Goal: Transaction & Acquisition: Purchase product/service

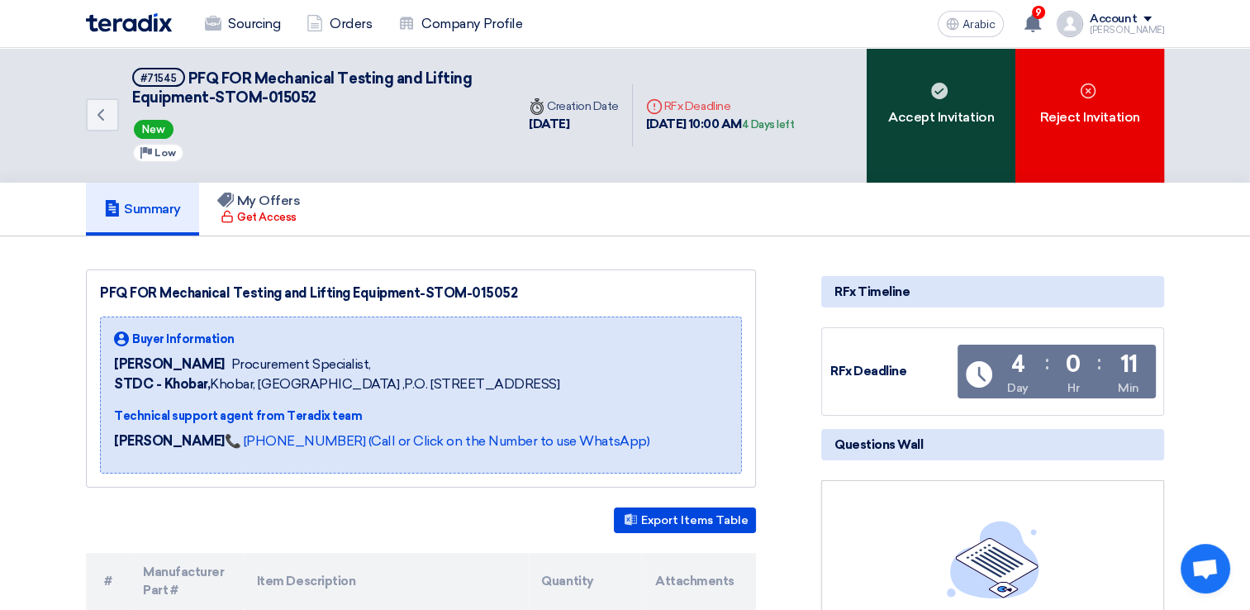
click at [957, 139] on div "Accept Invitation" at bounding box center [941, 115] width 149 height 135
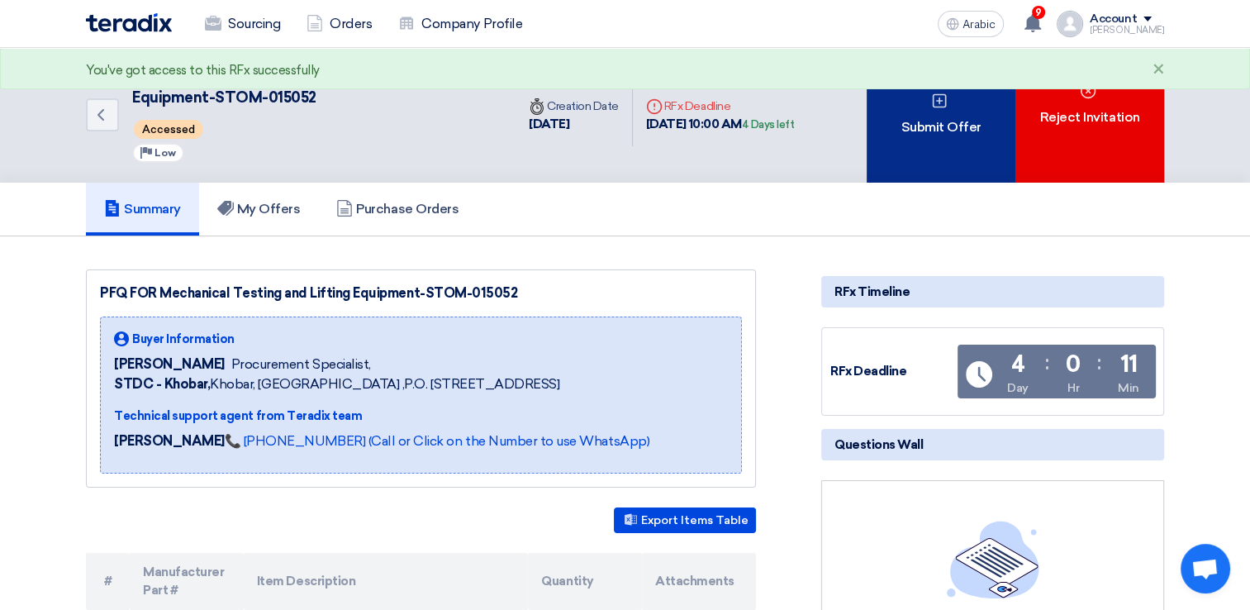
click at [929, 144] on div "Submit Offer" at bounding box center [941, 115] width 149 height 135
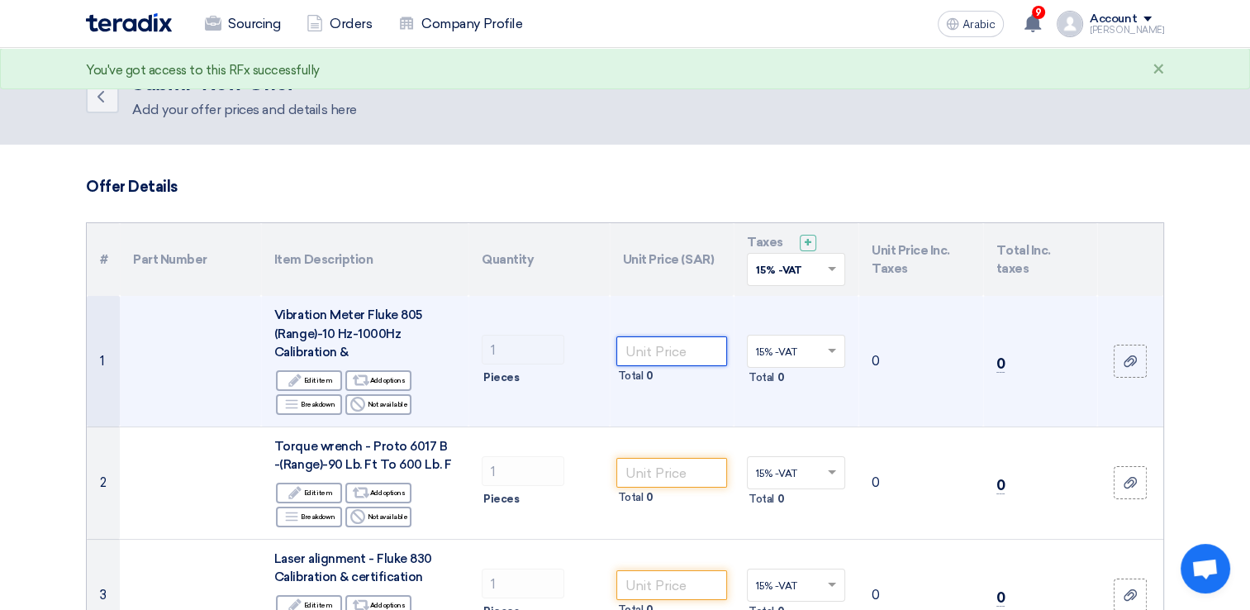
click at [679, 350] on input "number" at bounding box center [673, 351] width 112 height 30
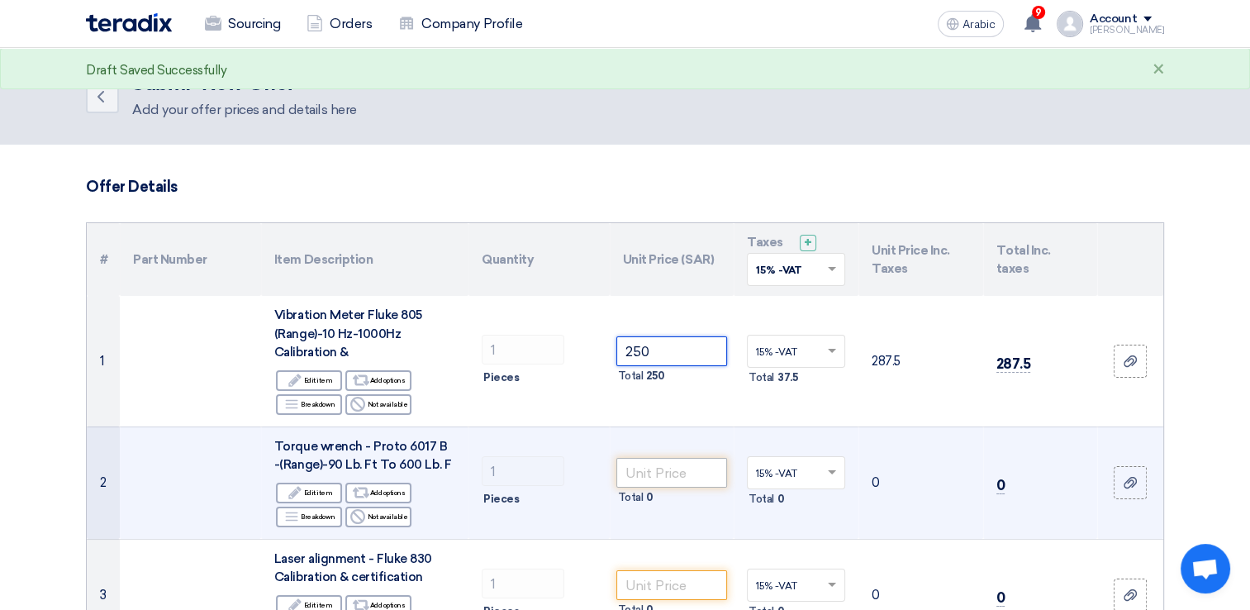
type input "250"
click at [698, 466] on input "number" at bounding box center [673, 473] width 112 height 30
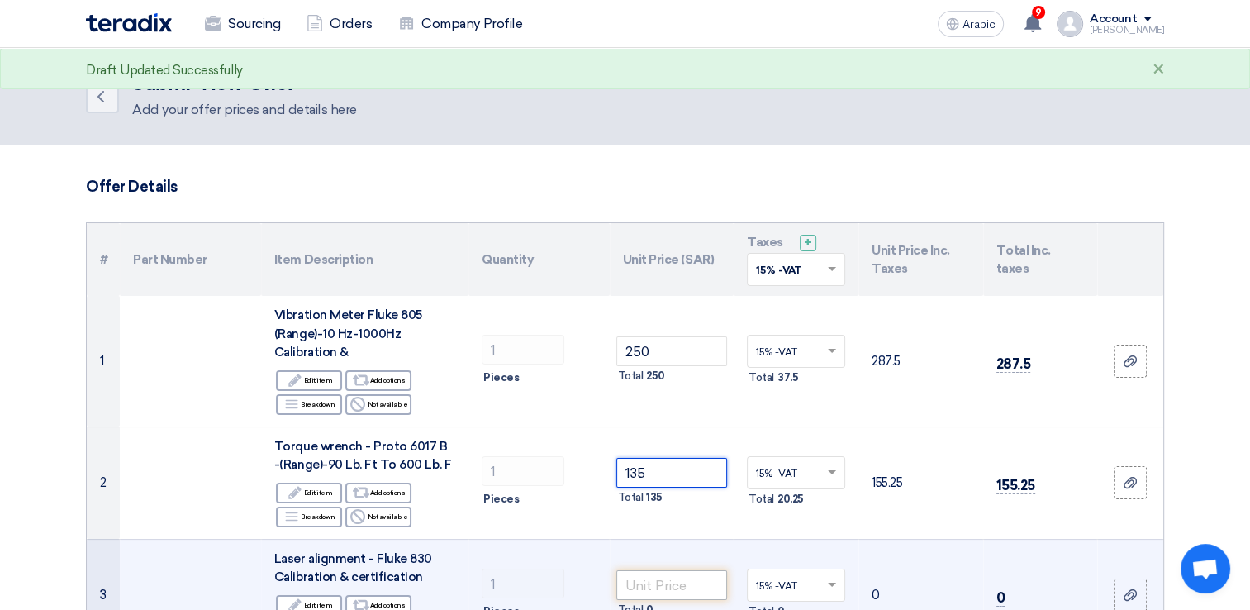
type input "135"
click at [656, 588] on input "number" at bounding box center [673, 585] width 112 height 30
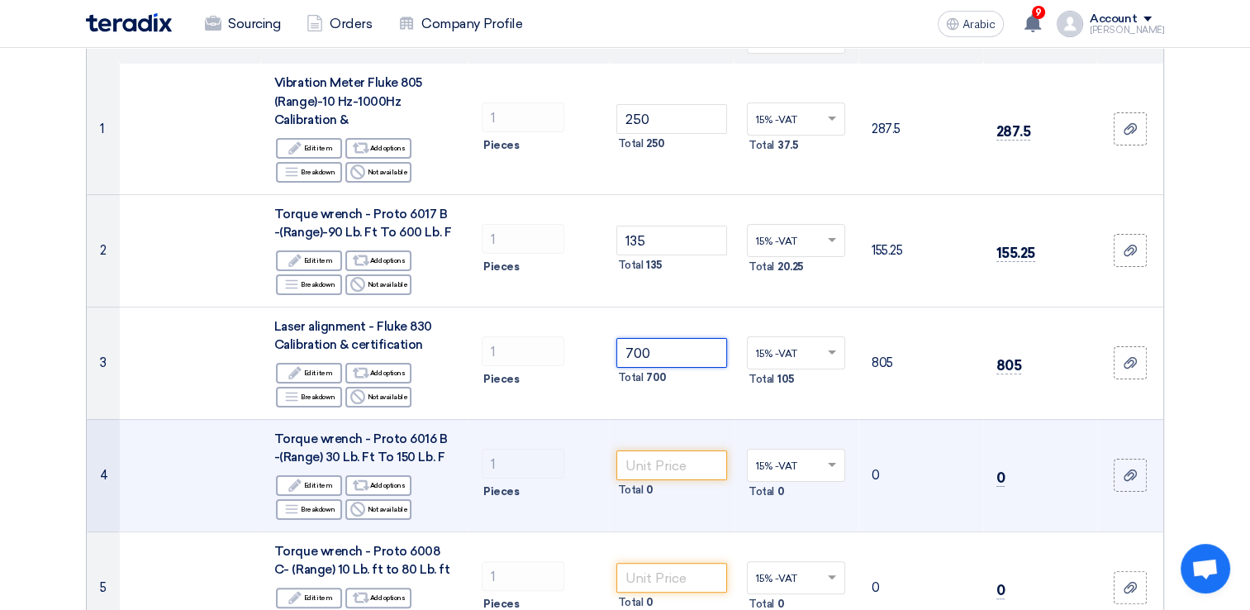
scroll to position [248, 0]
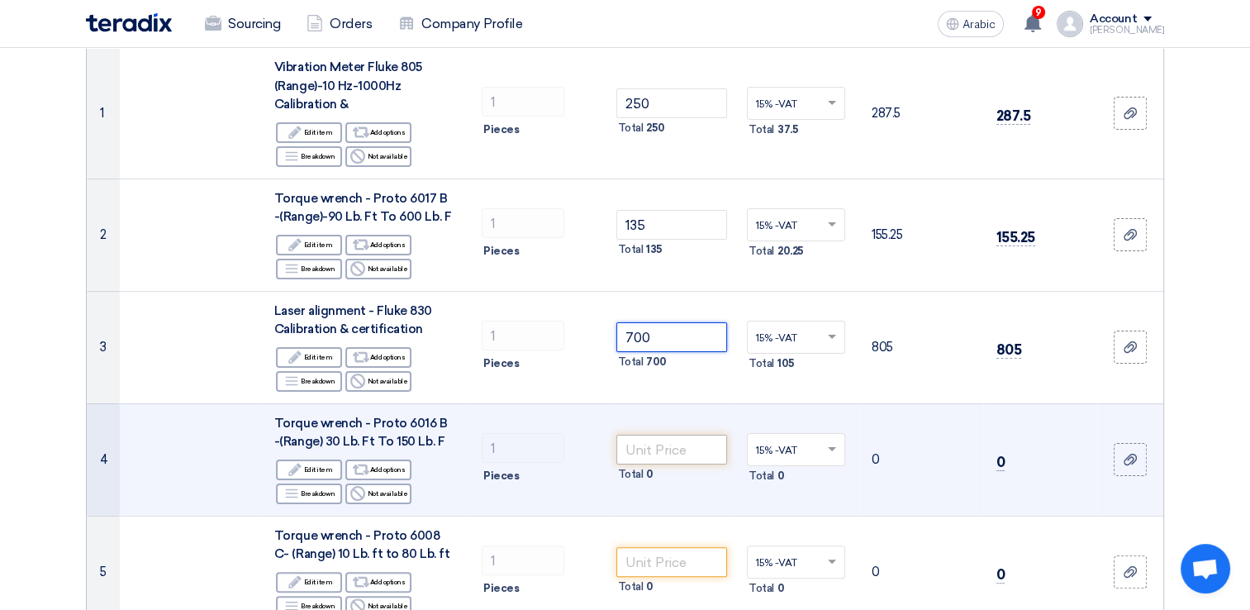
type input "700"
click at [669, 451] on input "number" at bounding box center [673, 450] width 112 height 30
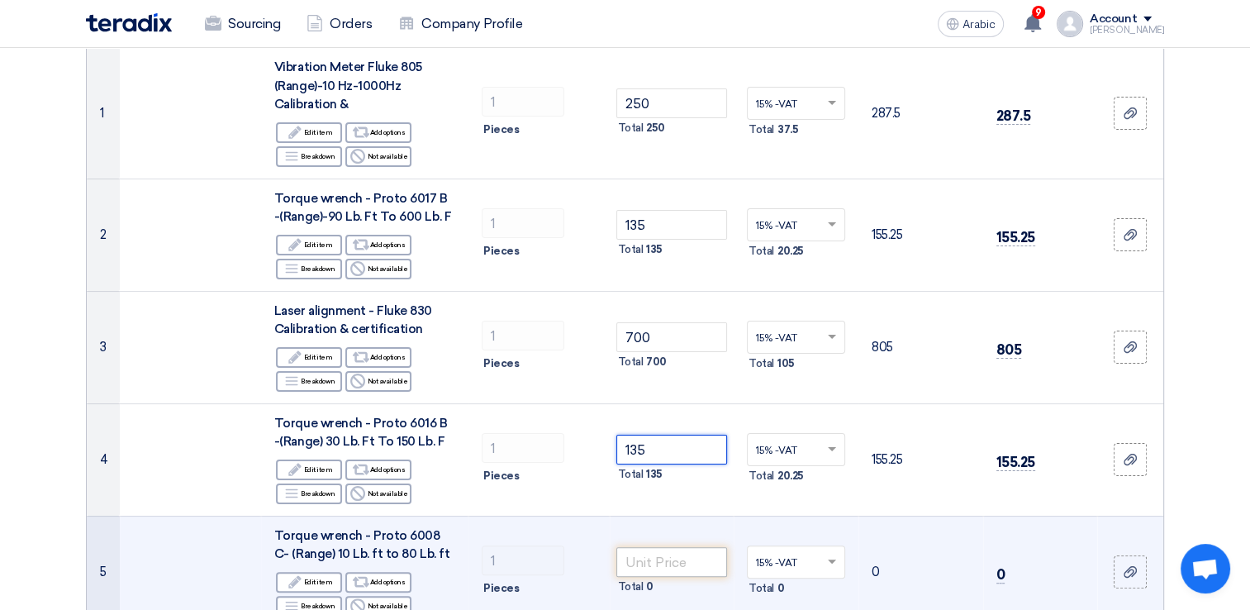
type input "135"
click at [678, 565] on input "number" at bounding box center [673, 562] width 112 height 30
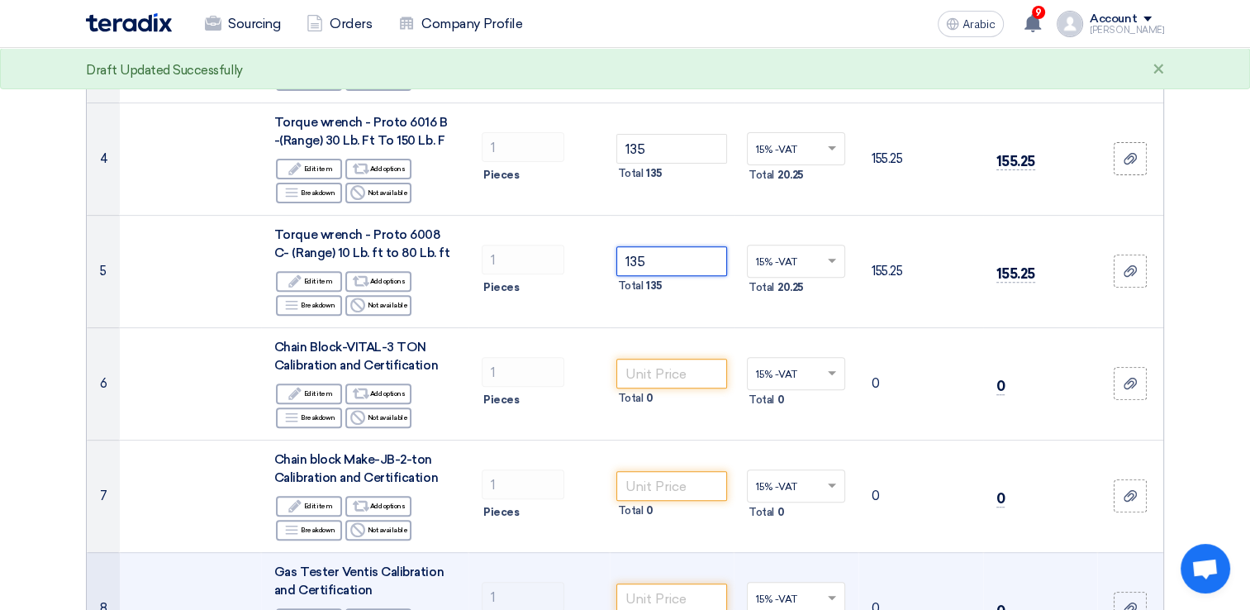
scroll to position [579, 0]
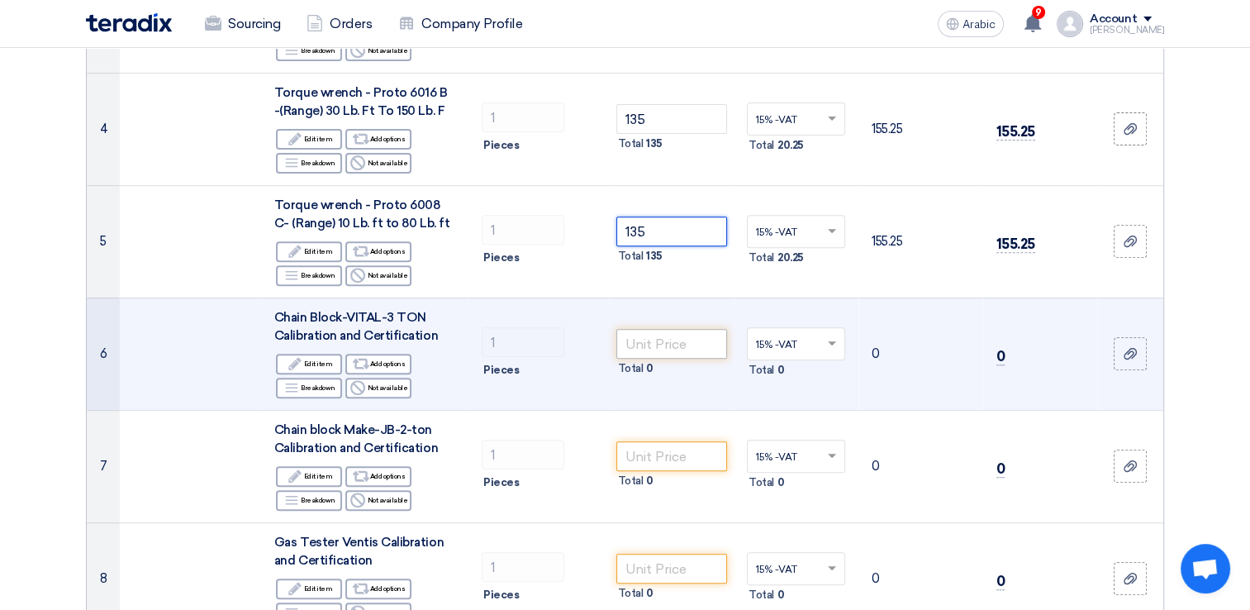
type input "135"
click at [684, 342] on input "number" at bounding box center [673, 344] width 112 height 30
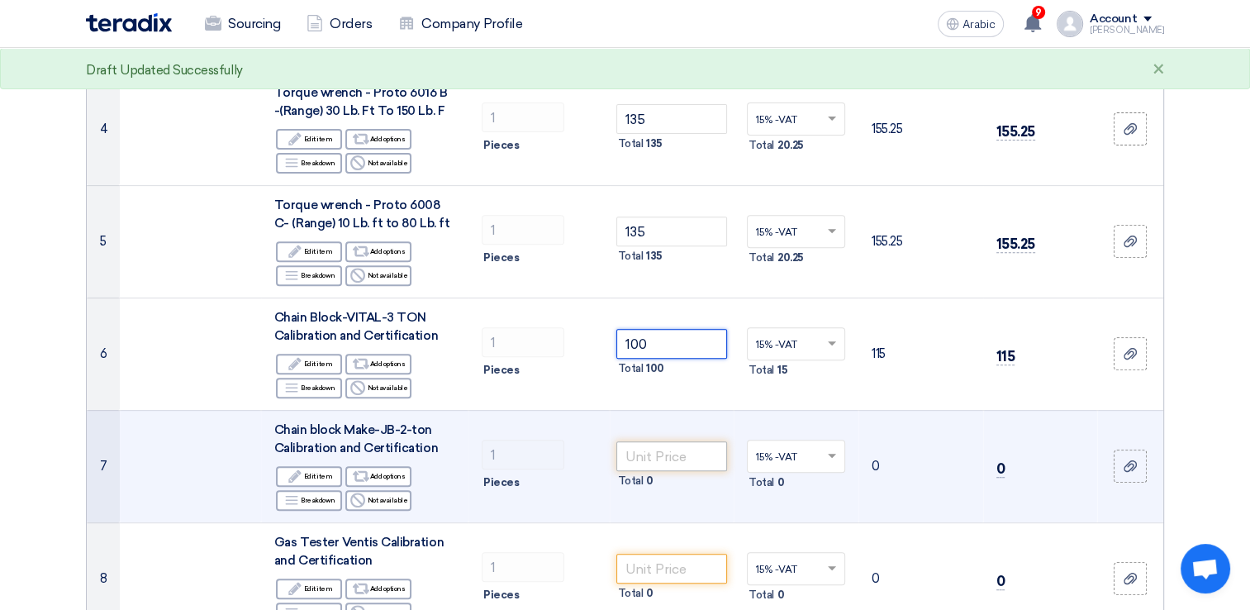
type input "100"
click at [695, 451] on input "number" at bounding box center [673, 456] width 112 height 30
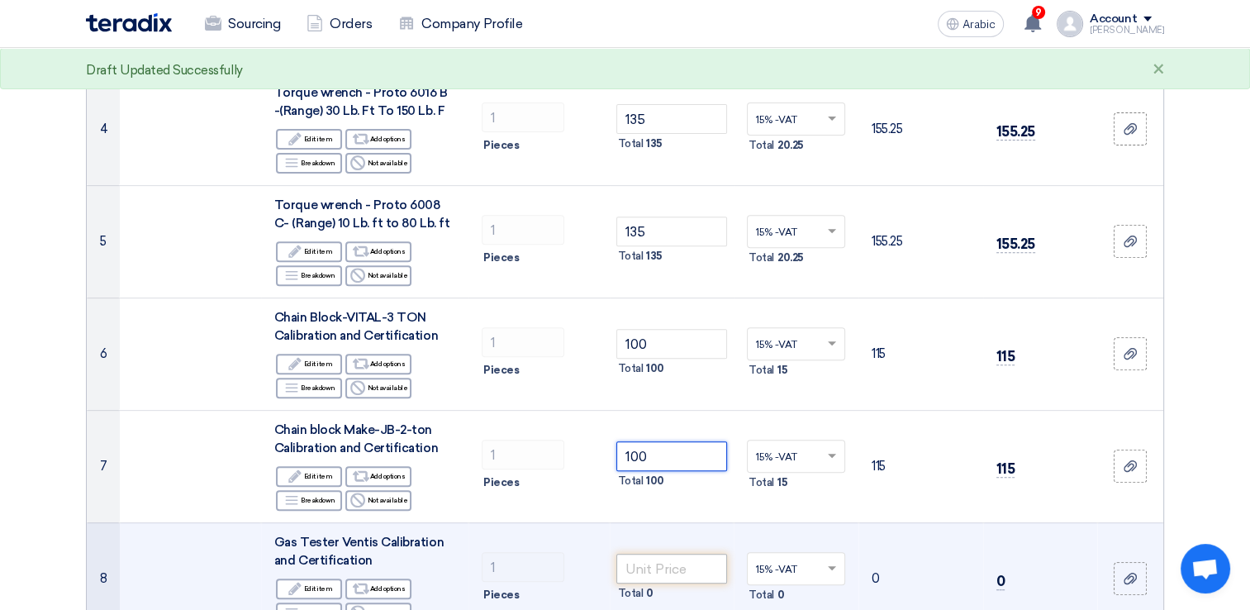
type input "100"
click at [701, 562] on input "number" at bounding box center [673, 569] width 112 height 30
type input "200"
click at [707, 534] on td "200 Total 200" at bounding box center [672, 578] width 125 height 112
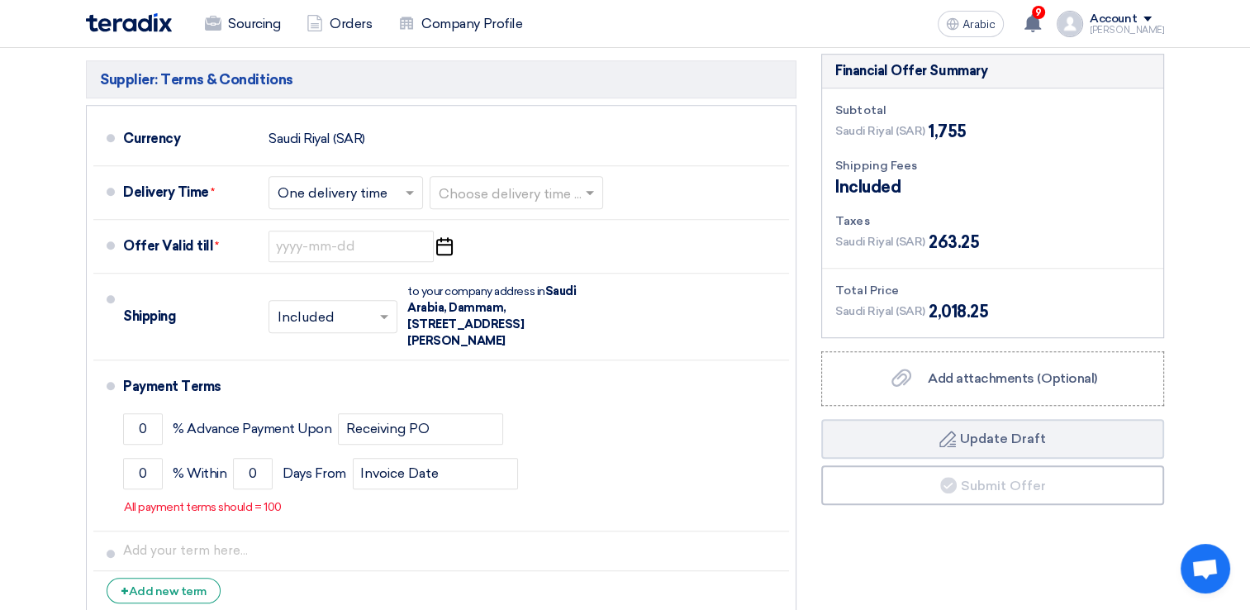
scroll to position [1240, 0]
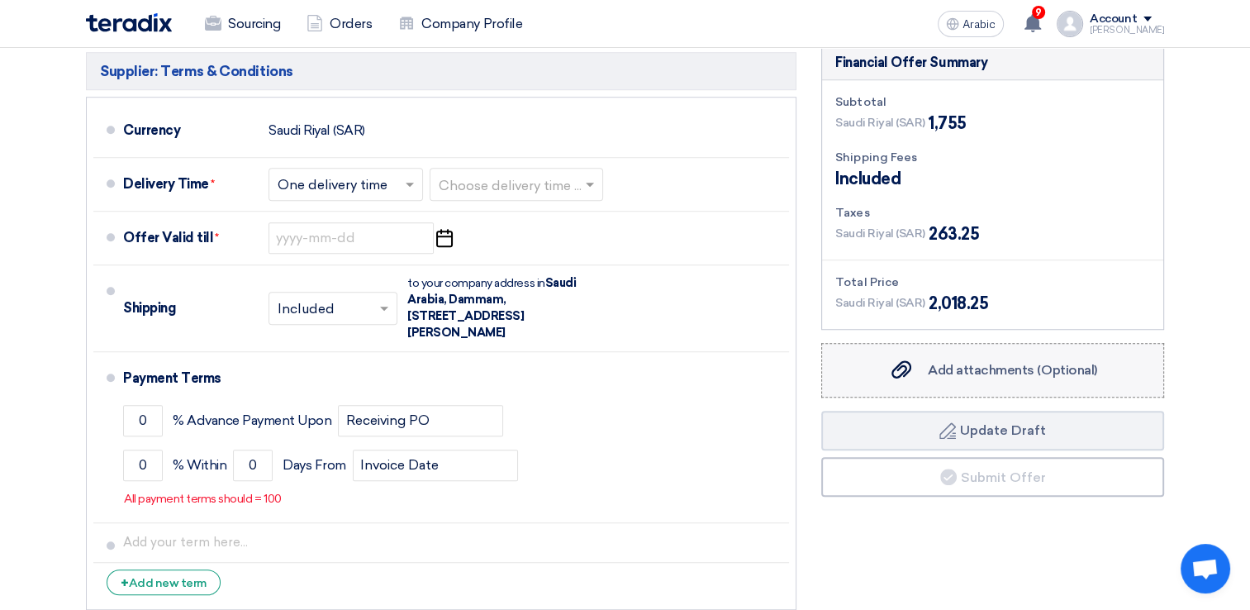
click at [950, 374] on span "Add attachments (Optional)" at bounding box center [1012, 370] width 169 height 16
click at [0, 0] on input "Add attachments (Optional) Add attachments (Optional)" at bounding box center [0, 0] width 0 height 0
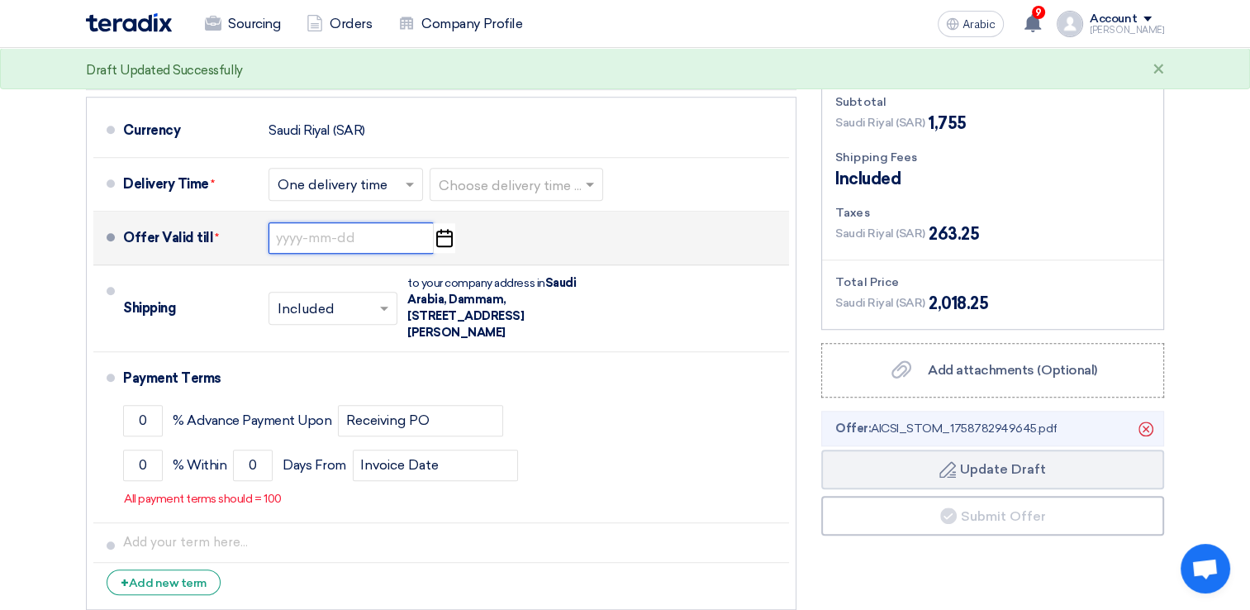
click at [356, 233] on input at bounding box center [351, 237] width 165 height 31
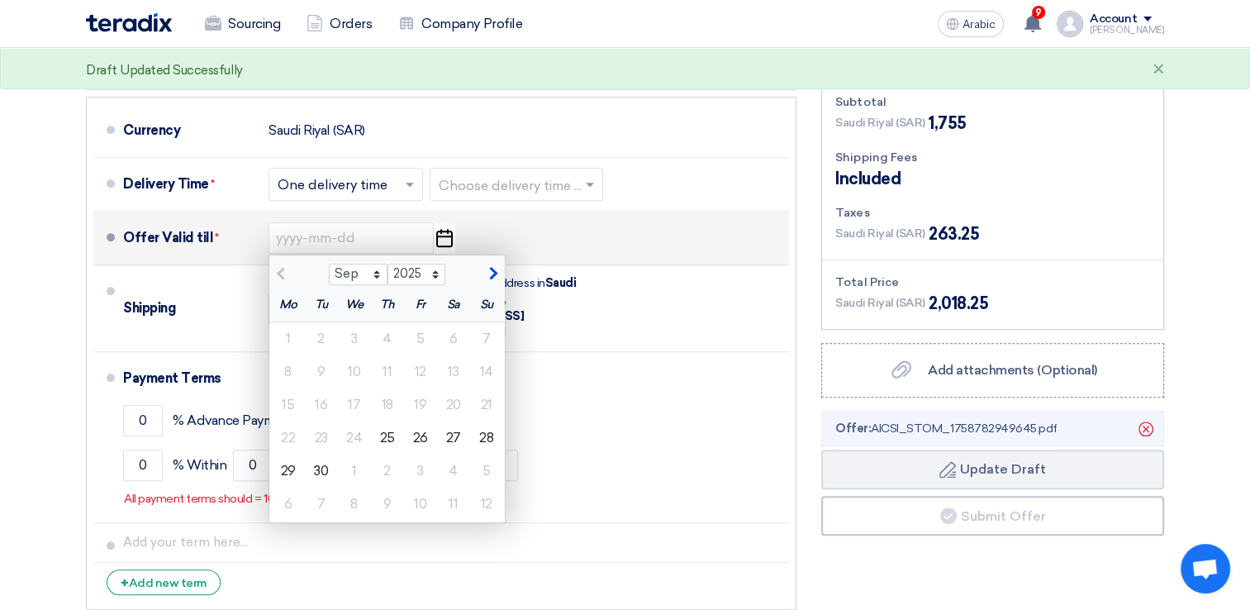
click at [494, 274] on span "button" at bounding box center [491, 273] width 9 height 15
select select "10"
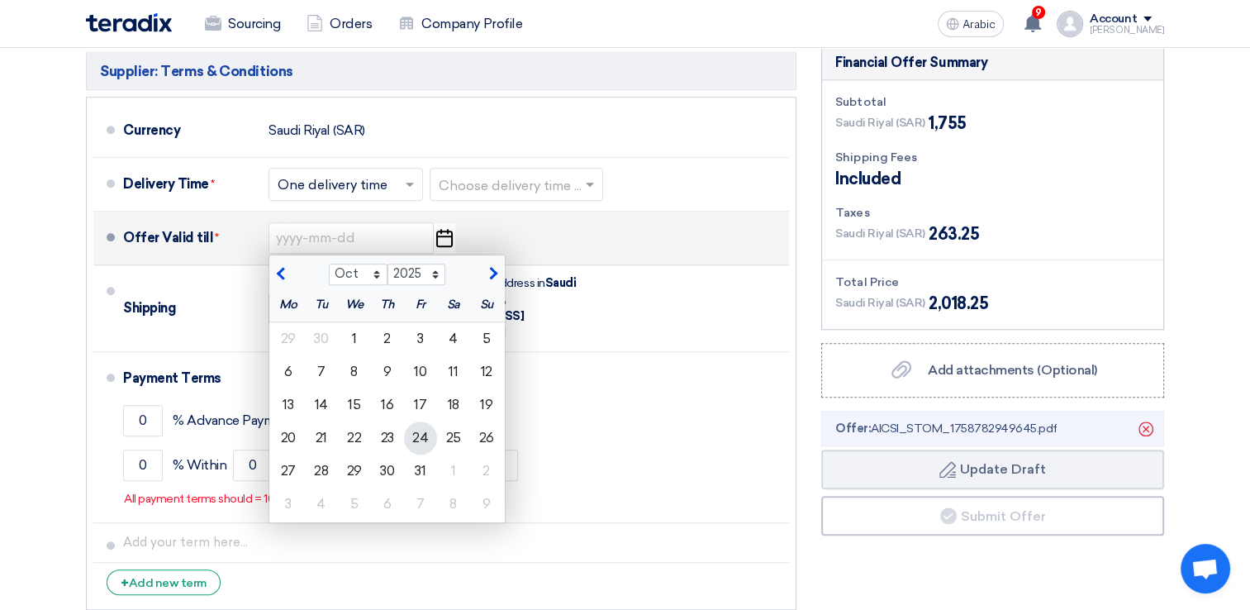
click at [417, 437] on div "24" at bounding box center [420, 438] width 33 height 33
type input "[DATE]"
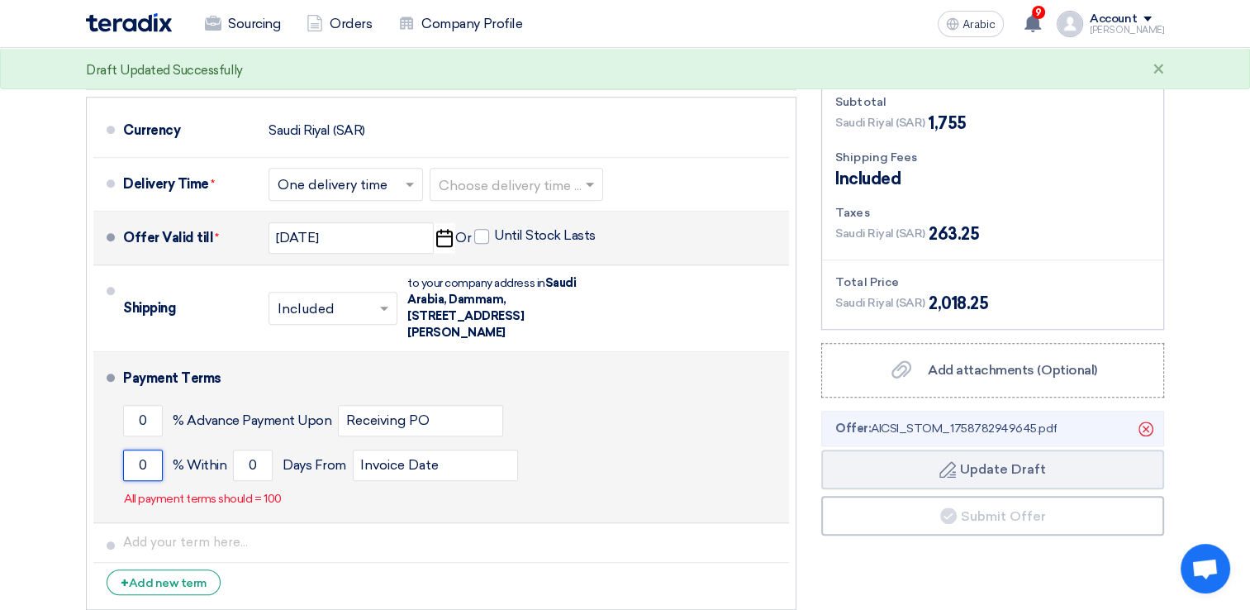
click at [150, 461] on input "0" at bounding box center [143, 465] width 40 height 31
type input "100"
click at [264, 464] on input "0" at bounding box center [253, 465] width 40 height 31
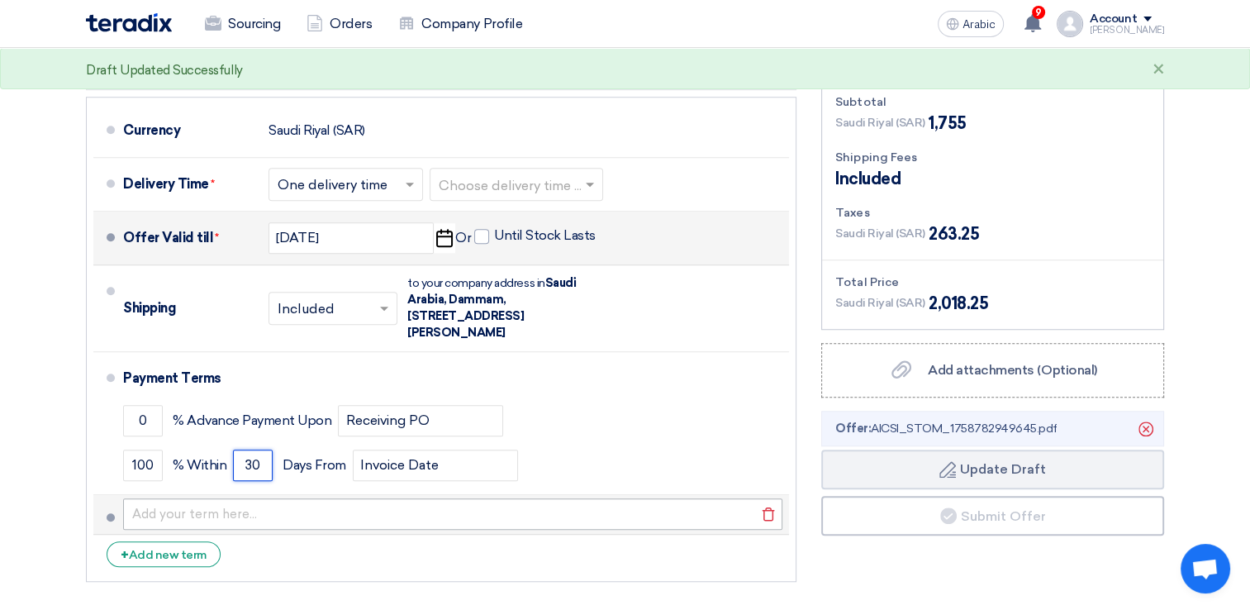
type input "30"
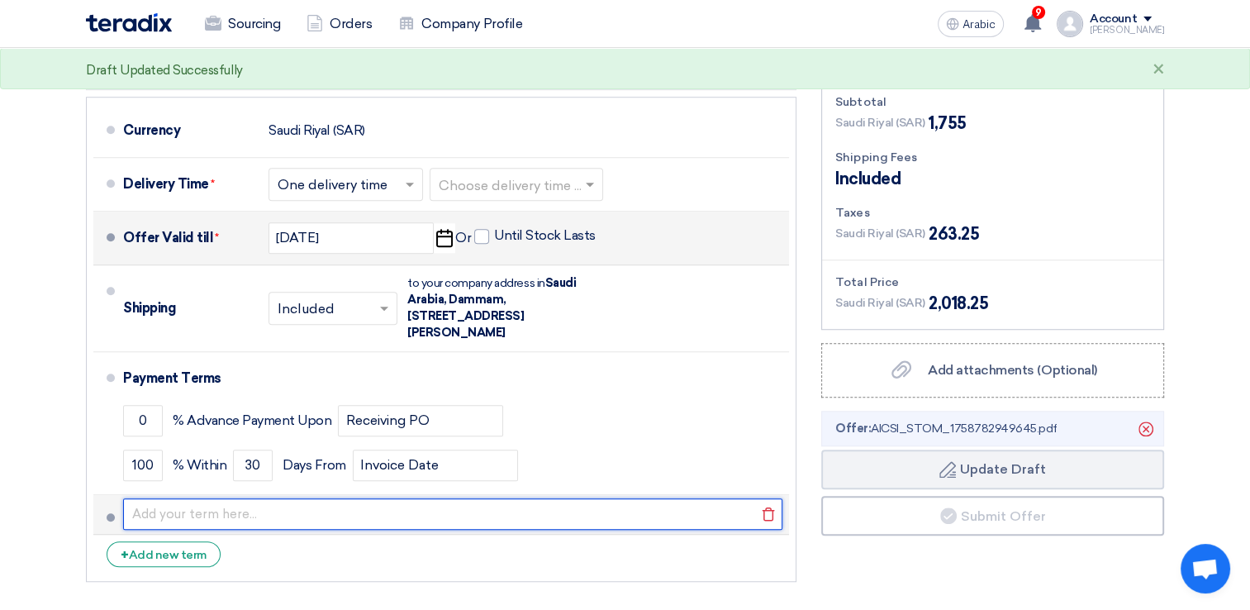
click at [410, 525] on input "text" at bounding box center [453, 513] width 660 height 31
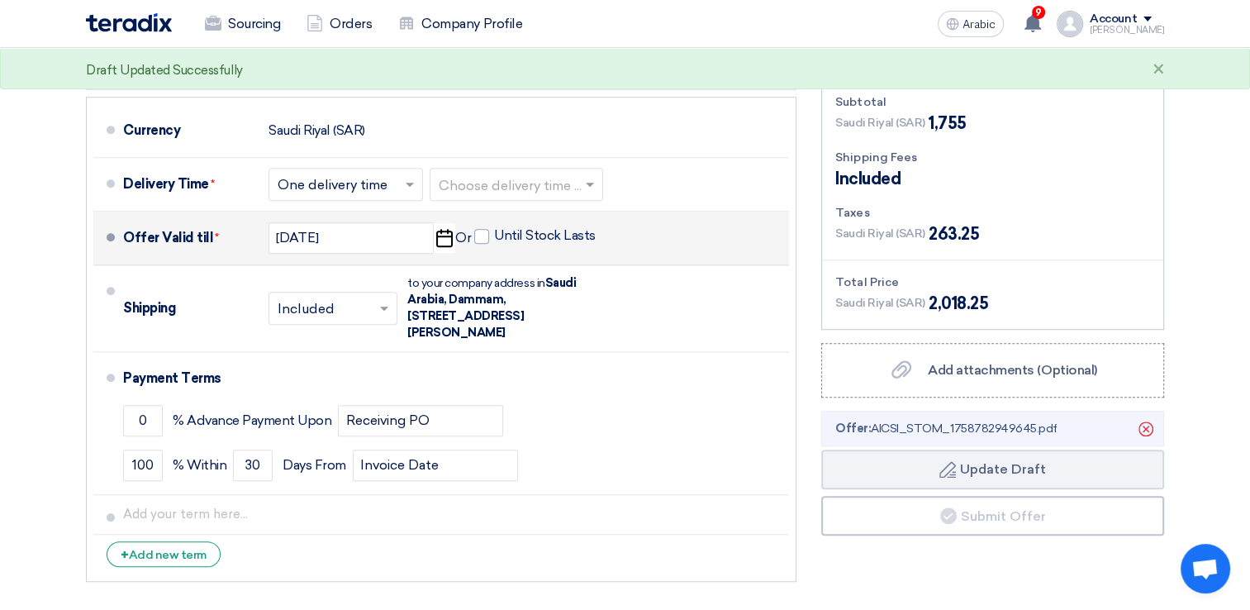
click at [403, 558] on li "+ Add new term" at bounding box center [441, 555] width 696 height 40
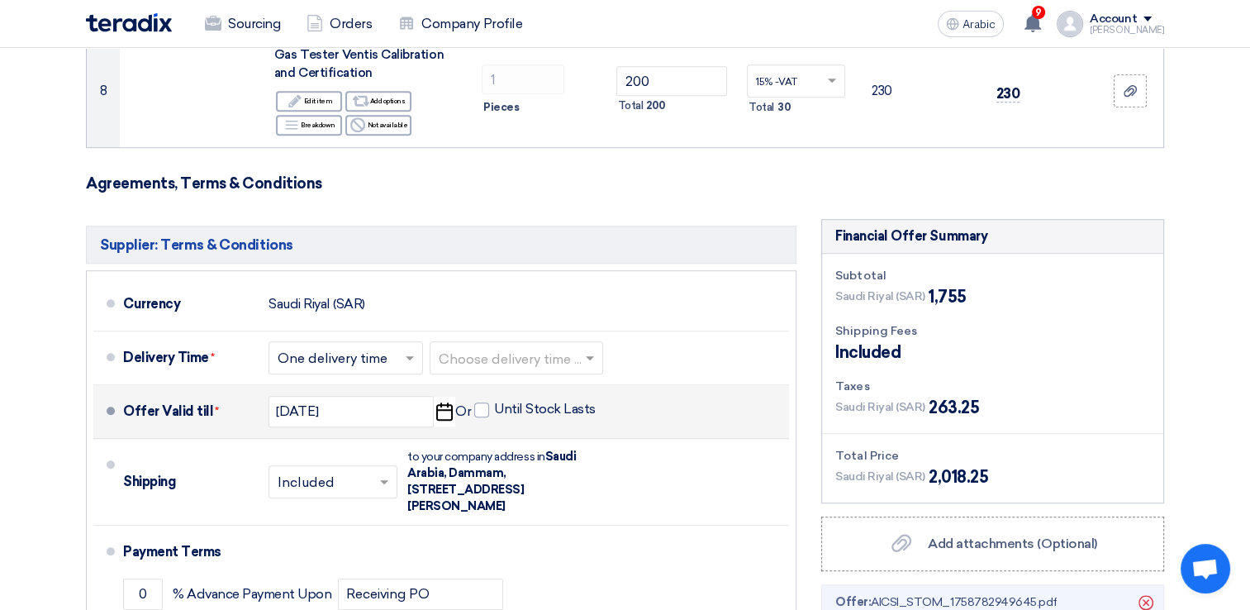
scroll to position [992, 0]
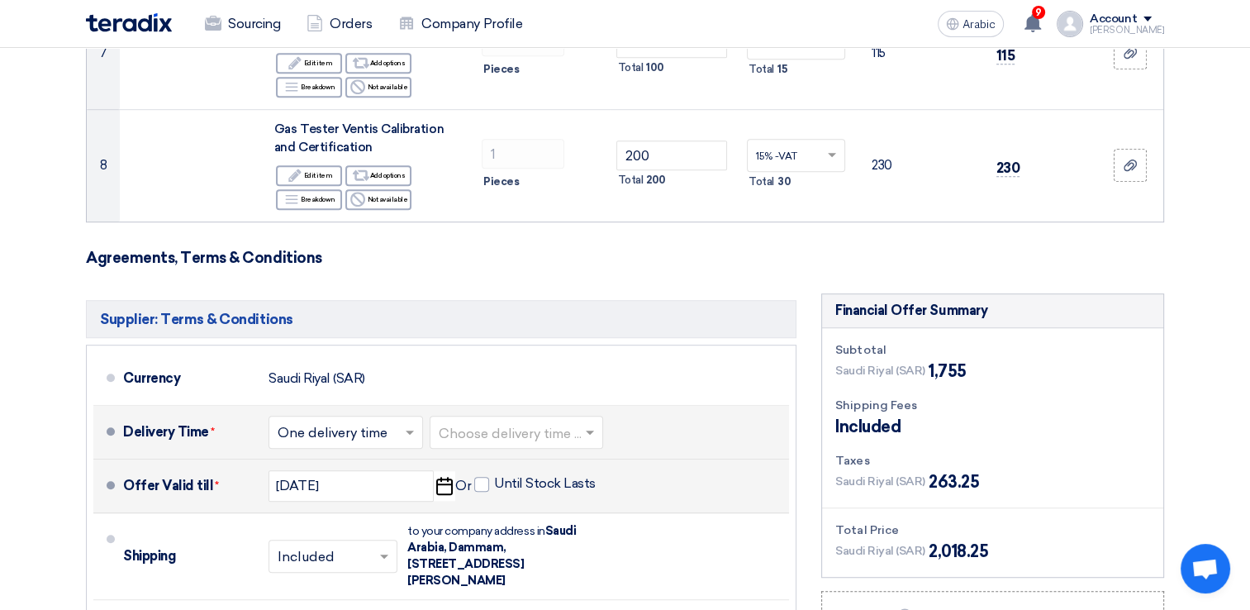
click at [401, 431] on input "text" at bounding box center [347, 434] width 138 height 24
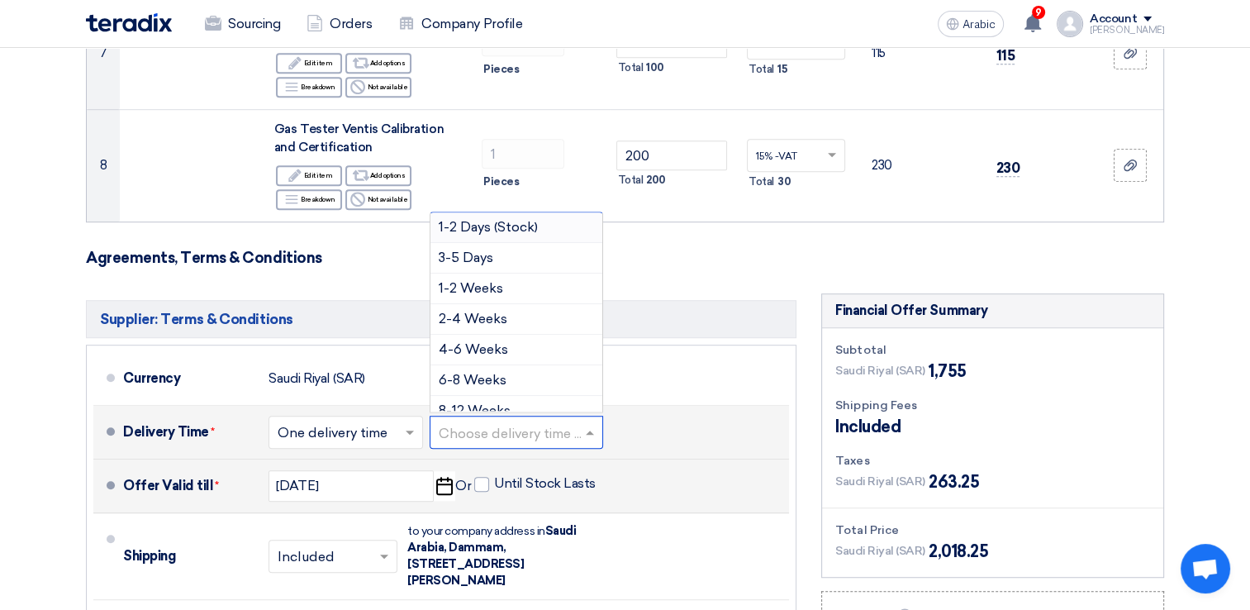
click at [460, 422] on input "text" at bounding box center [517, 434] width 157 height 24
click at [506, 219] on span "1-2 Days (Stock)" at bounding box center [488, 227] width 99 height 16
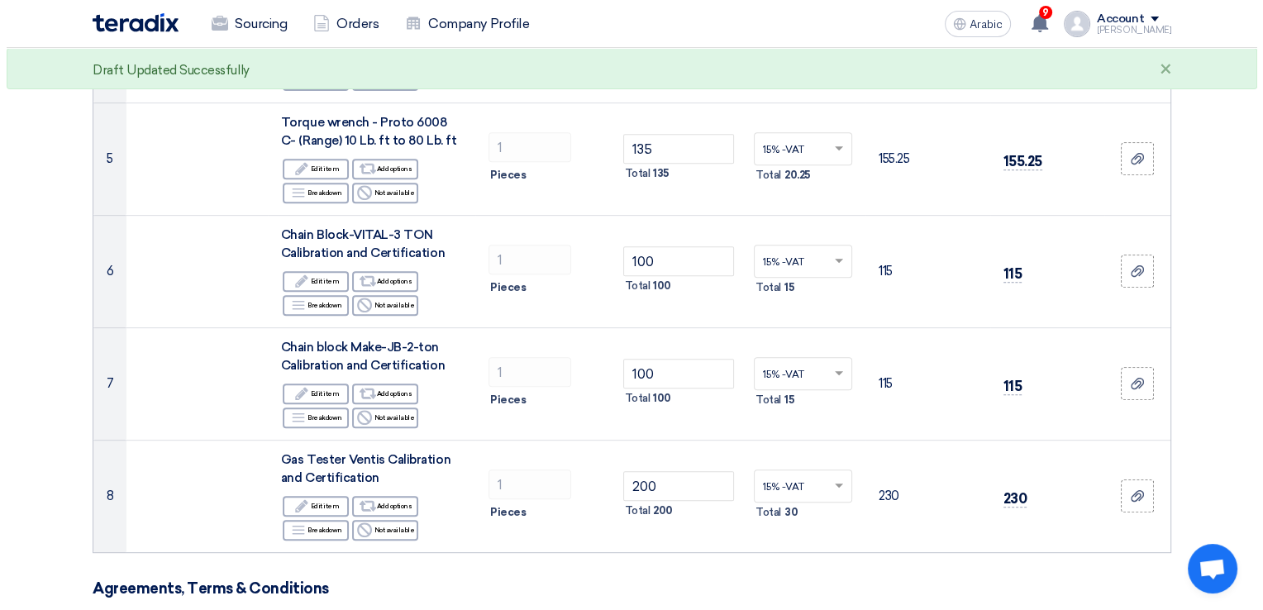
scroll to position [1240, 0]
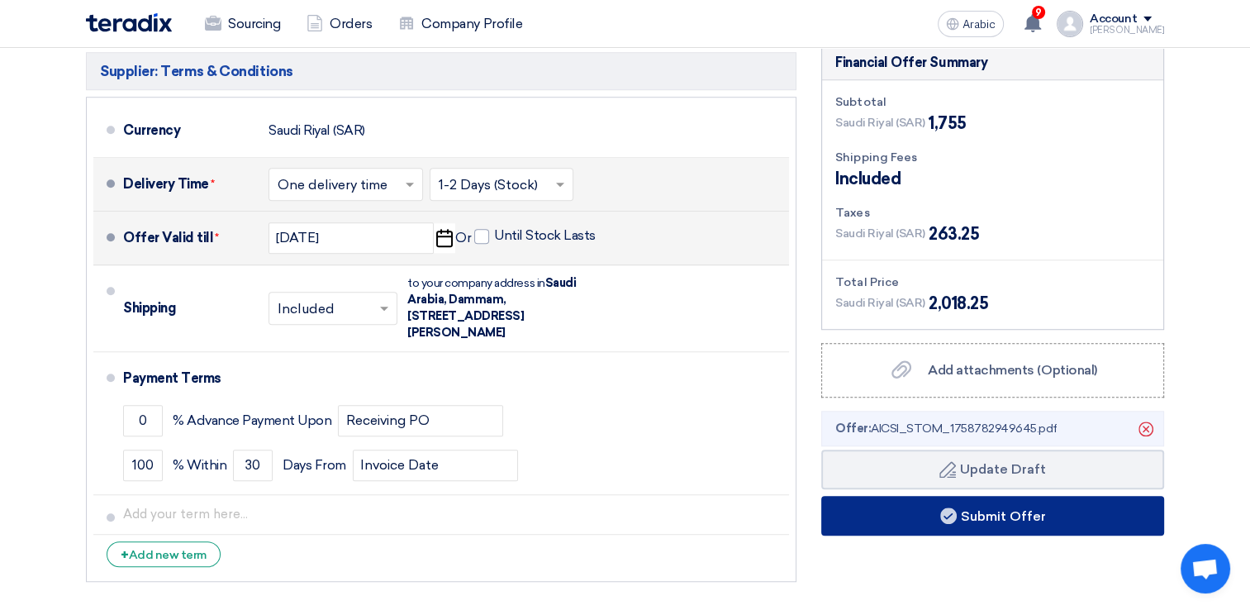
click at [981, 507] on font "Submit Offer" at bounding box center [1003, 515] width 85 height 16
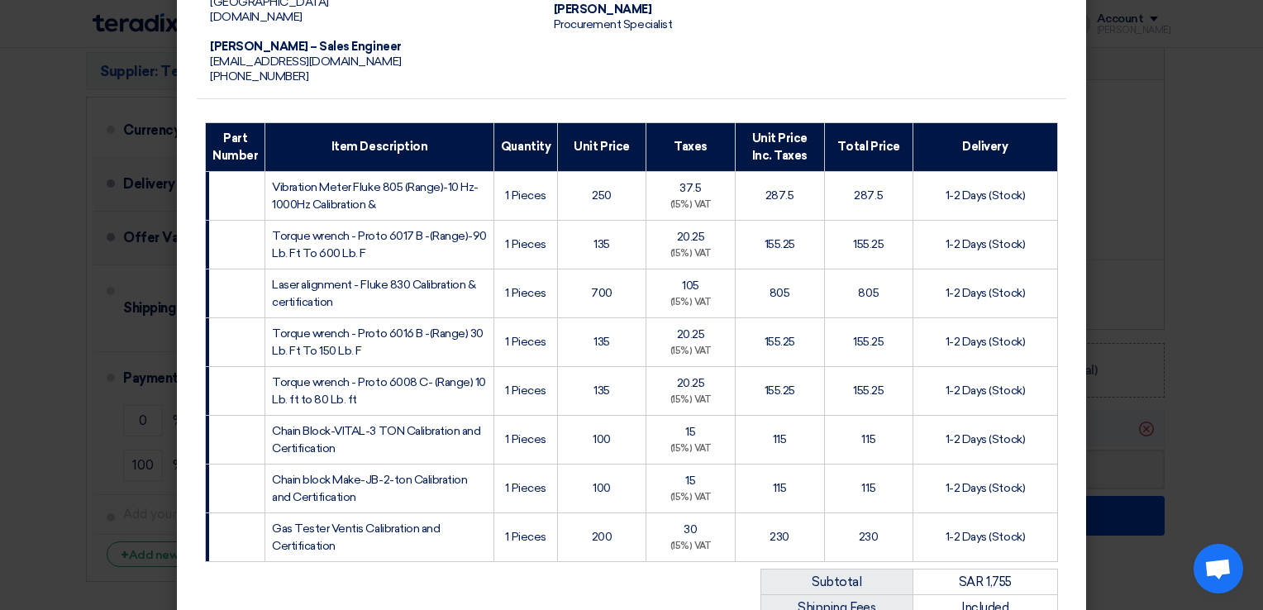
scroll to position [530, 0]
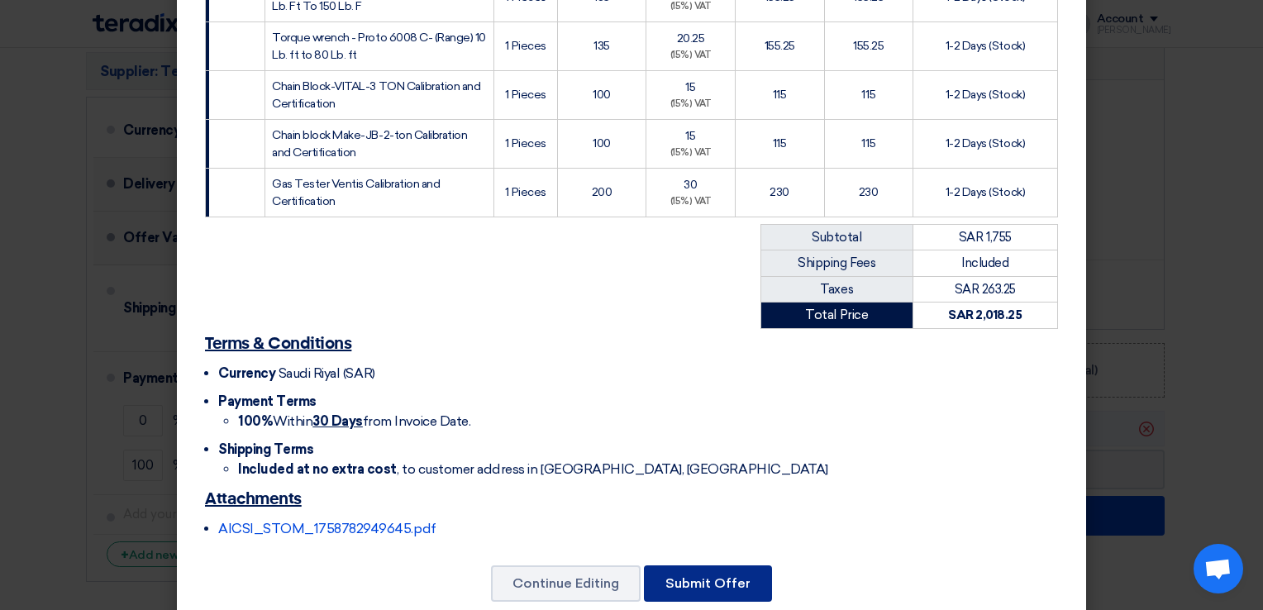
click at [703, 565] on button "Submit Offer" at bounding box center [708, 583] width 128 height 36
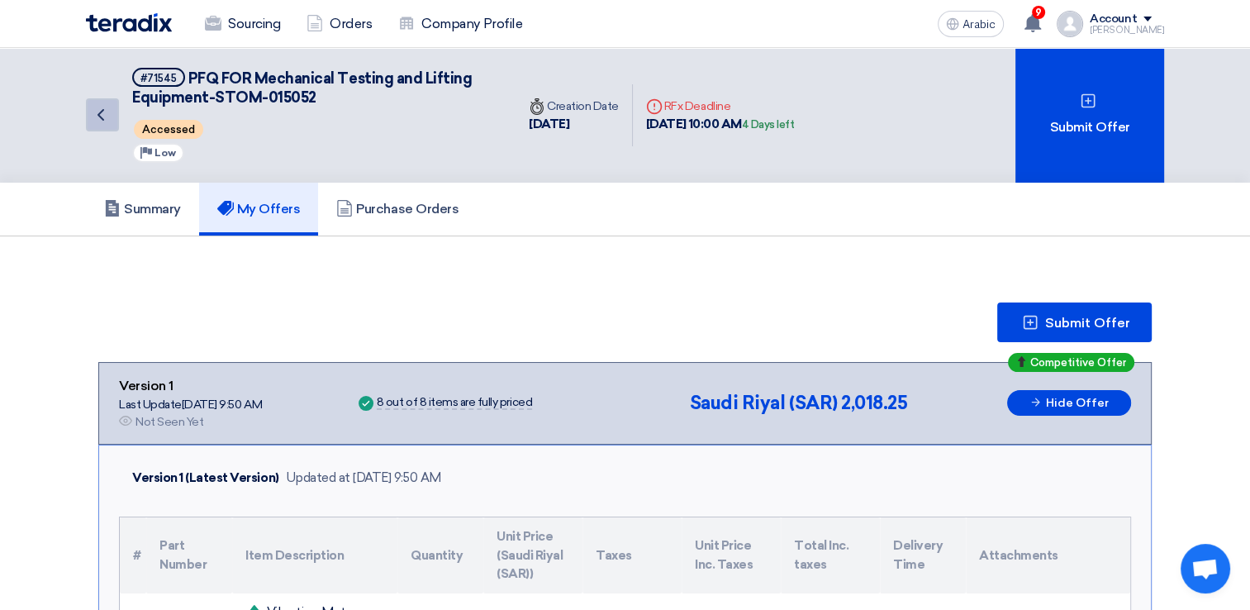
click at [98, 117] on icon "Back" at bounding box center [101, 115] width 20 height 20
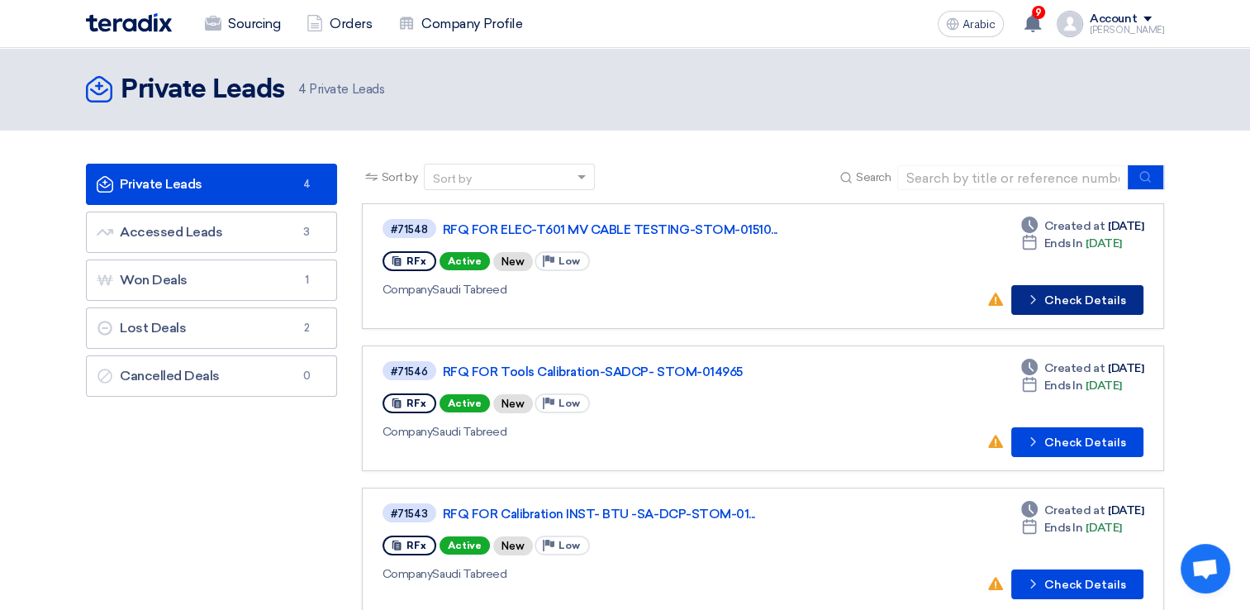
click at [1079, 286] on button "Check details Check Details" at bounding box center [1078, 300] width 132 height 30
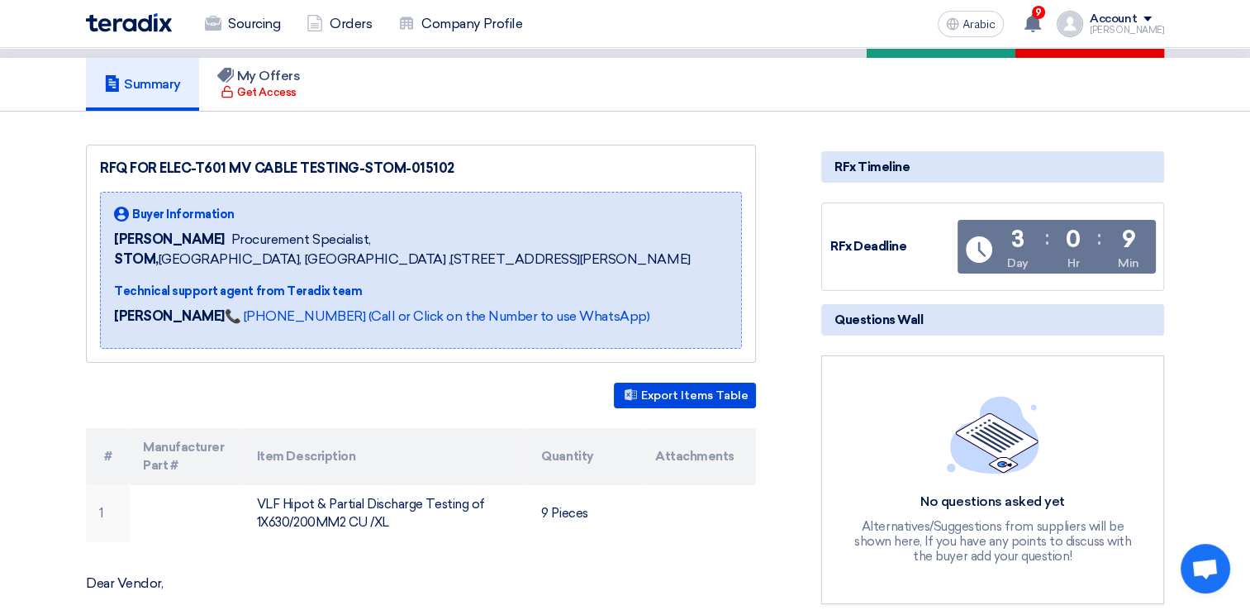
scroll to position [331, 0]
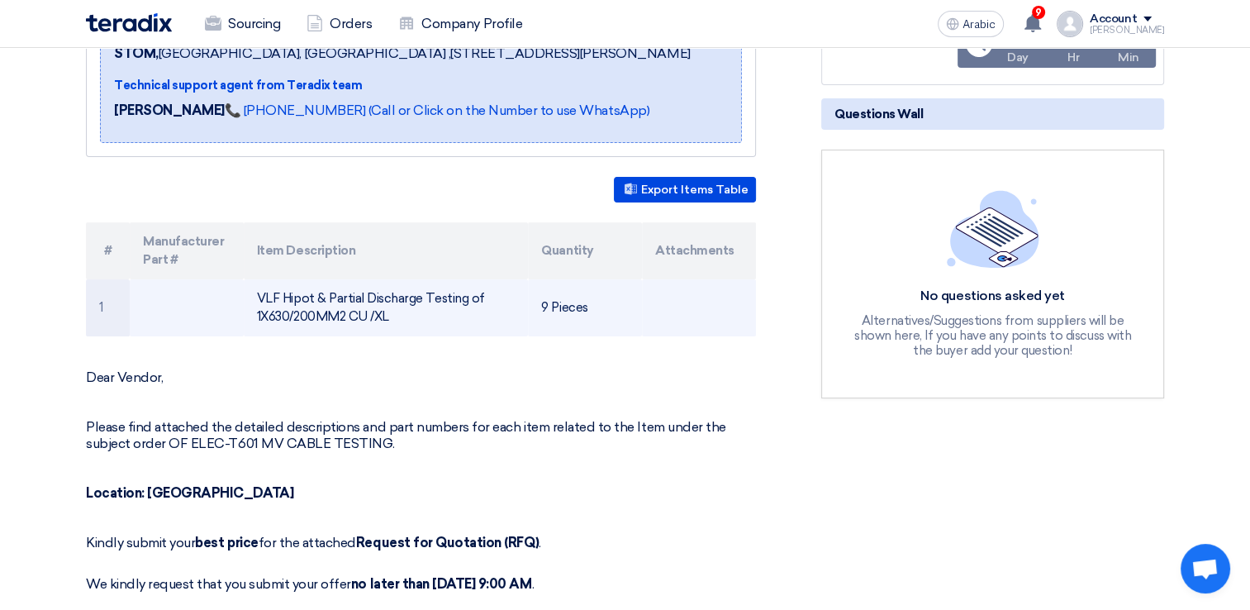
drag, startPoint x: 259, startPoint y: 312, endPoint x: 476, endPoint y: 337, distance: 218.8
click at [476, 336] on td "VLF Hipot & Partial Discharge Testing of 1X630/200MM2 CU /XL" at bounding box center [386, 307] width 285 height 57
copy font "VLF Hipot & Partial Discharge Testing of 1X630/200MM2 CU /XL"
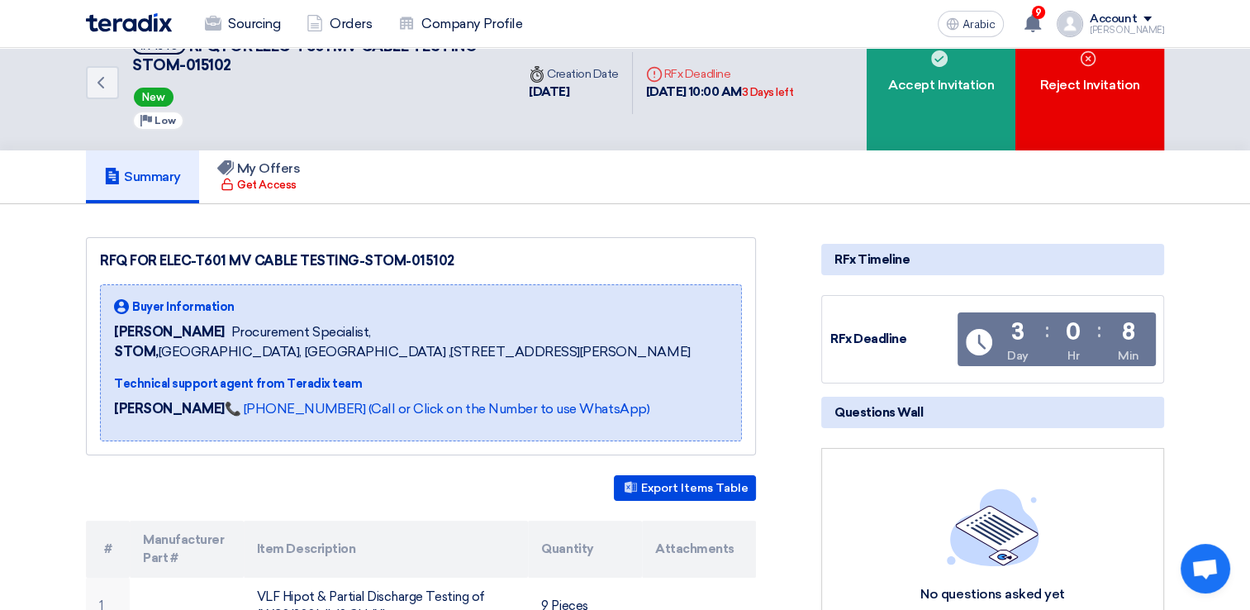
scroll to position [0, 0]
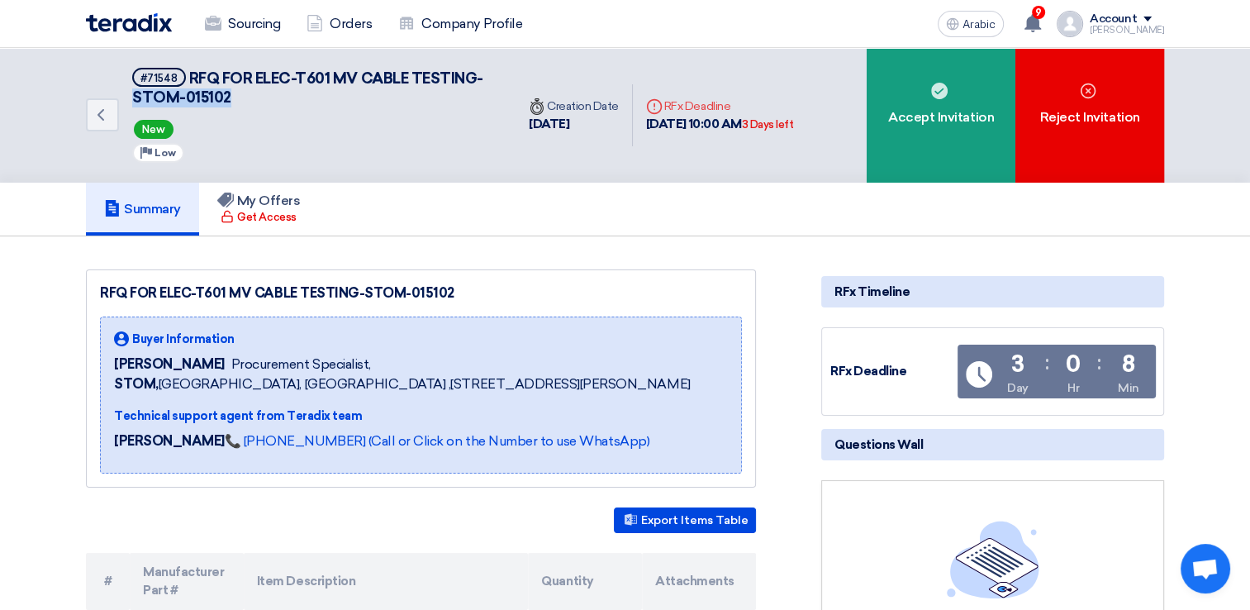
drag, startPoint x: 134, startPoint y: 96, endPoint x: 229, endPoint y: 97, distance: 95.1
click at [229, 97] on h5 "#71548 RFQ FOR ELEC-T601 MV CABLE TESTING-STOM-015102" at bounding box center [314, 88] width 364 height 40
copy span "STOM-015102"
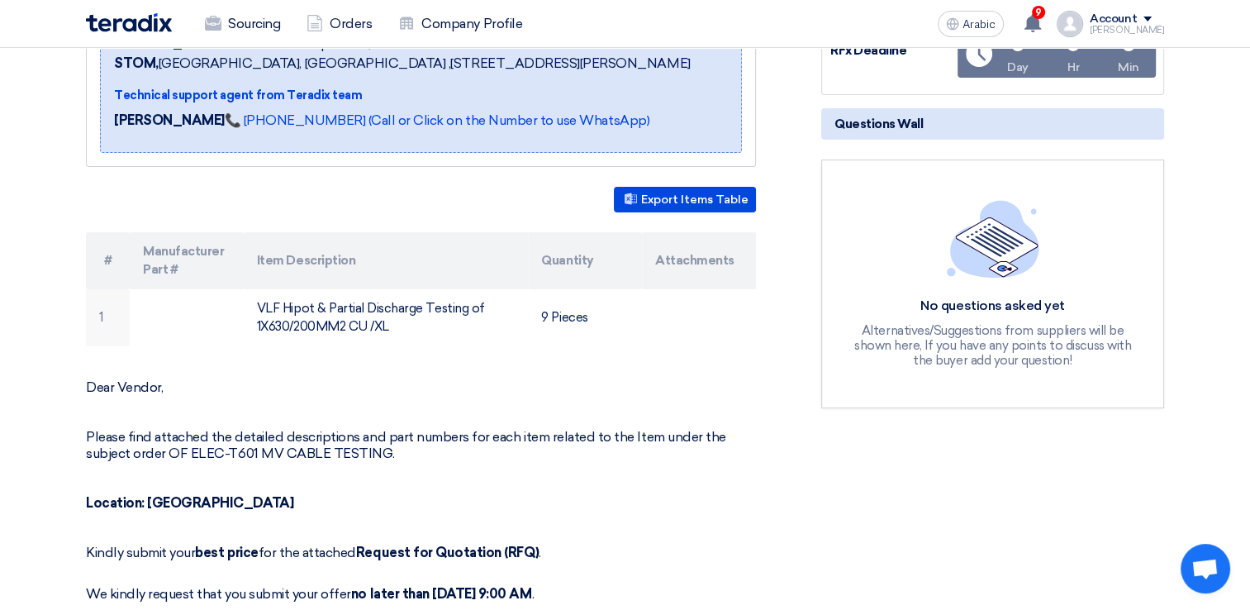
scroll to position [331, 0]
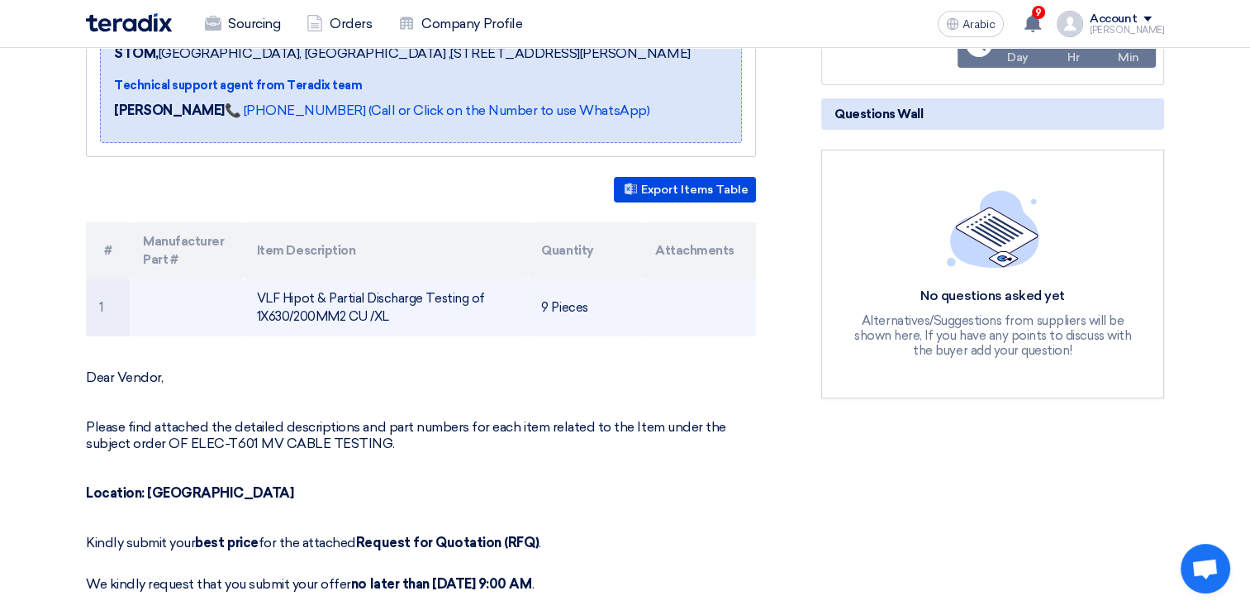
drag, startPoint x: 259, startPoint y: 316, endPoint x: 489, endPoint y: 344, distance: 232.3
click at [489, 336] on td "VLF Hipot & Partial Discharge Testing of 1X630/200MM2 CU /XL" at bounding box center [386, 307] width 285 height 57
copy font "VLF Hipot & Partial Discharge Testing of 1X630/200MM2 CU /XL"
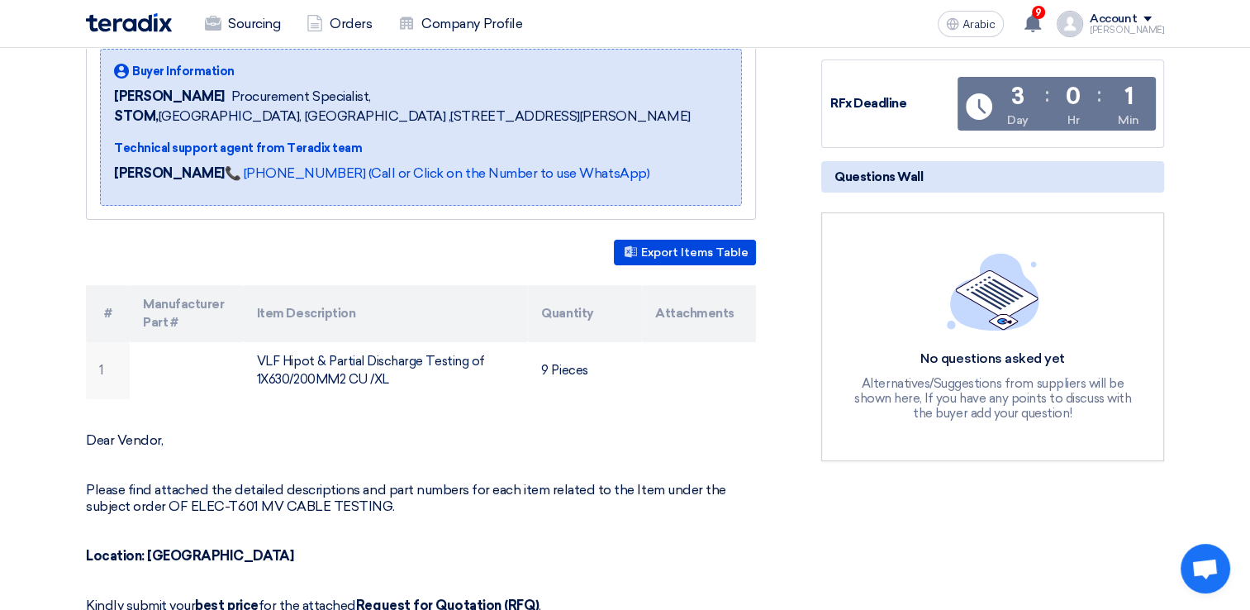
scroll to position [248, 0]
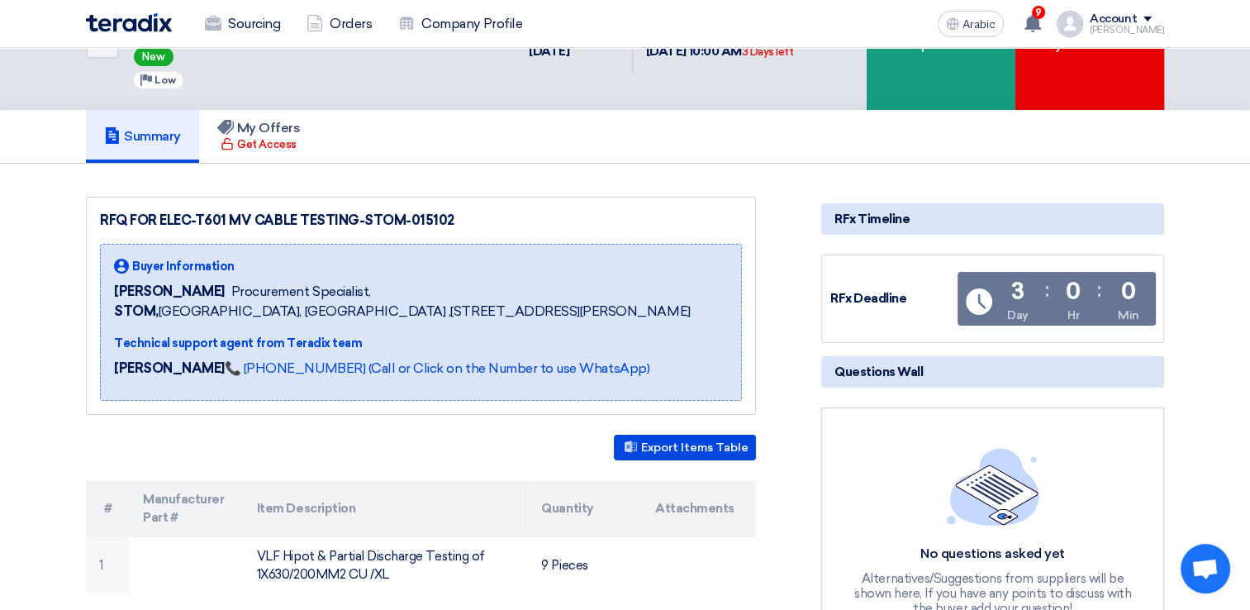
scroll to position [0, 0]
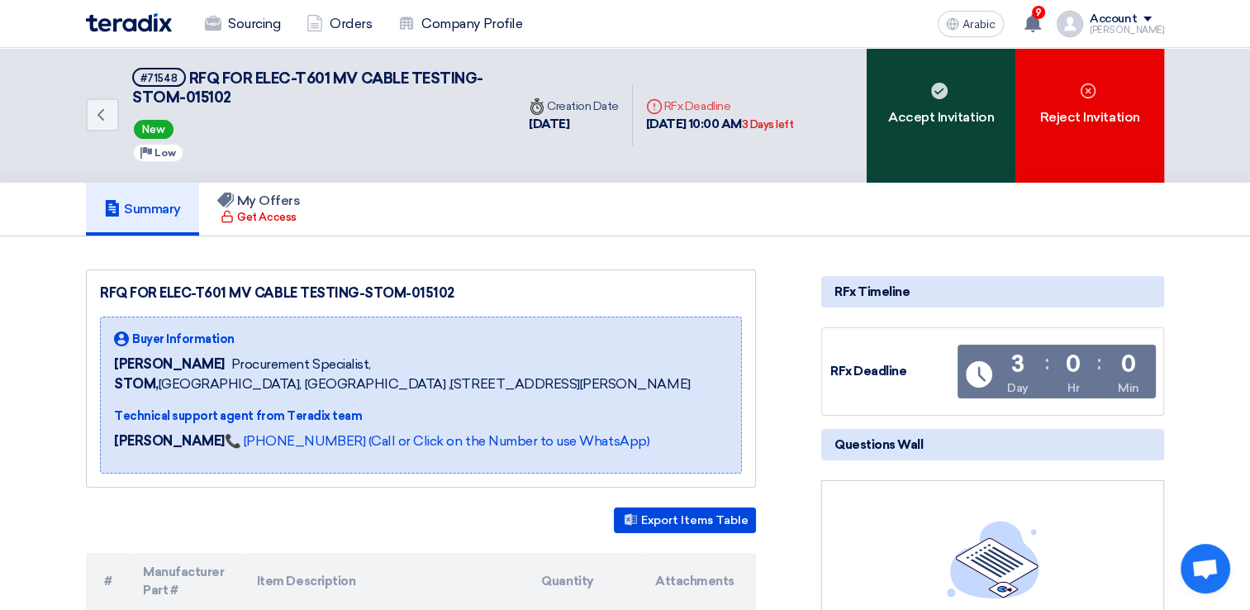
click at [956, 141] on div "Accept Invitation" at bounding box center [941, 115] width 149 height 135
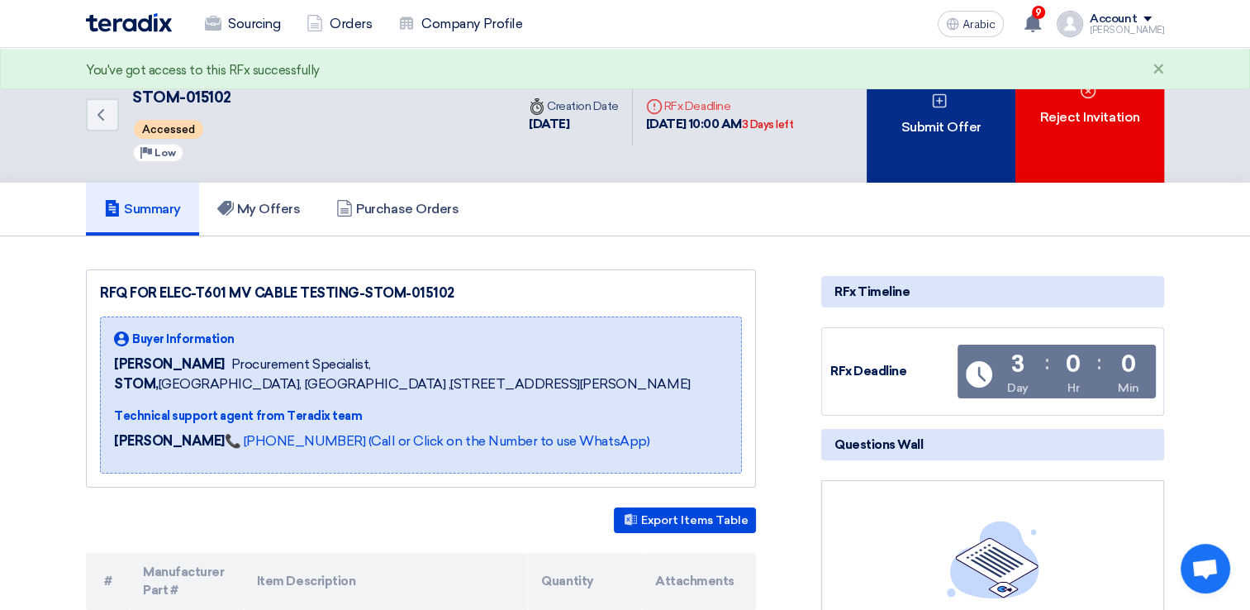
click at [932, 155] on div "Submit Offer" at bounding box center [941, 115] width 149 height 135
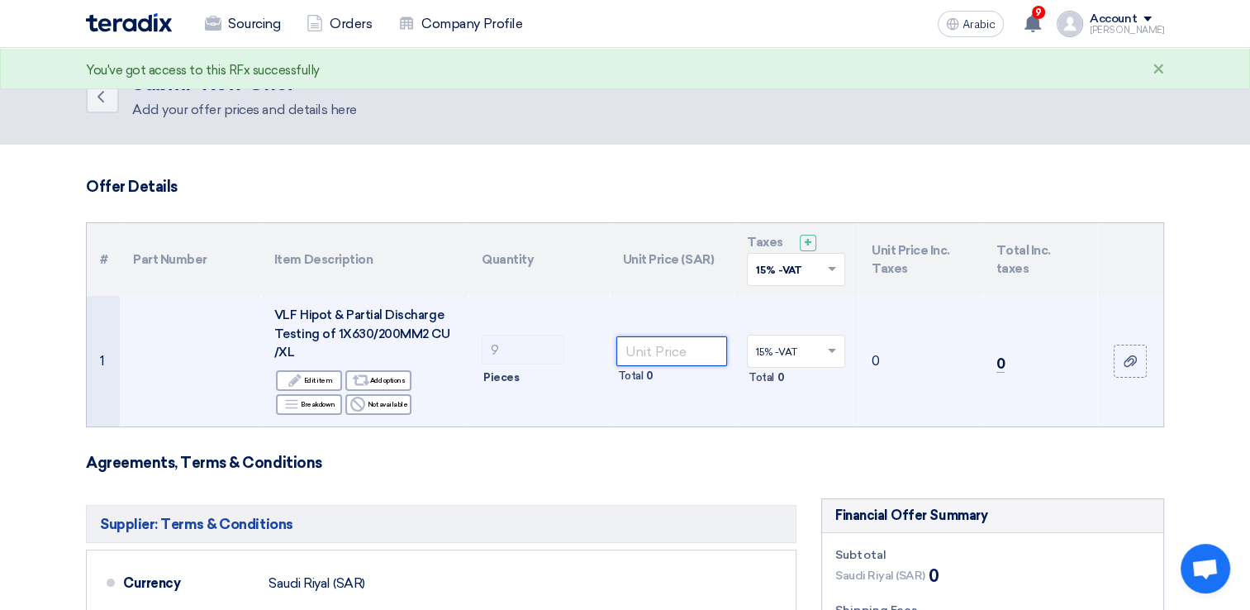
click at [673, 350] on input "number" at bounding box center [673, 351] width 112 height 30
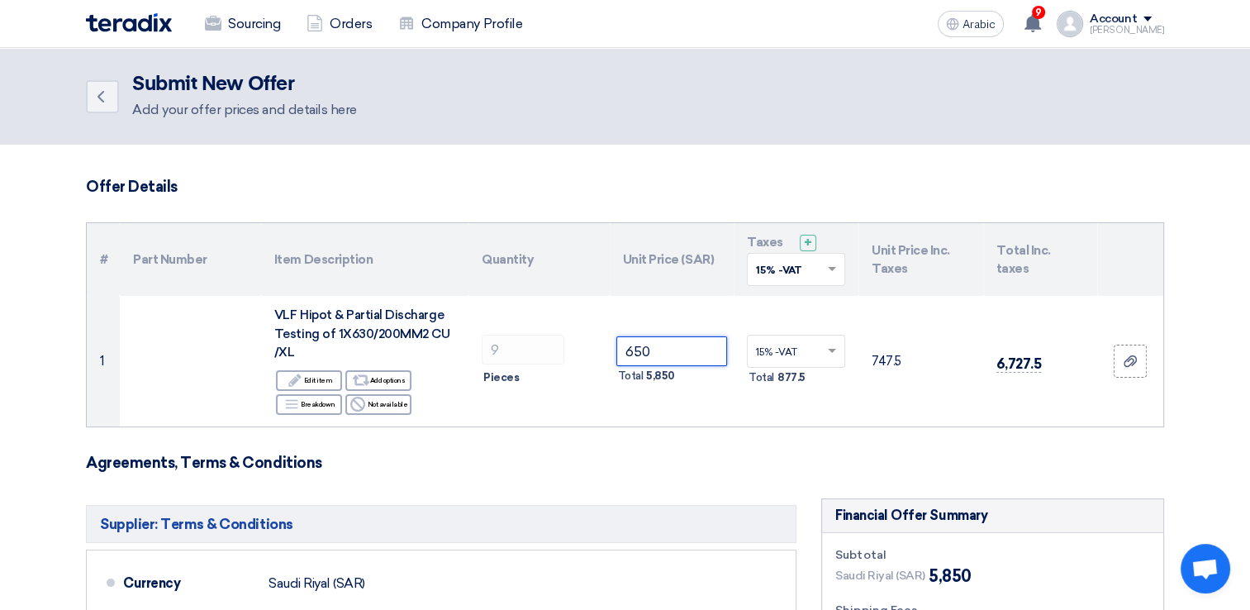
type input "650"
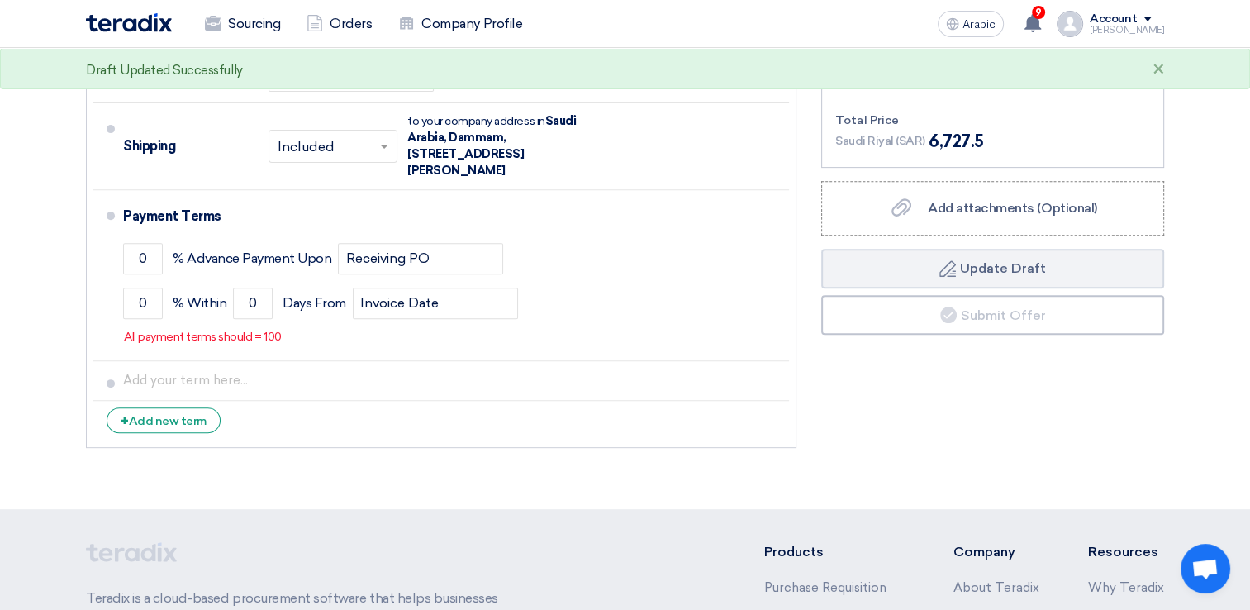
scroll to position [496, 0]
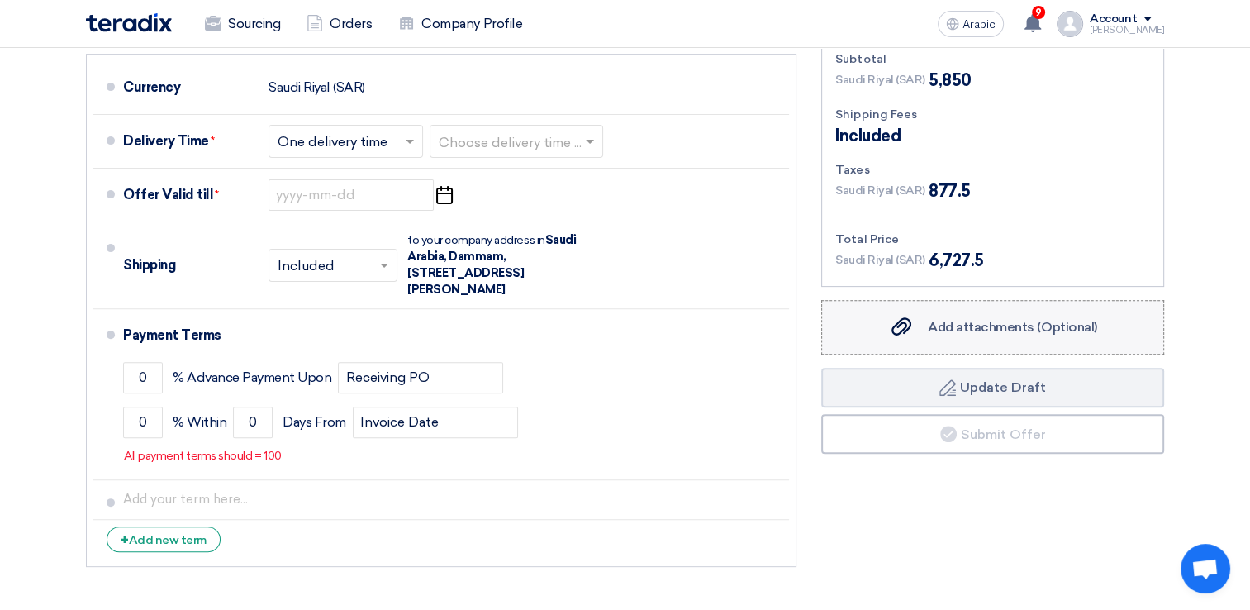
click at [966, 317] on div "Add attachments (Optional) Add attachments (Optional)" at bounding box center [992, 327] width 208 height 20
click at [0, 0] on input "Add attachments (Optional) Add attachments (Optional)" at bounding box center [0, 0] width 0 height 0
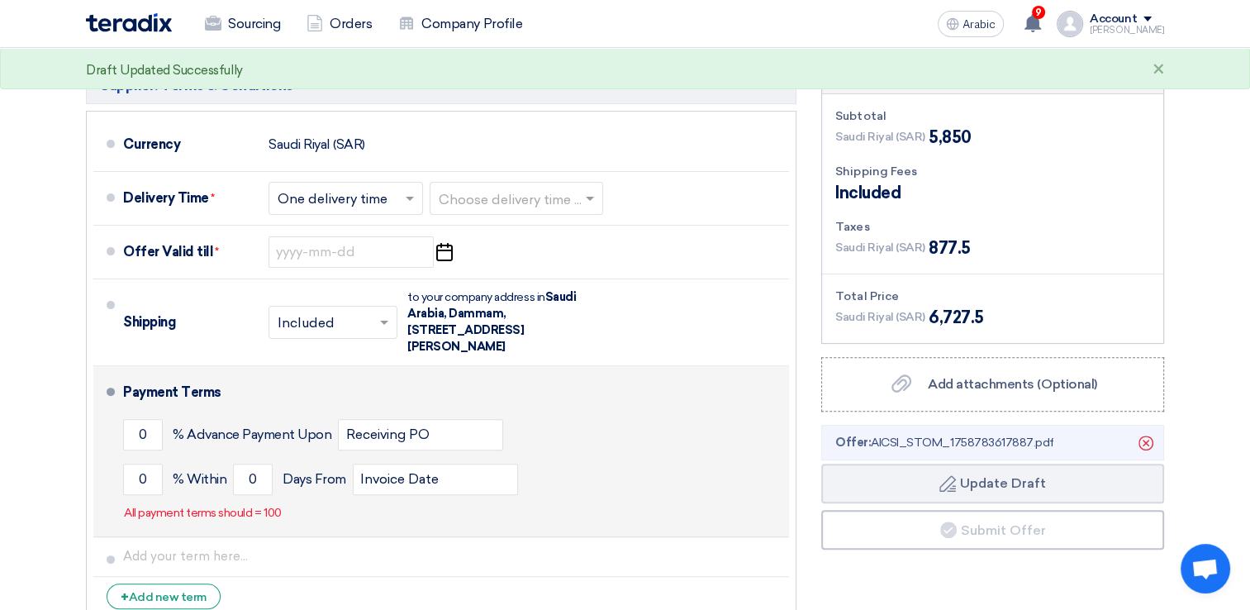
scroll to position [413, 0]
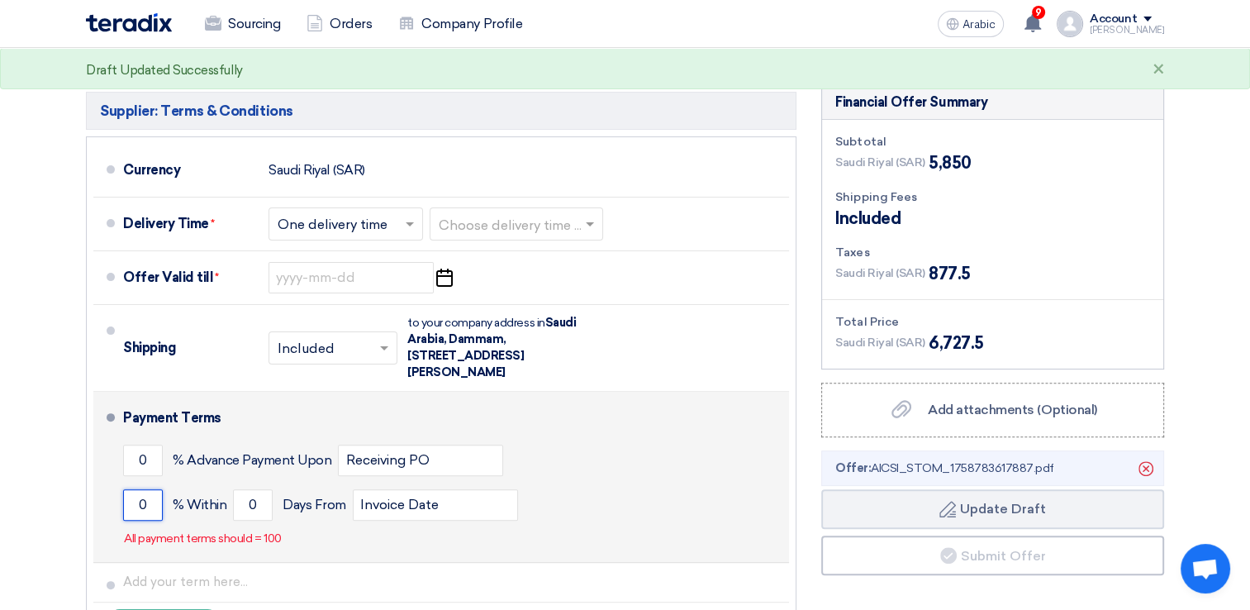
click at [148, 508] on input "0" at bounding box center [143, 504] width 40 height 31
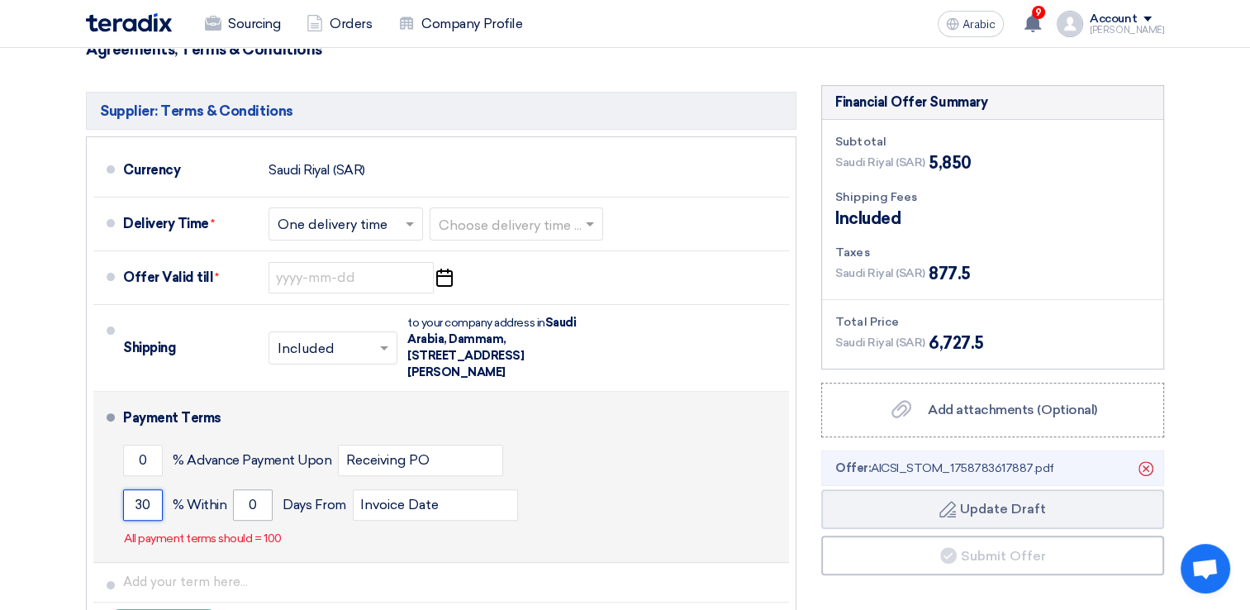
type input "3"
type input "100"
click at [265, 504] on input "0" at bounding box center [253, 504] width 40 height 31
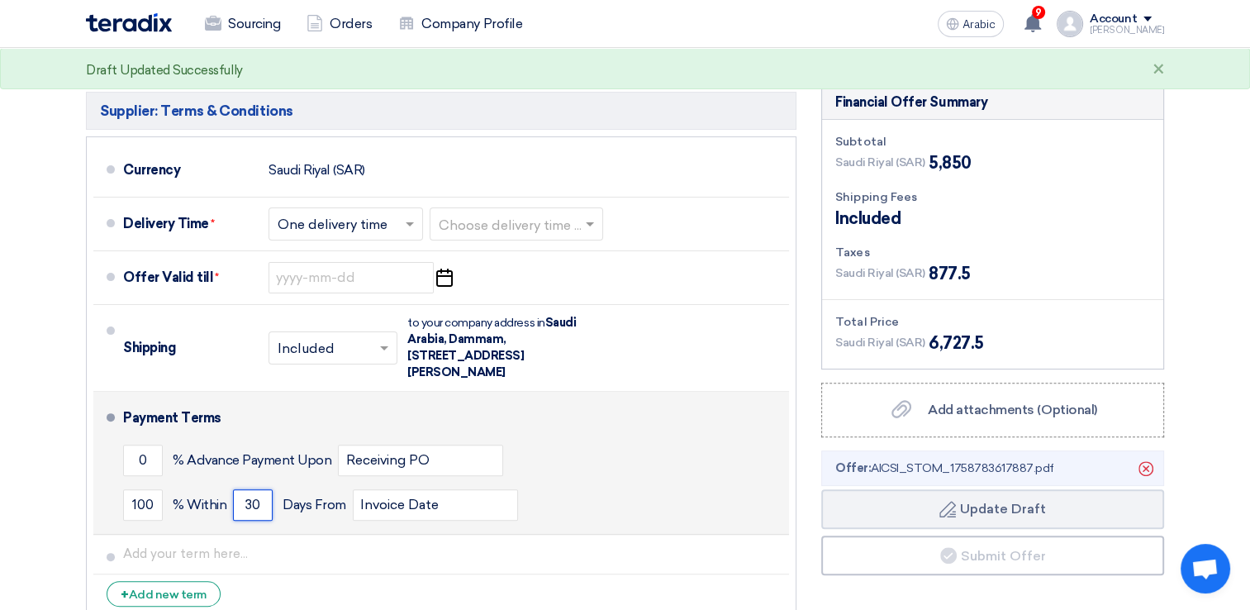
type input "30"
click at [598, 511] on div "100 % [DATE] From Invoice Date" at bounding box center [453, 505] width 660 height 45
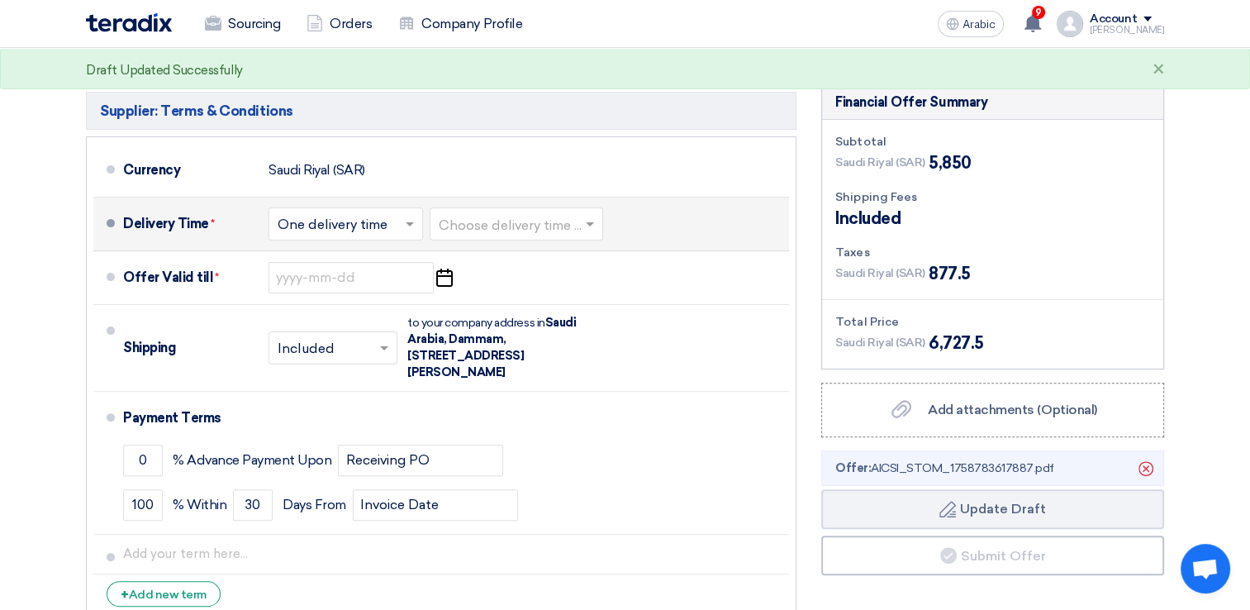
click at [525, 212] on div at bounding box center [517, 224] width 172 height 24
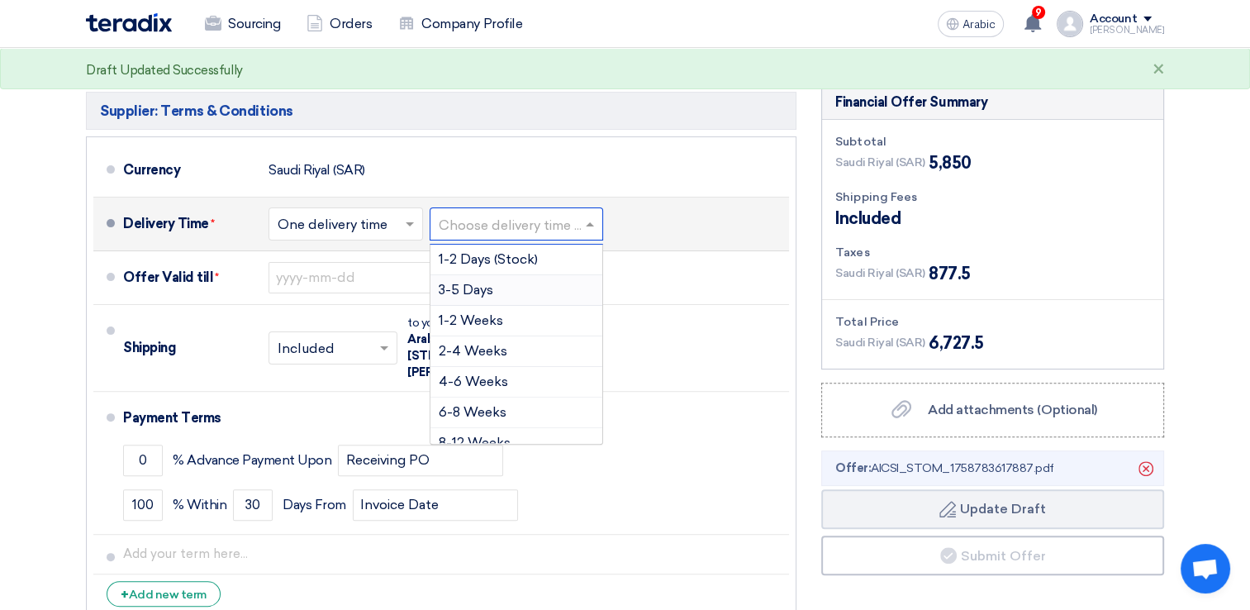
click at [517, 288] on div "3-5 Days" at bounding box center [517, 290] width 172 height 31
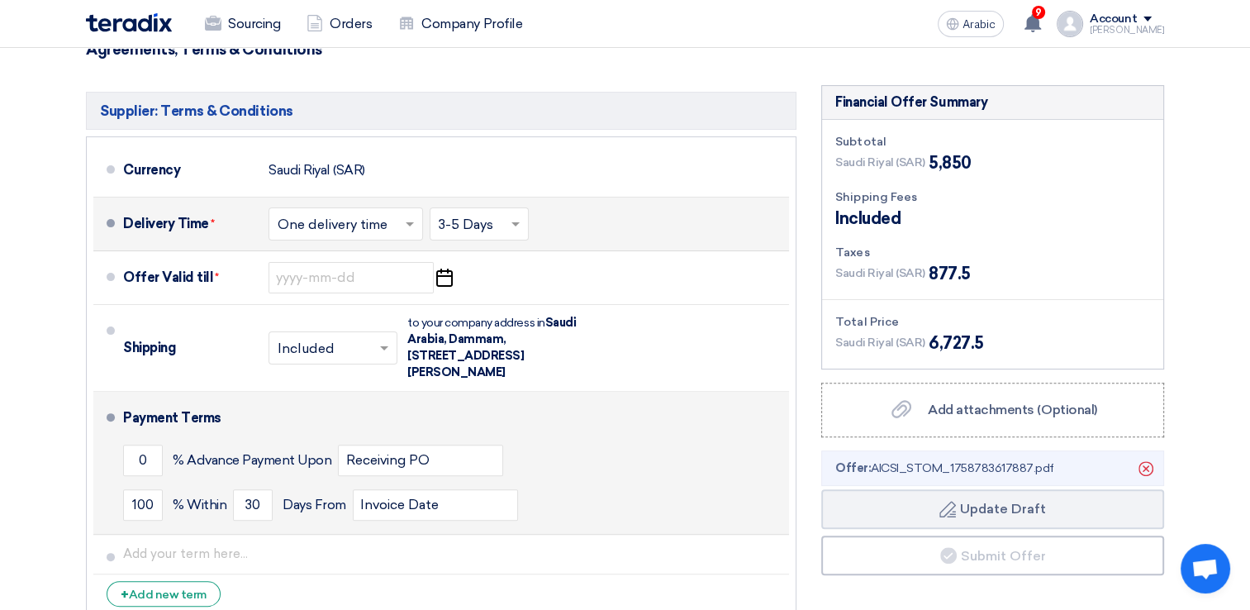
click at [646, 420] on div "Payment Terms" at bounding box center [446, 418] width 646 height 40
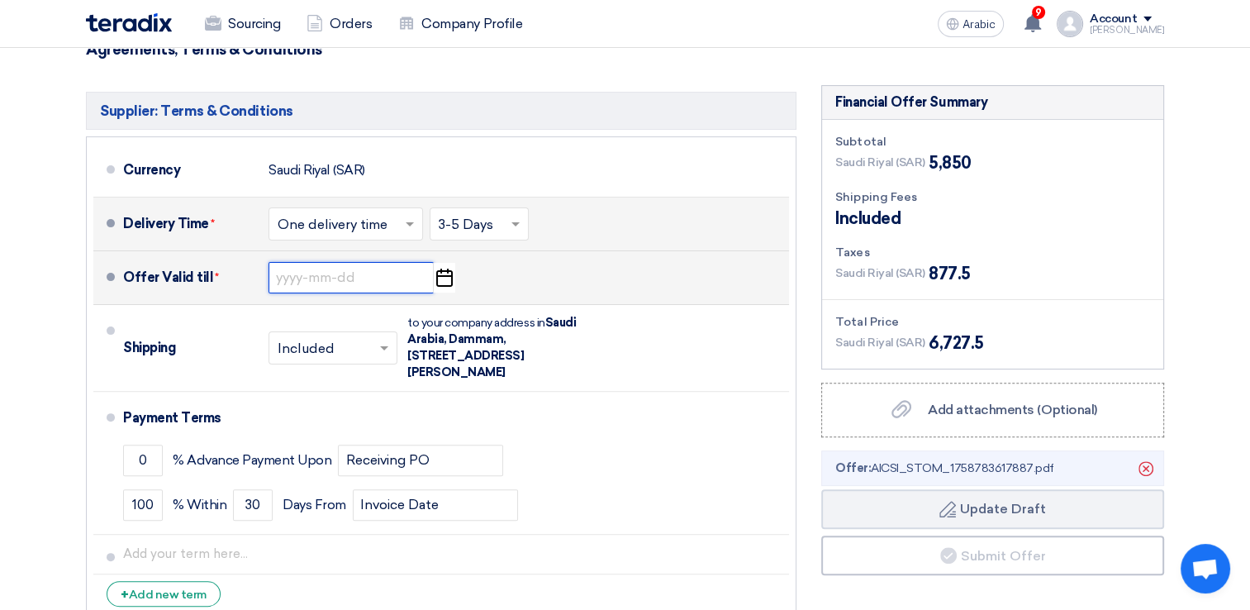
click at [355, 272] on input at bounding box center [351, 277] width 165 height 31
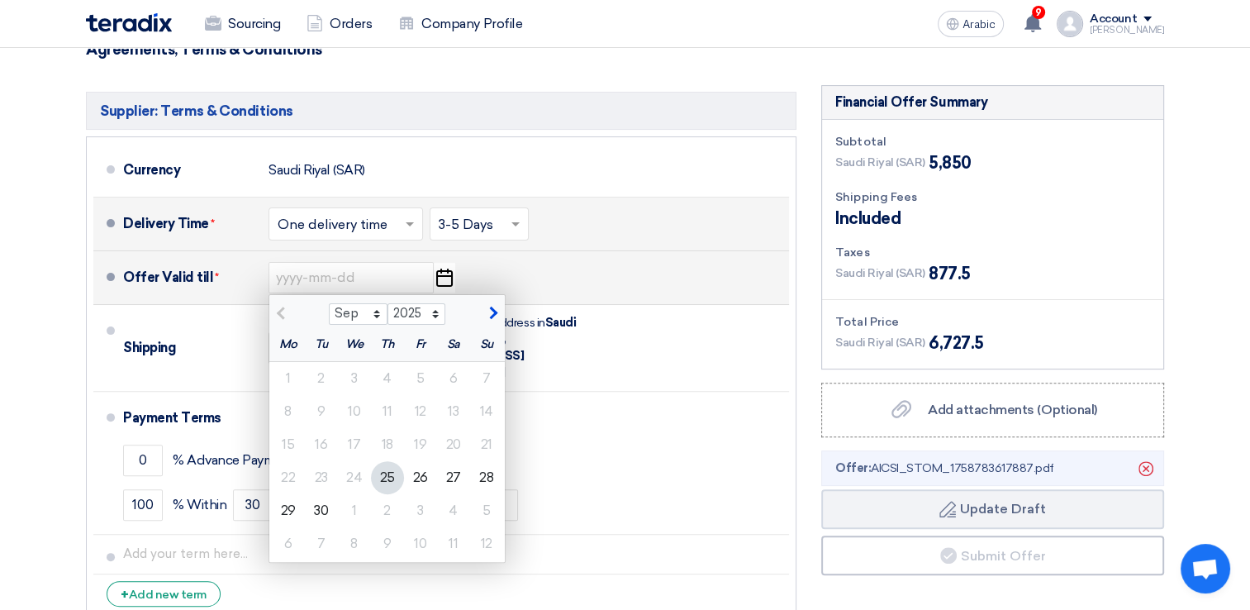
click at [489, 306] on span "button" at bounding box center [491, 313] width 9 height 15
select select "10"
click at [418, 472] on div "24" at bounding box center [420, 477] width 33 height 33
type input "[DATE]"
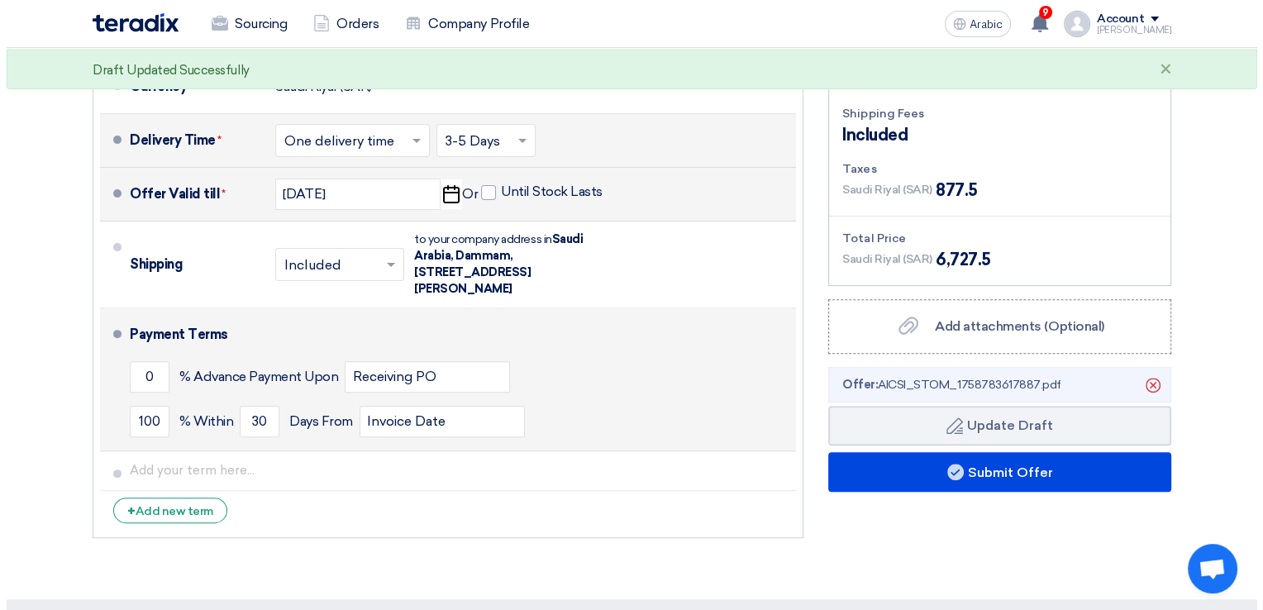
scroll to position [496, 0]
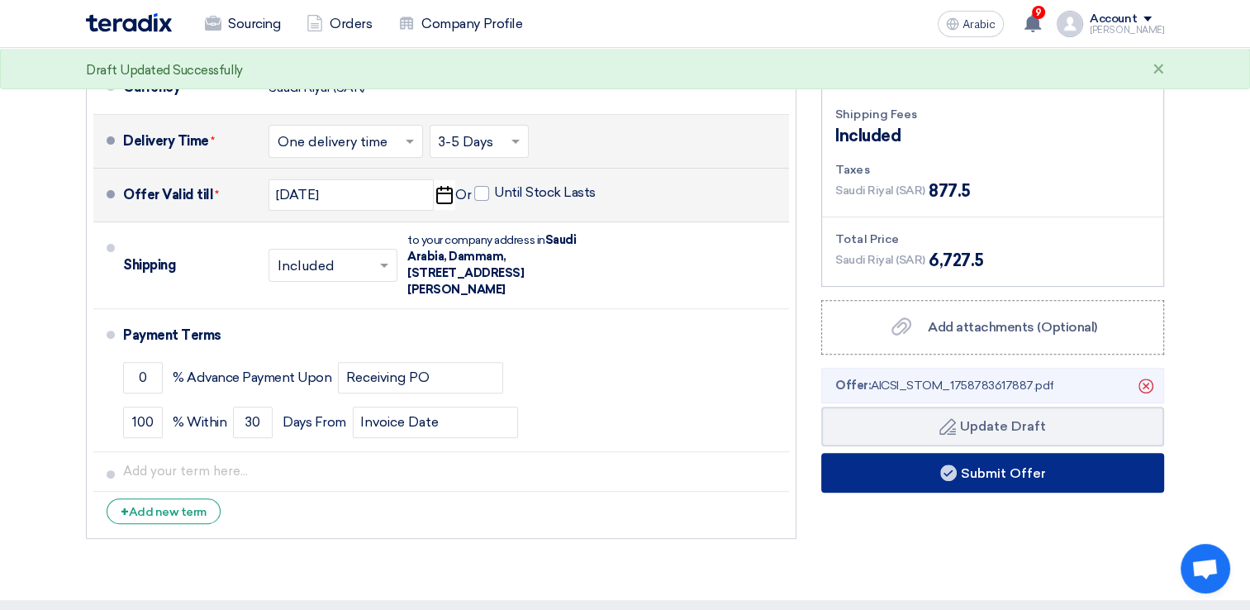
click at [931, 474] on button "Submit Offer" at bounding box center [993, 473] width 343 height 40
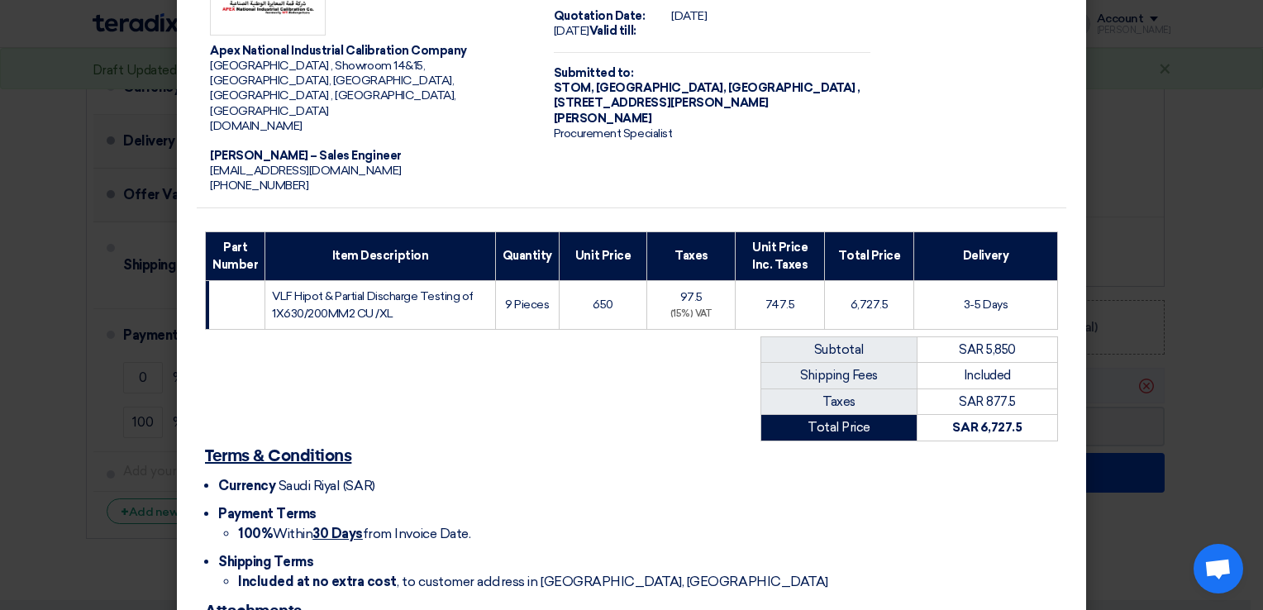
scroll to position [189, 0]
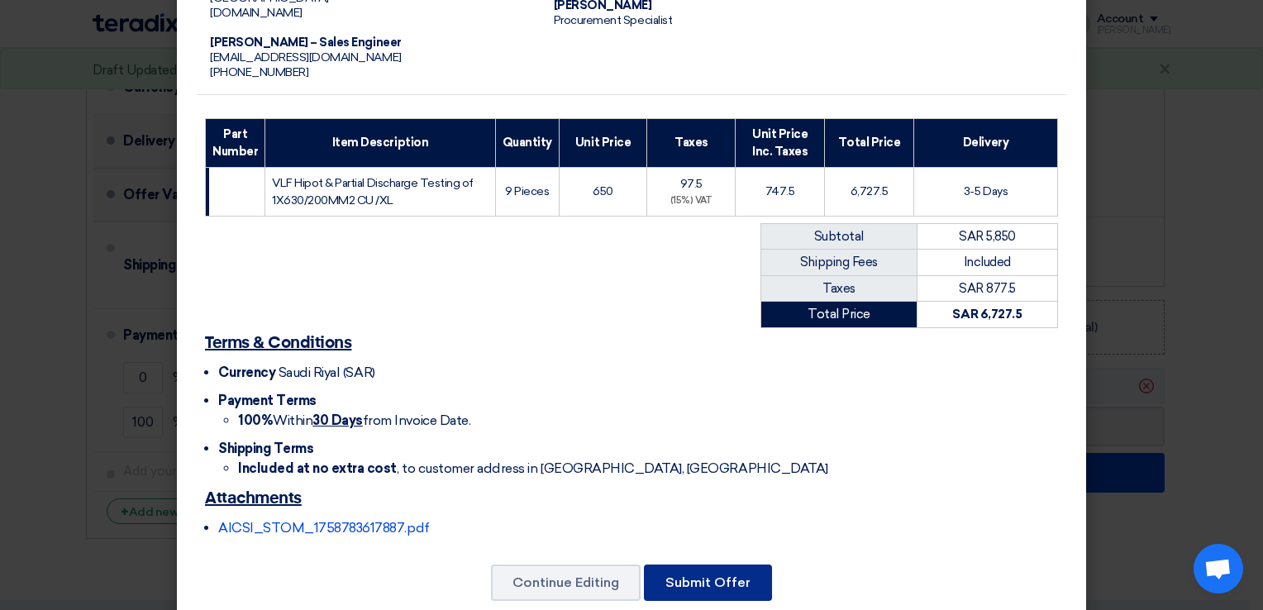
click at [685, 565] on button "Submit Offer" at bounding box center [708, 583] width 128 height 36
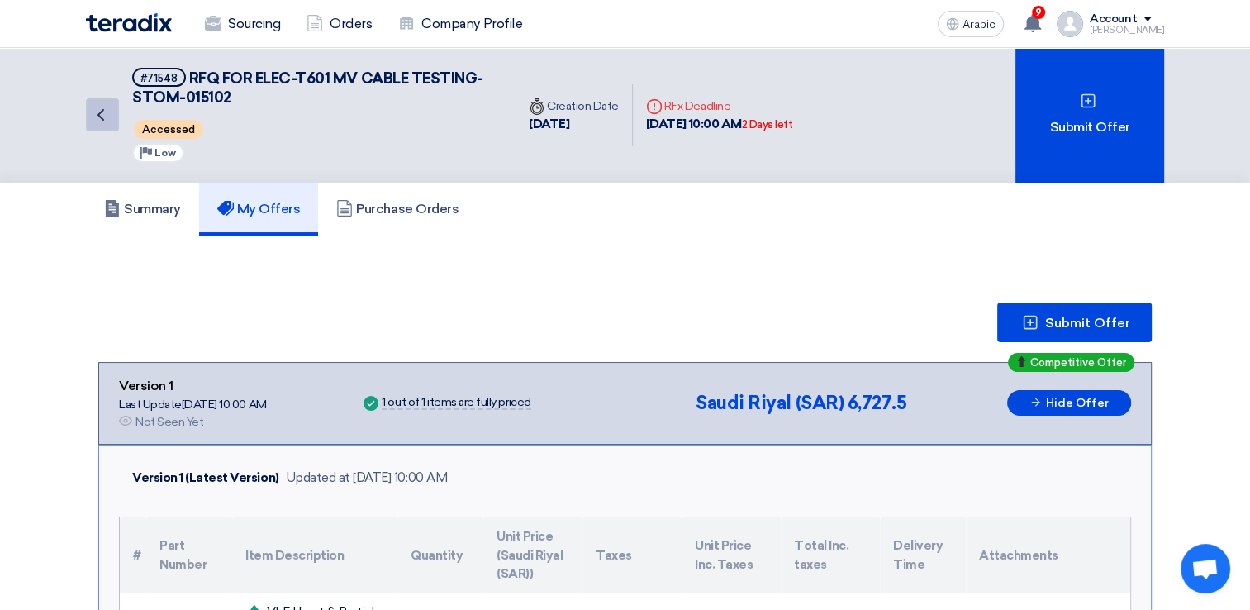
click at [97, 109] on icon "Back" at bounding box center [101, 115] width 20 height 20
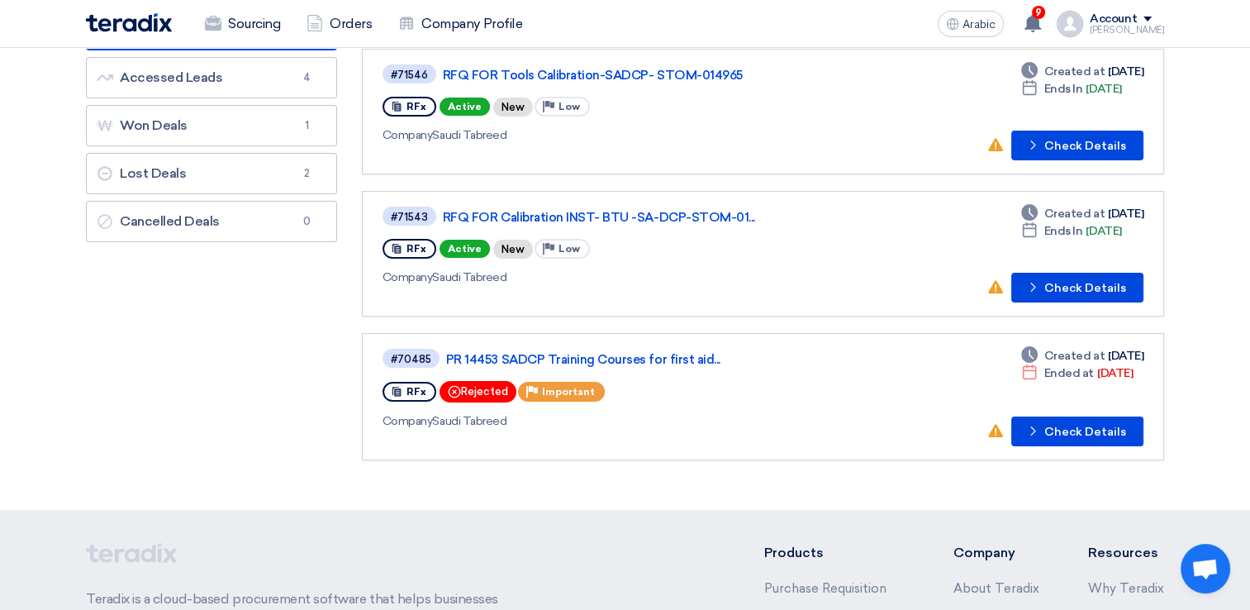
scroll to position [165, 0]
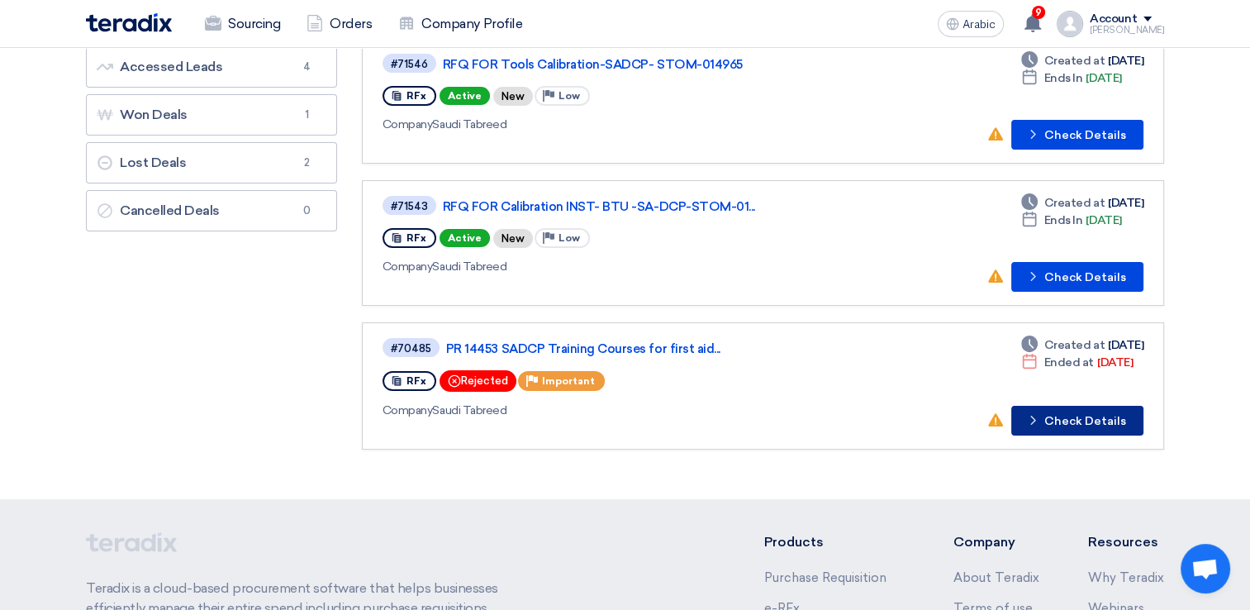
click at [1036, 417] on use at bounding box center [1033, 420] width 5 height 9
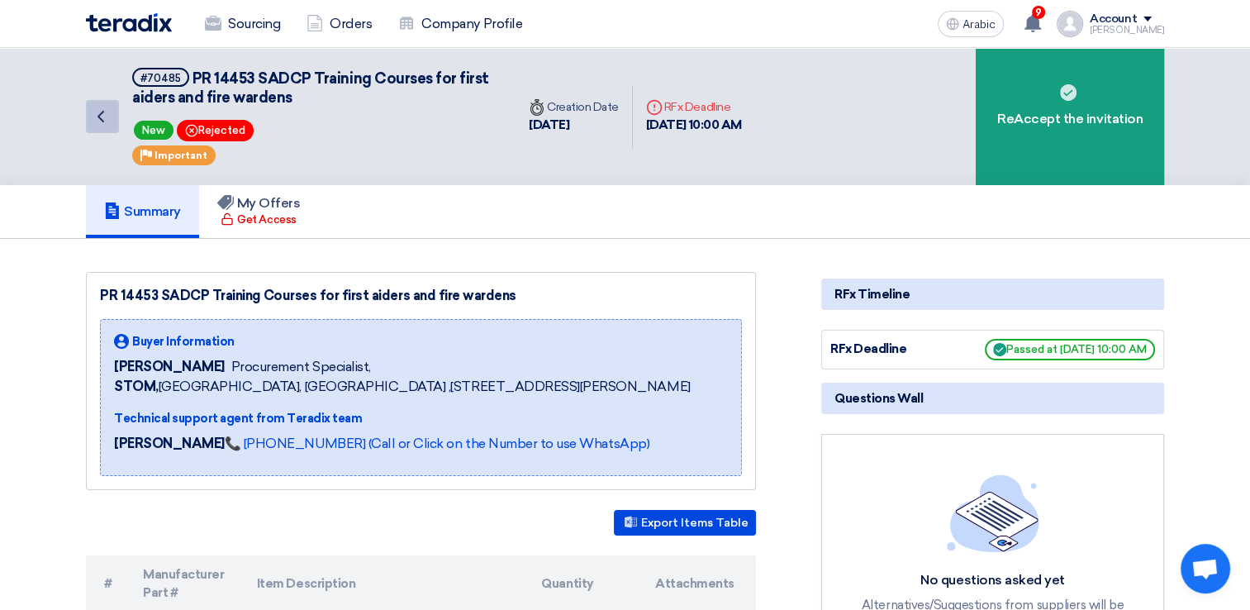
click at [118, 117] on link "Back" at bounding box center [102, 116] width 33 height 33
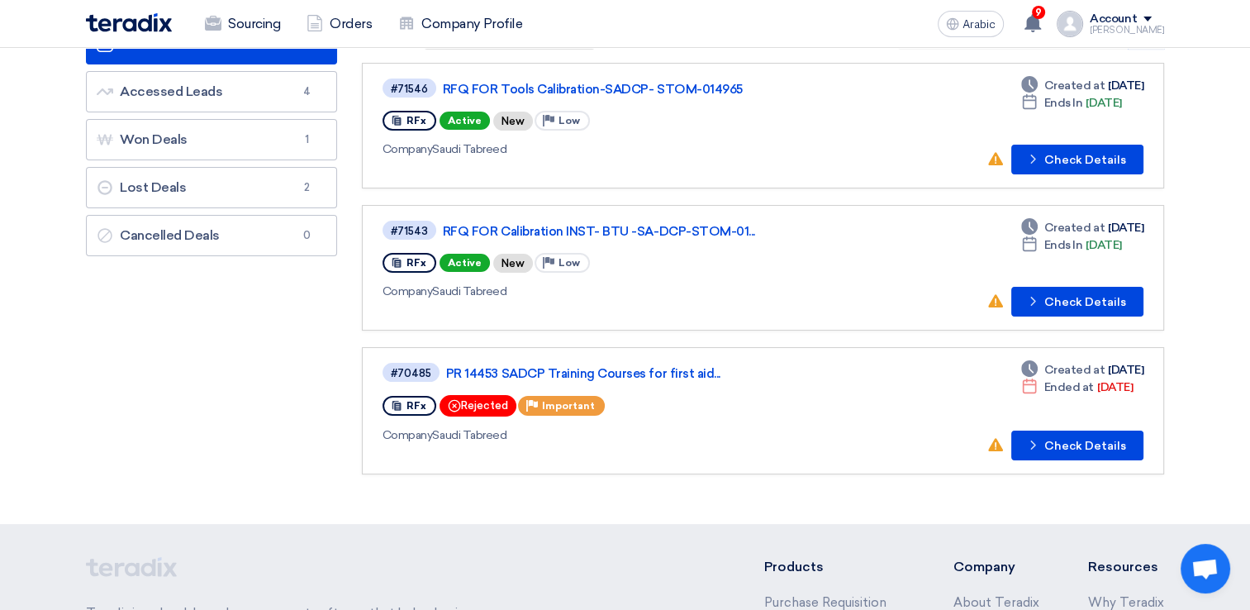
scroll to position [83, 0]
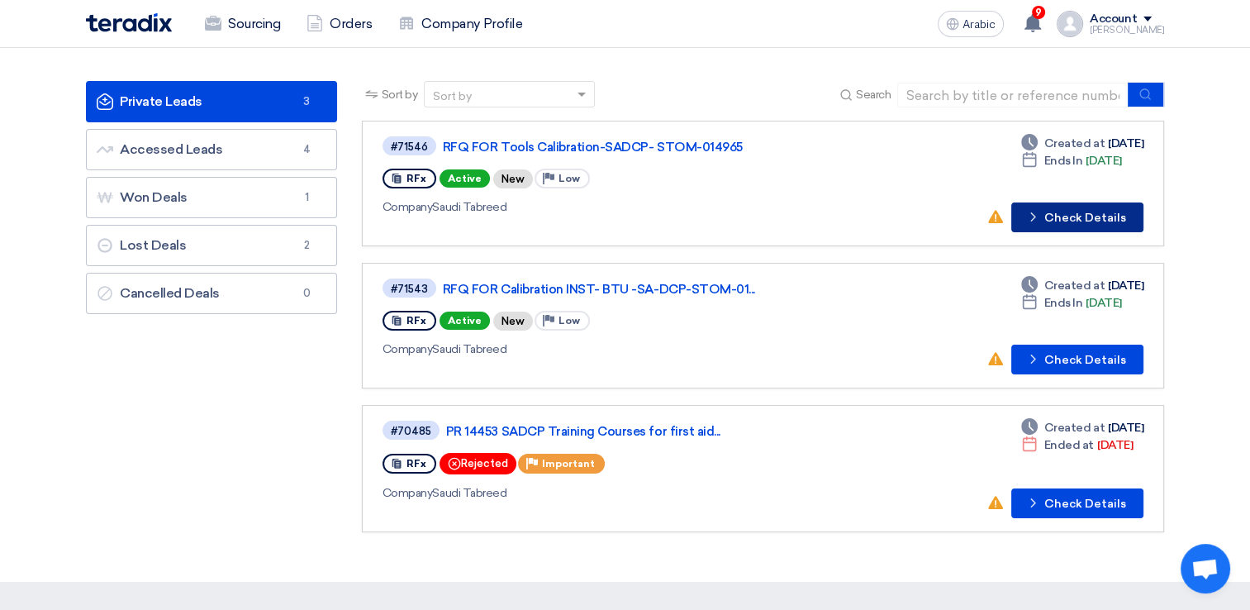
click at [1056, 207] on button "Check details Check Details" at bounding box center [1078, 217] width 132 height 30
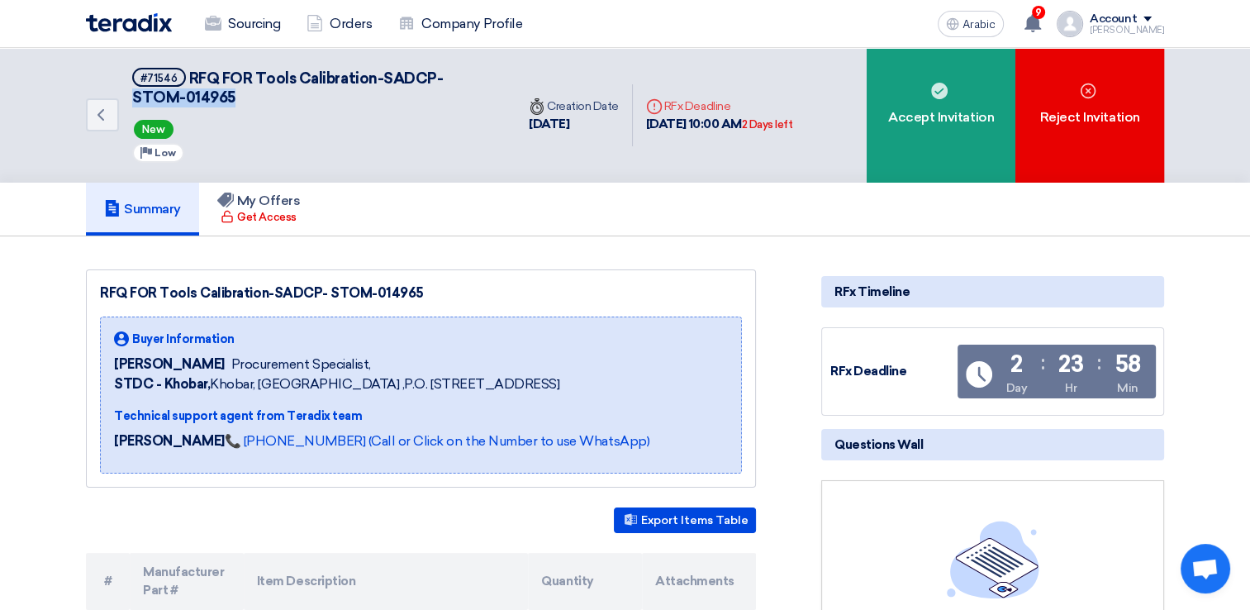
drag, startPoint x: 444, startPoint y: 78, endPoint x: 489, endPoint y: 94, distance: 48.4
click at [489, 94] on h5 "#71546 RFQ FOR Tools Calibration-SADCP- STOM-014965" at bounding box center [314, 88] width 364 height 40
copy span "STOM-014965"
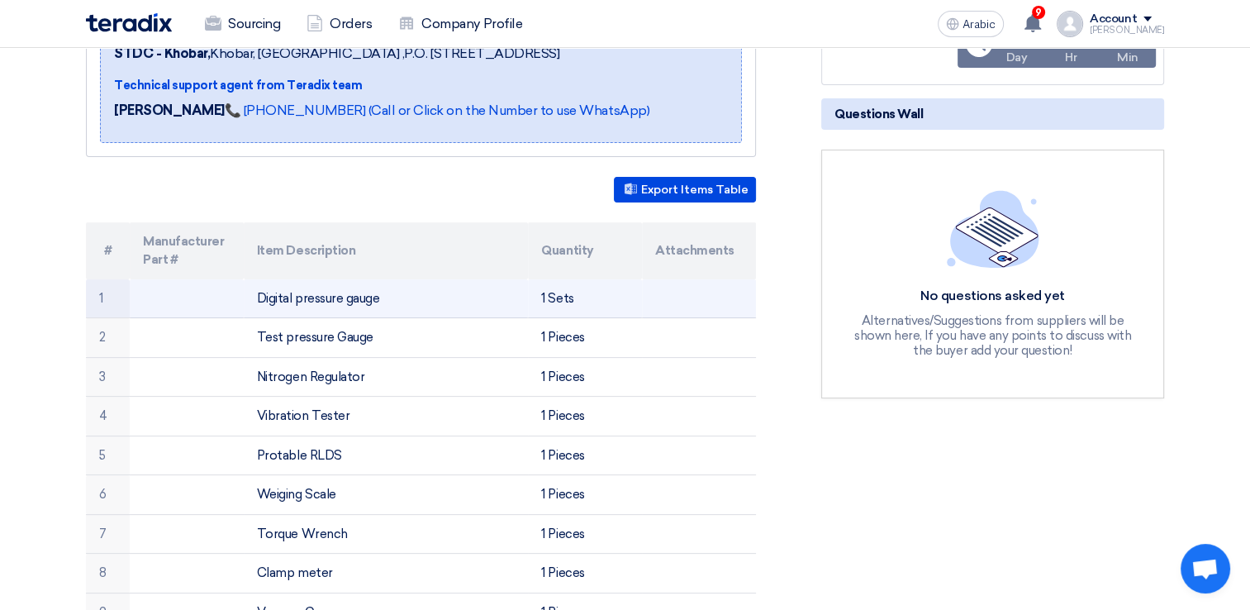
drag, startPoint x: 256, startPoint y: 296, endPoint x: 392, endPoint y: 299, distance: 135.6
click at [392, 299] on td "Digital pressure gauge" at bounding box center [386, 298] width 285 height 39
copy font "Digital pressure gauge"
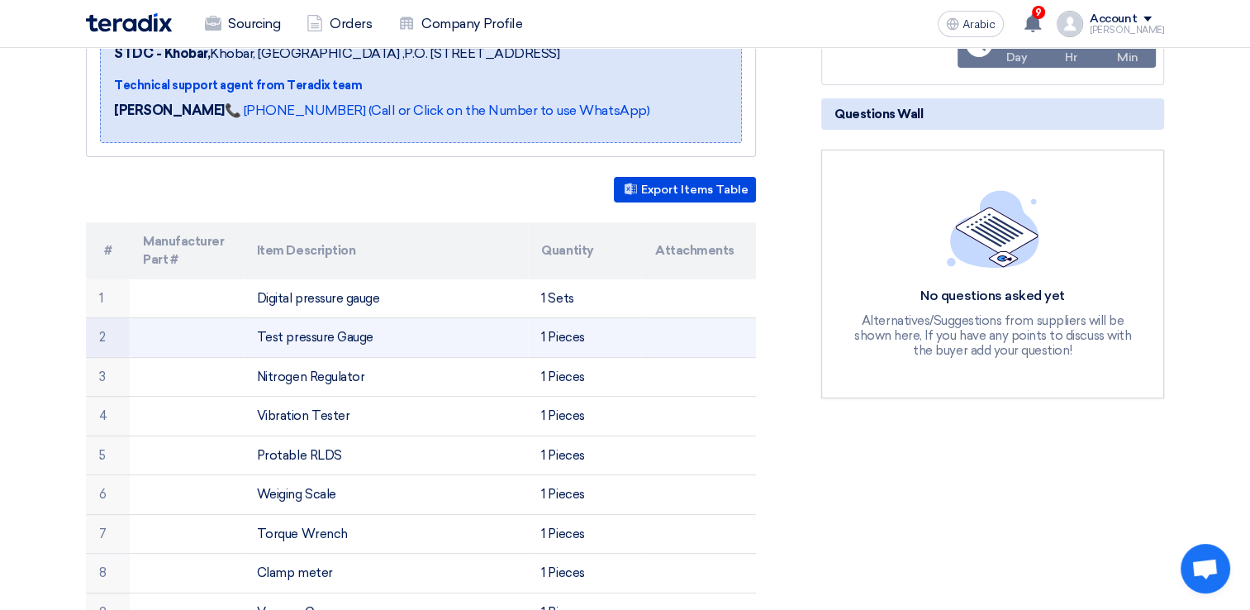
drag, startPoint x: 286, startPoint y: 336, endPoint x: 412, endPoint y: 348, distance: 127.1
click at [412, 348] on td "Test pressure Gauge" at bounding box center [386, 338] width 285 height 40
copy font "pressure Gauge"
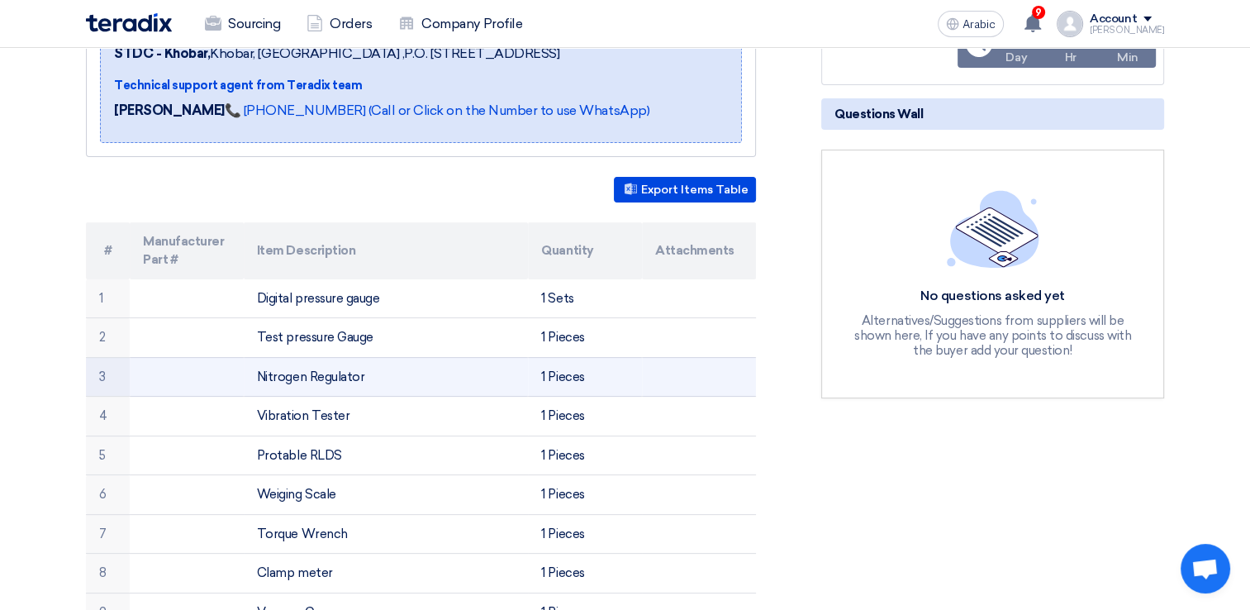
drag, startPoint x: 258, startPoint y: 375, endPoint x: 364, endPoint y: 376, distance: 105.8
click at [364, 376] on td "Nitrogen Regulator" at bounding box center [386, 377] width 285 height 40
copy font "Nitrogen Regulator"
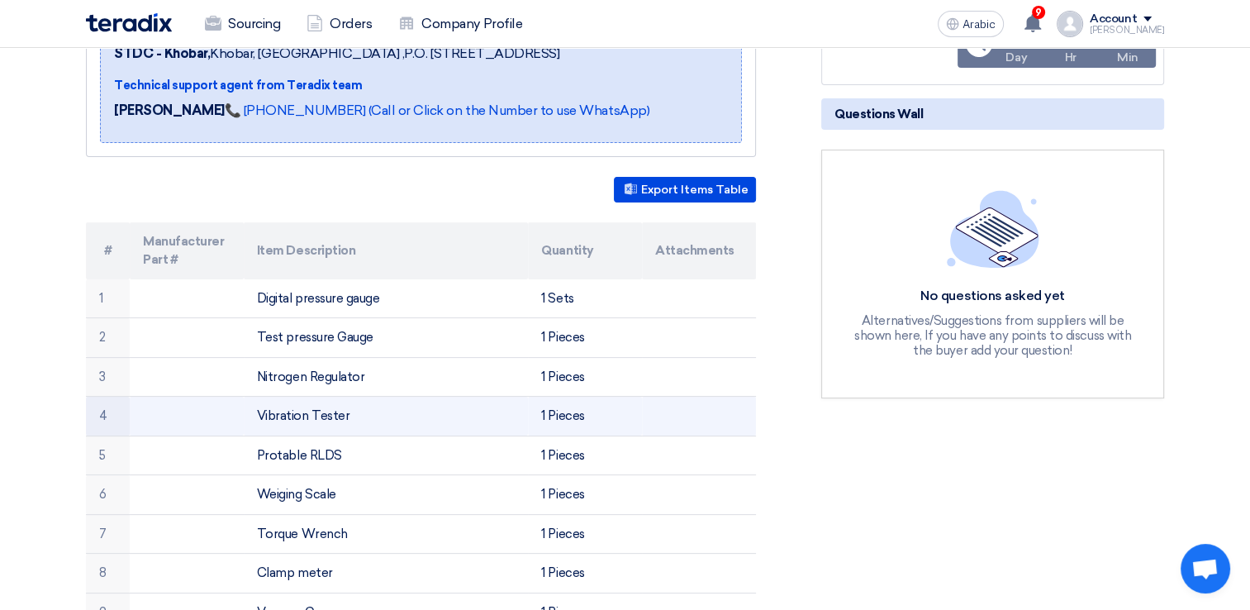
drag, startPoint x: 260, startPoint y: 414, endPoint x: 350, endPoint y: 415, distance: 90.1
click at [350, 415] on td "Vibration Tester" at bounding box center [386, 417] width 285 height 40
copy font "Vibration Tester"
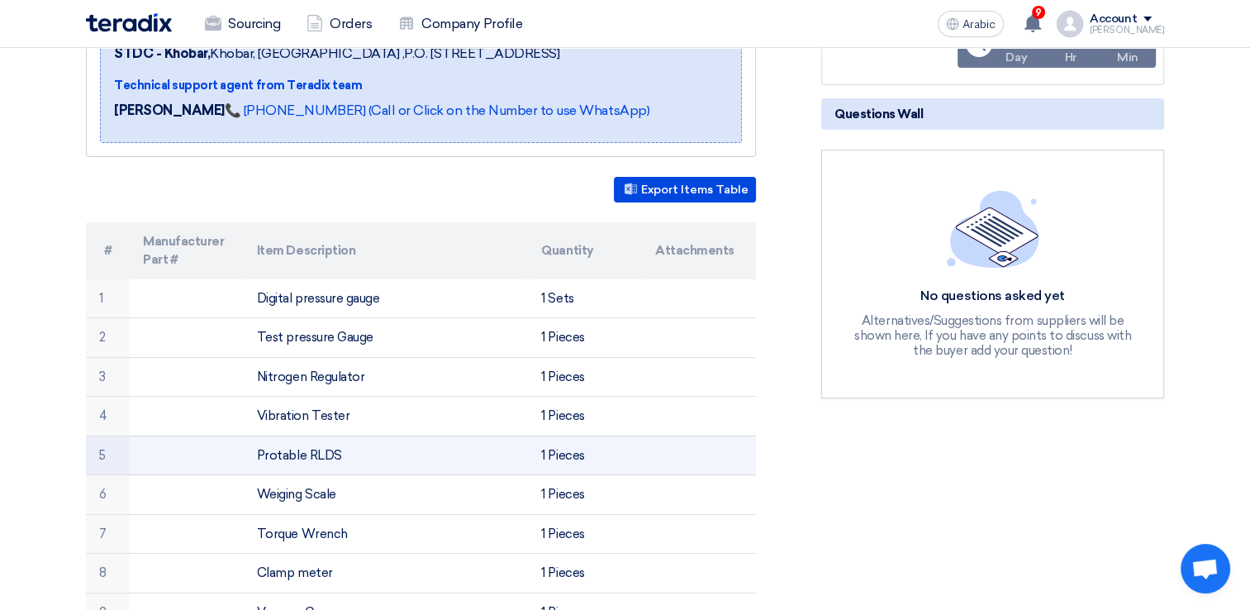
drag, startPoint x: 258, startPoint y: 452, endPoint x: 357, endPoint y: 453, distance: 99.2
click at [357, 453] on td "Protable RLDS" at bounding box center [386, 456] width 285 height 40
copy font "Protable RLDS"
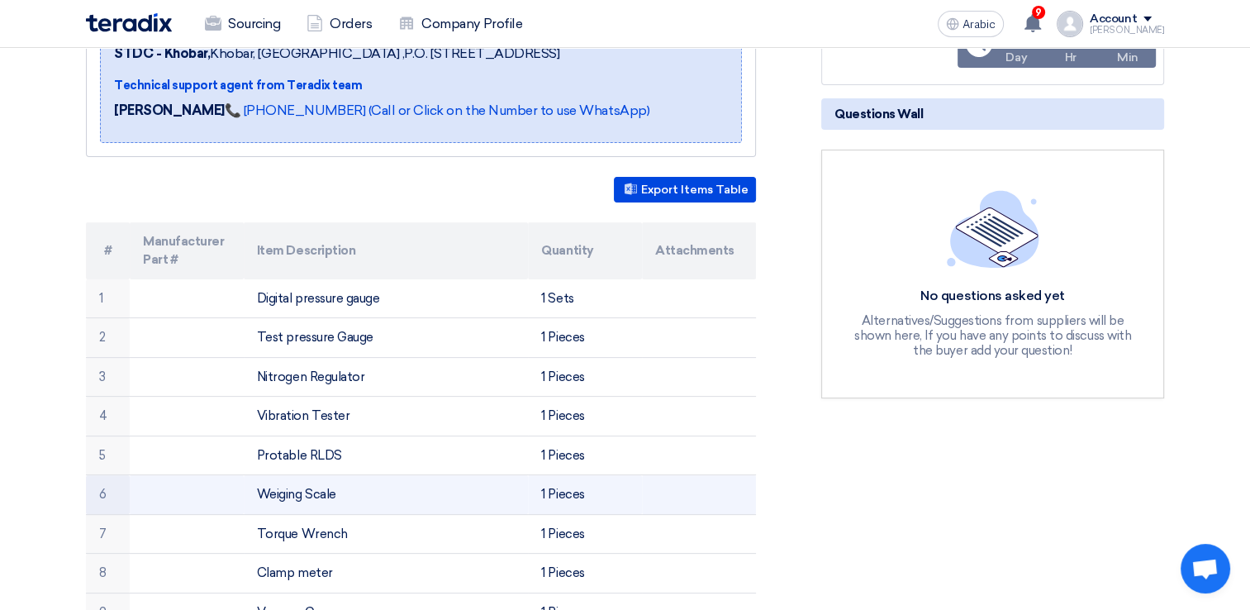
drag, startPoint x: 258, startPoint y: 490, endPoint x: 347, endPoint y: 494, distance: 89.4
click at [347, 494] on td "Weiging Scale" at bounding box center [386, 495] width 285 height 40
copy font "Weiging Scale"
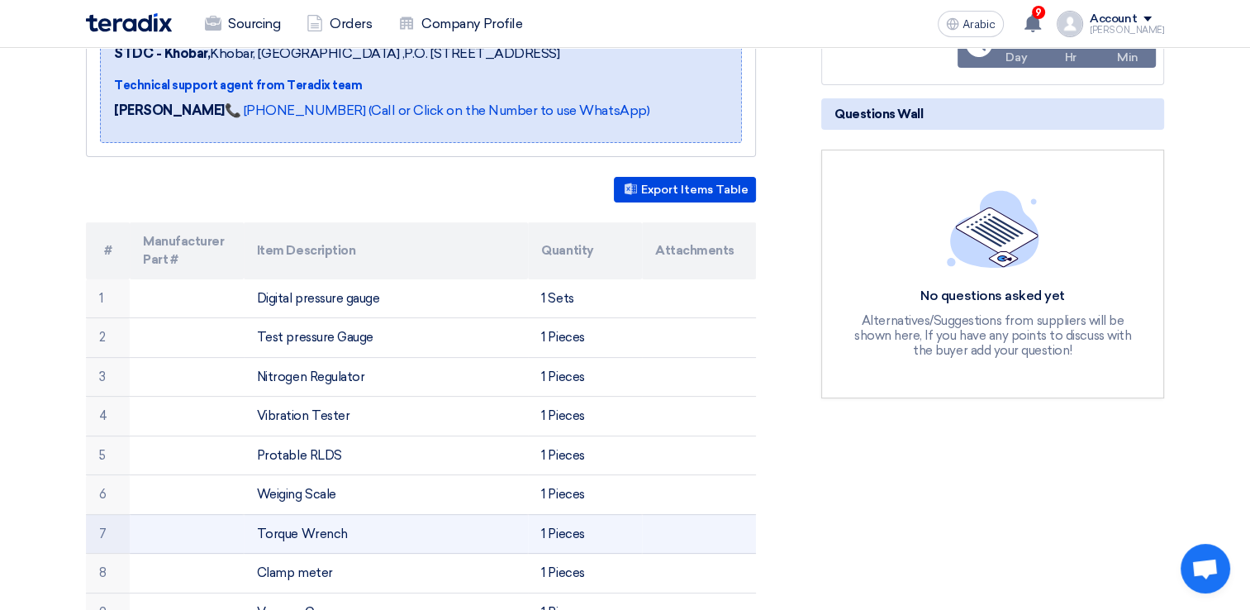
drag, startPoint x: 262, startPoint y: 531, endPoint x: 347, endPoint y: 539, distance: 85.5
click at [347, 539] on td "Torque Wrench" at bounding box center [386, 534] width 285 height 40
drag, startPoint x: 347, startPoint y: 539, endPoint x: 372, endPoint y: 531, distance: 26.1
click at [372, 531] on td "Torque Wrench" at bounding box center [386, 534] width 285 height 40
click at [277, 541] on td "Torque Wrench" at bounding box center [386, 534] width 285 height 40
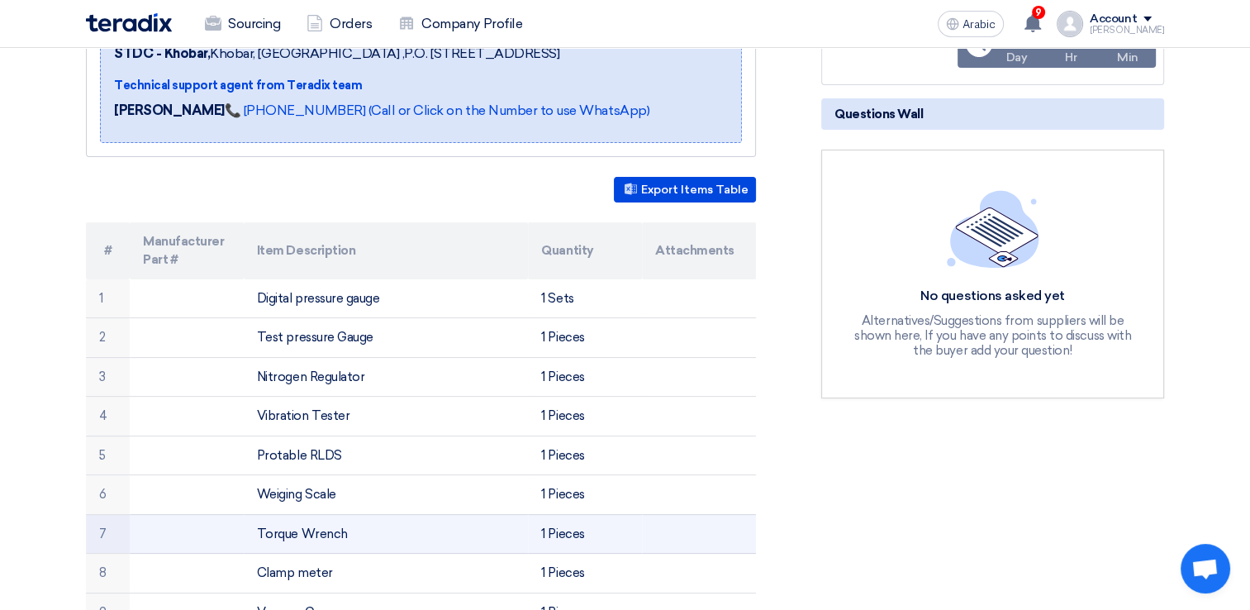
drag, startPoint x: 258, startPoint y: 531, endPoint x: 364, endPoint y: 533, distance: 105.8
click at [364, 533] on td "Torque Wrench" at bounding box center [386, 534] width 285 height 40
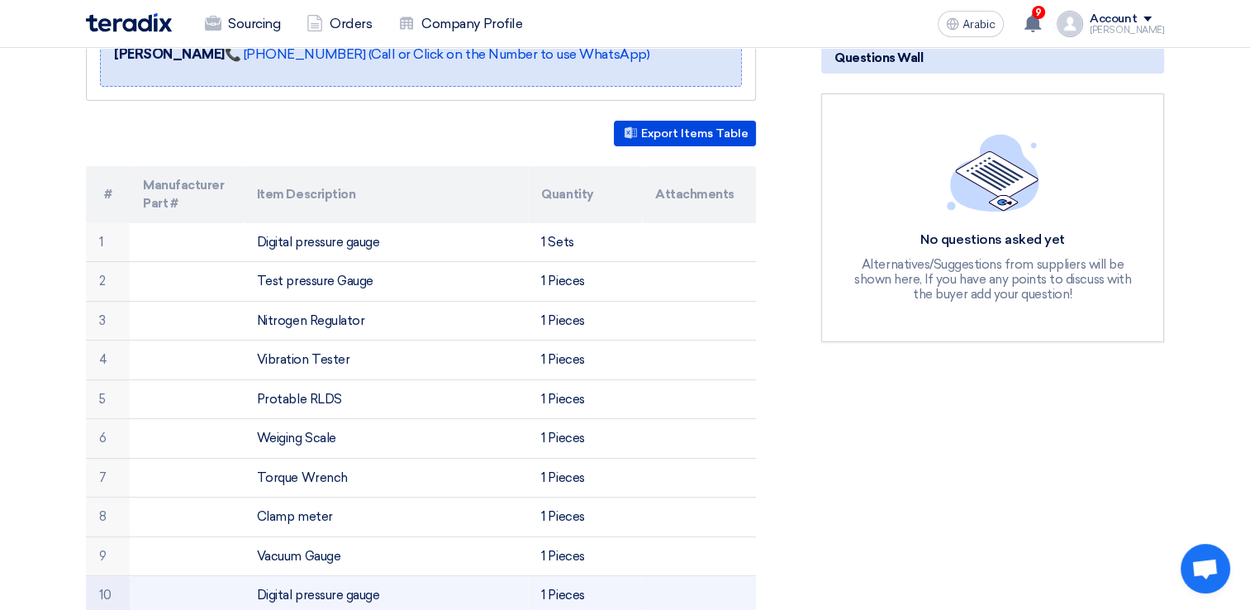
scroll to position [413, 0]
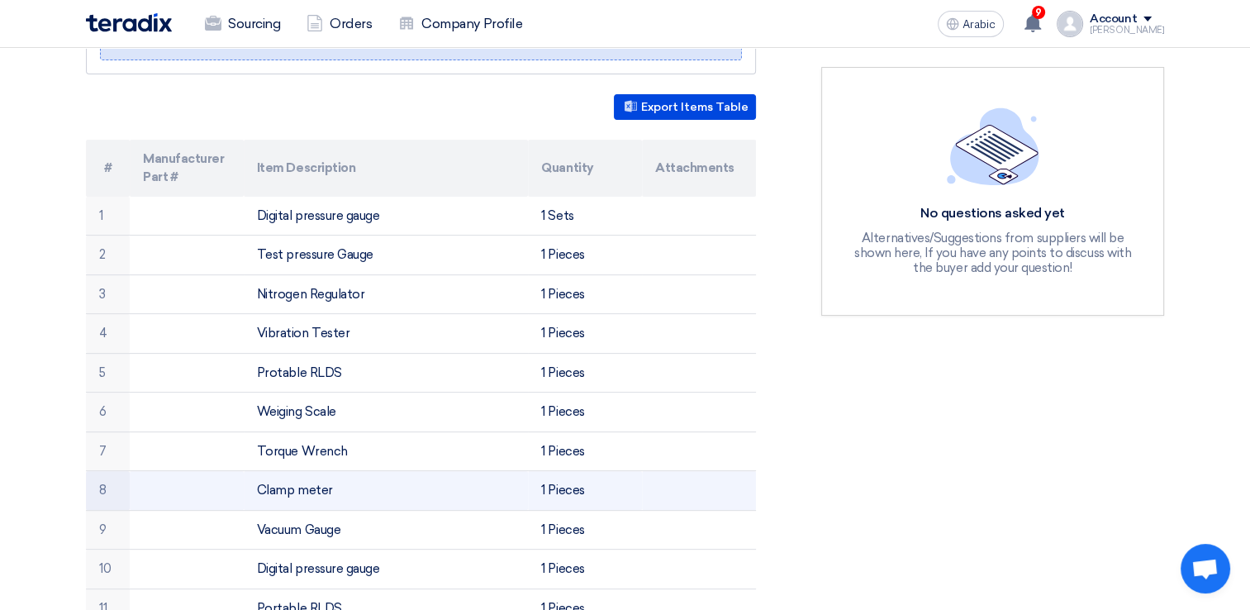
drag, startPoint x: 258, startPoint y: 484, endPoint x: 354, endPoint y: 486, distance: 95.9
click at [354, 486] on td "Clamp meter" at bounding box center [386, 491] width 285 height 40
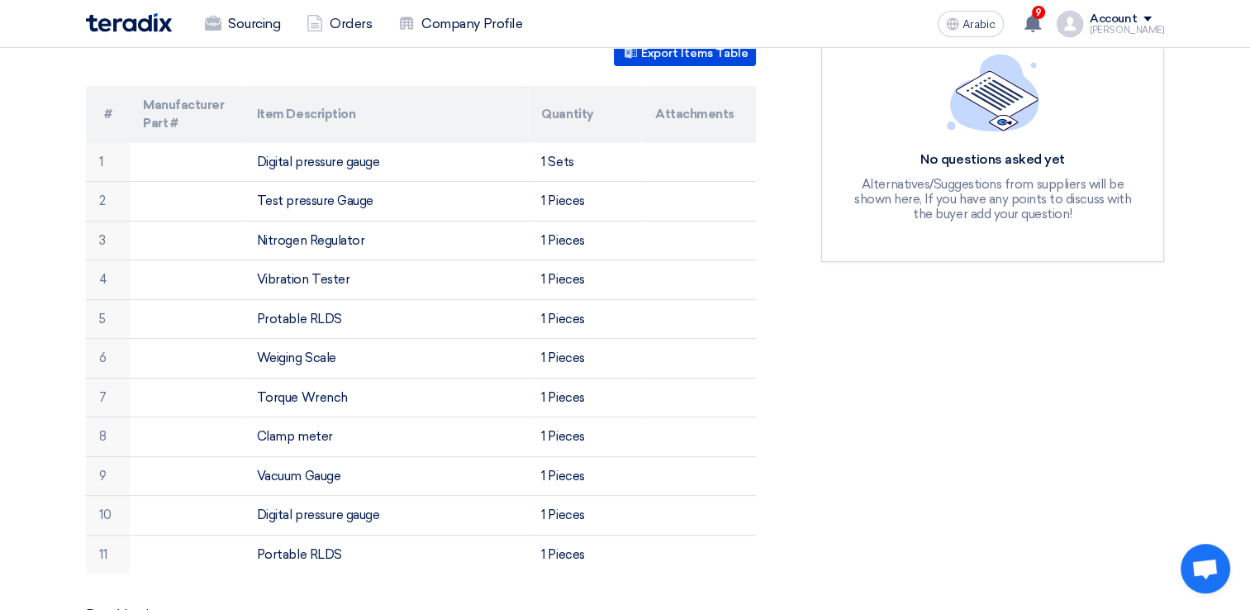
scroll to position [496, 0]
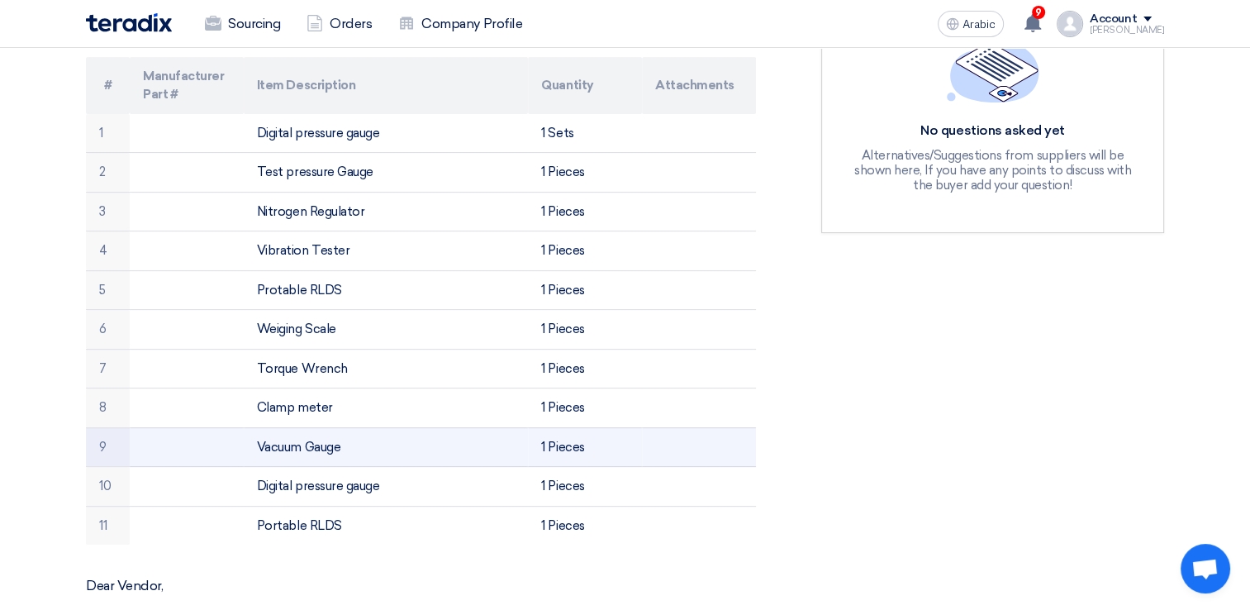
drag, startPoint x: 260, startPoint y: 445, endPoint x: 364, endPoint y: 450, distance: 104.3
click at [364, 450] on td "Vacuum Gauge" at bounding box center [386, 447] width 285 height 40
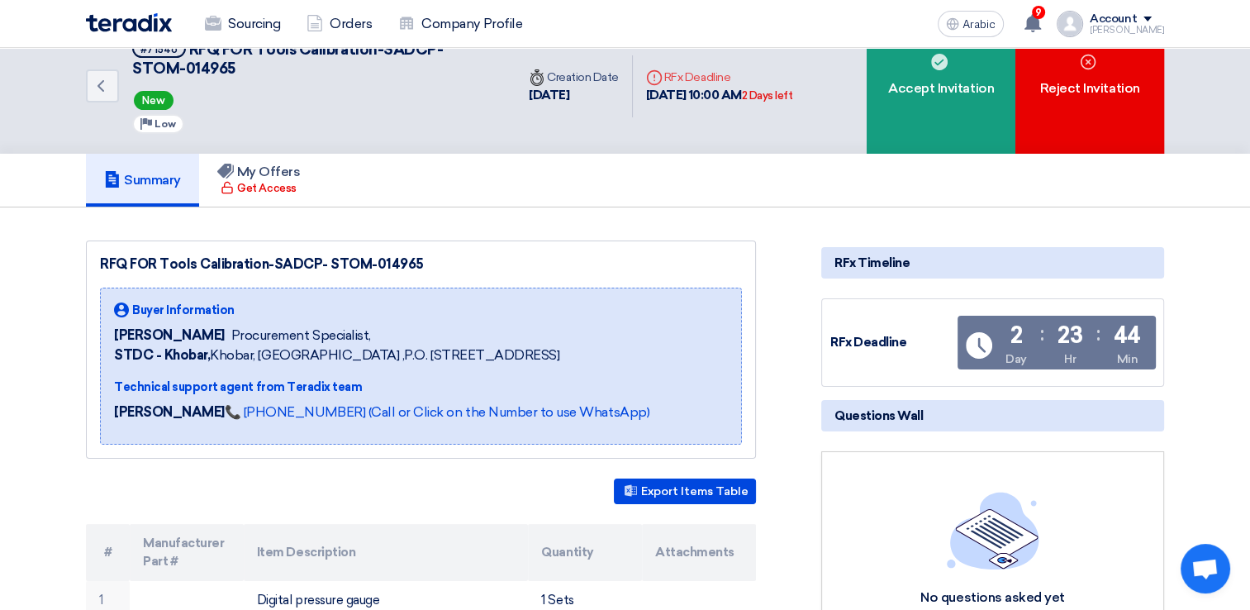
scroll to position [0, 0]
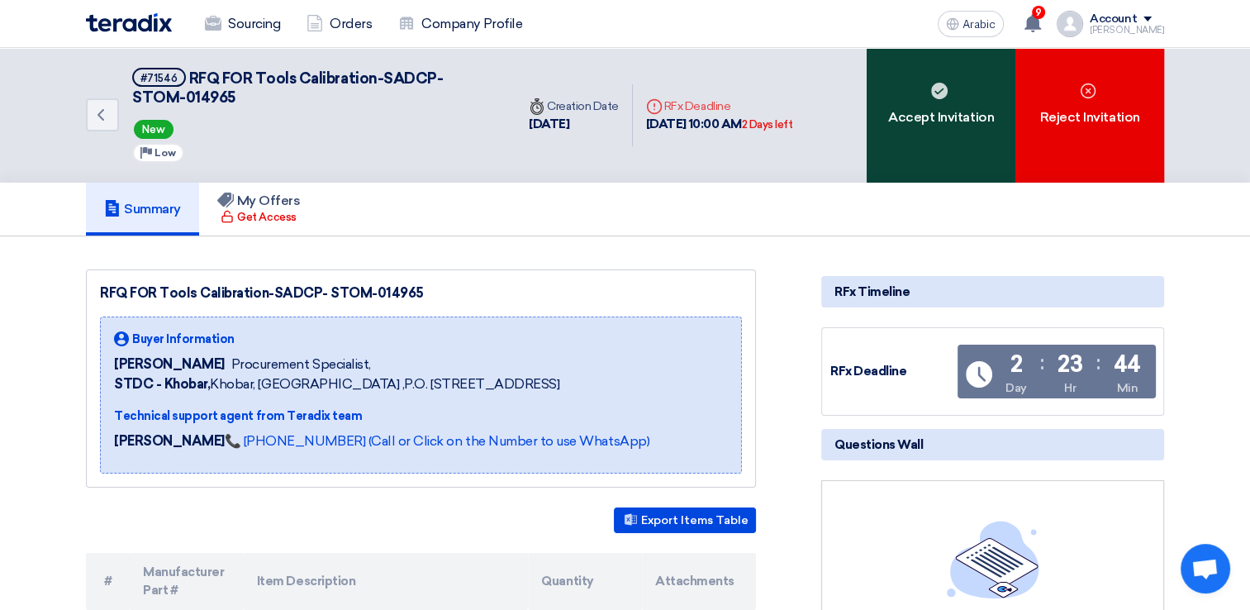
click at [896, 123] on font "Accept Invitation" at bounding box center [941, 117] width 106 height 20
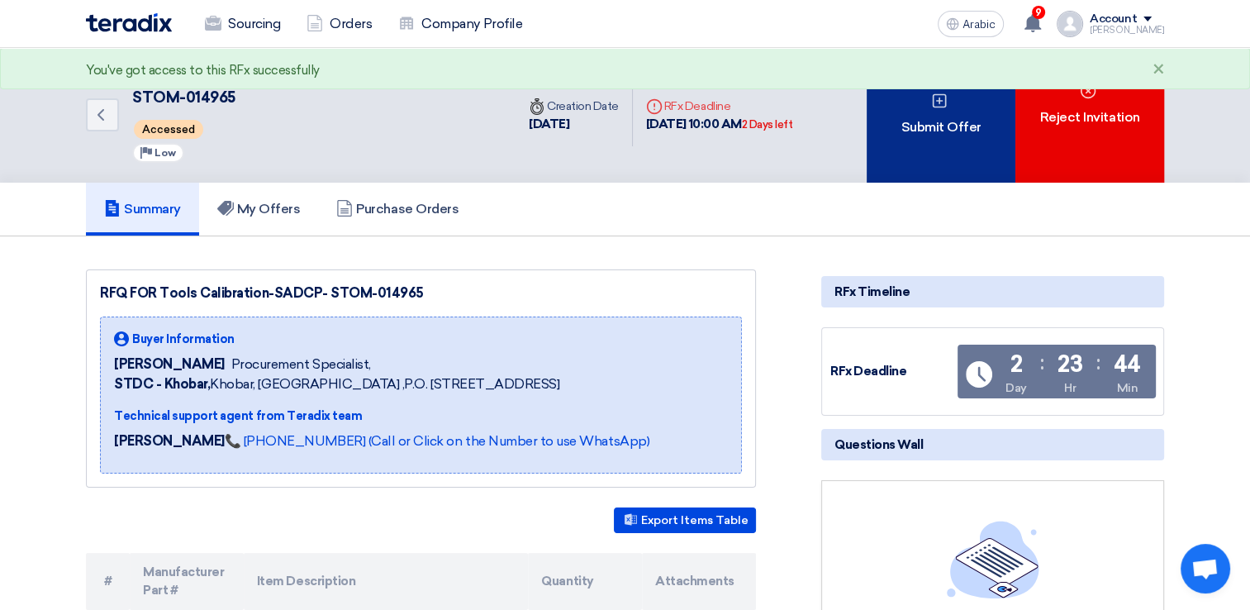
click at [940, 128] on font "Submit Offer" at bounding box center [941, 127] width 80 height 20
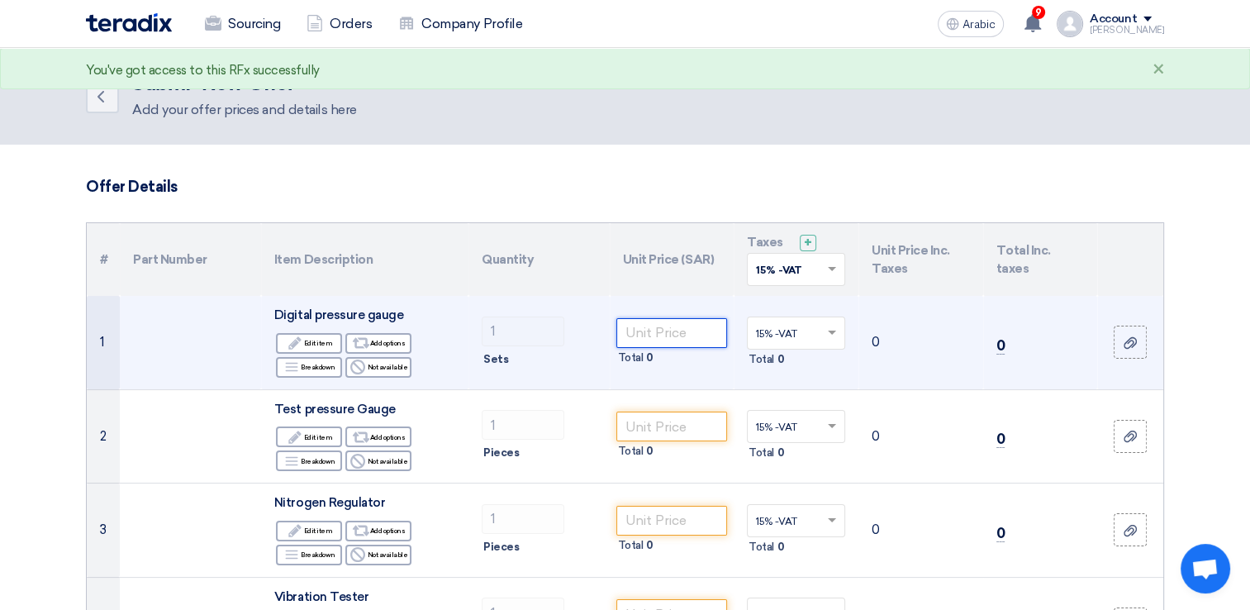
click at [668, 328] on input "number" at bounding box center [673, 333] width 112 height 30
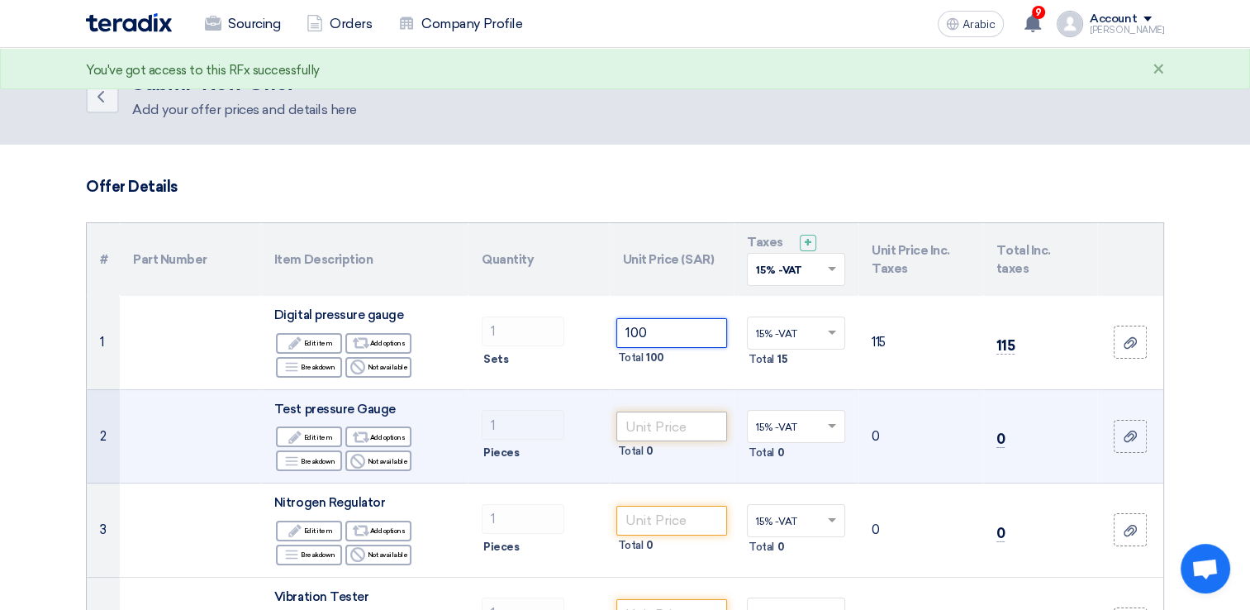
type input "100"
click at [652, 422] on input "number" at bounding box center [673, 427] width 112 height 30
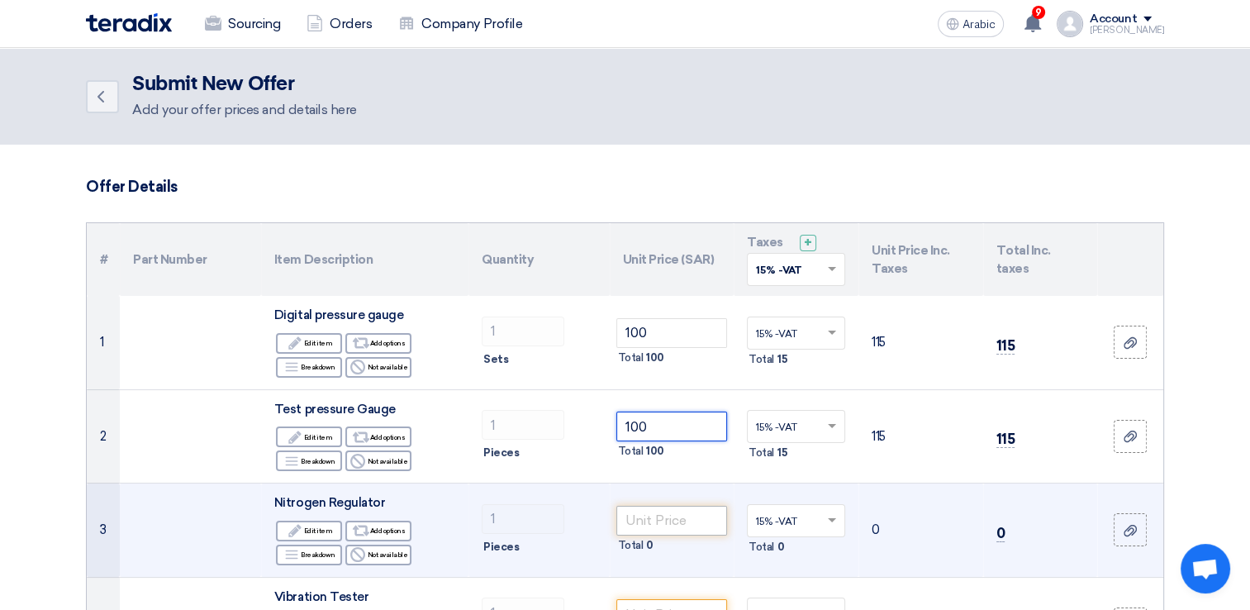
type input "100"
click at [697, 511] on input "number" at bounding box center [673, 521] width 112 height 30
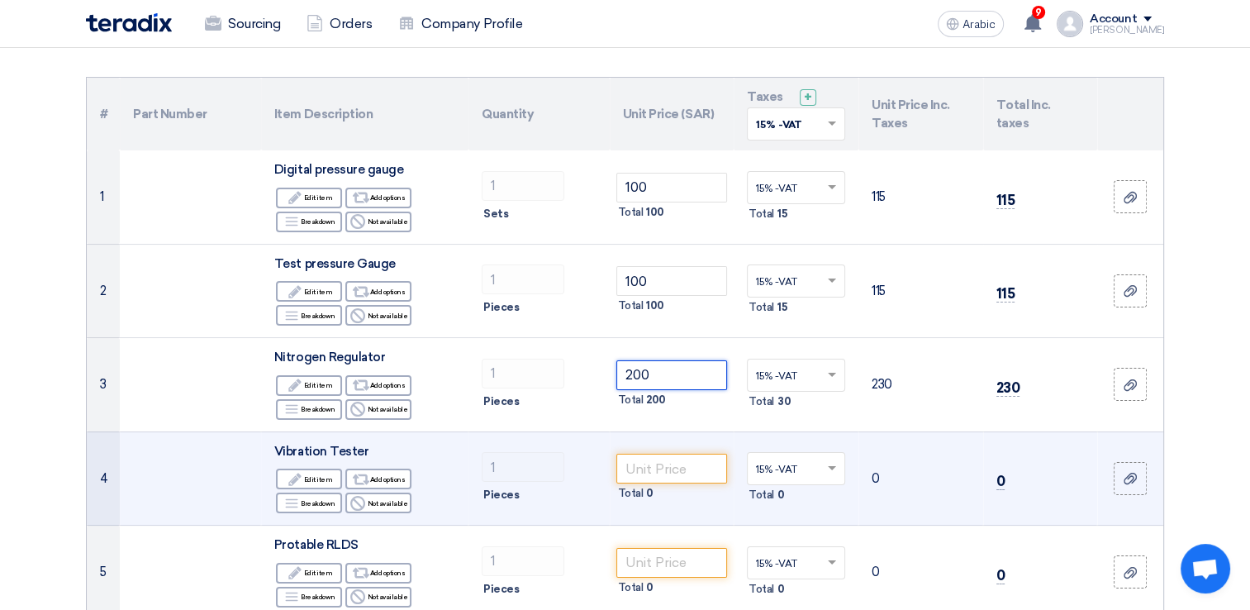
scroll to position [165, 0]
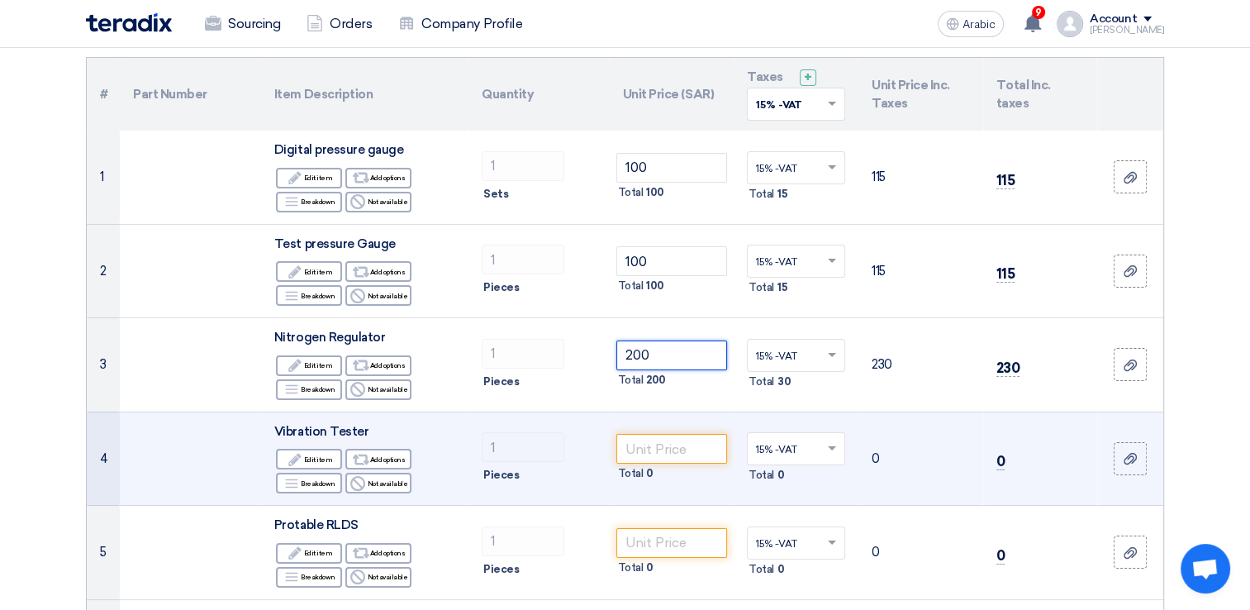
type input "200"
click at [570, 460] on div "1" at bounding box center [539, 447] width 115 height 30
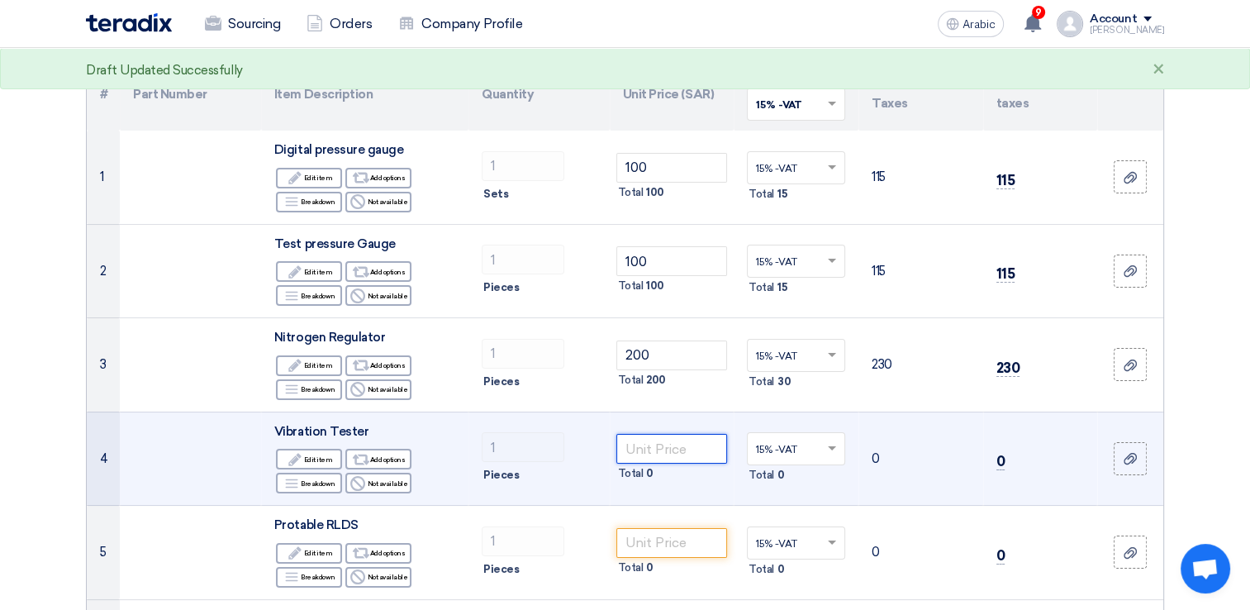
click at [691, 443] on input "number" at bounding box center [673, 449] width 112 height 30
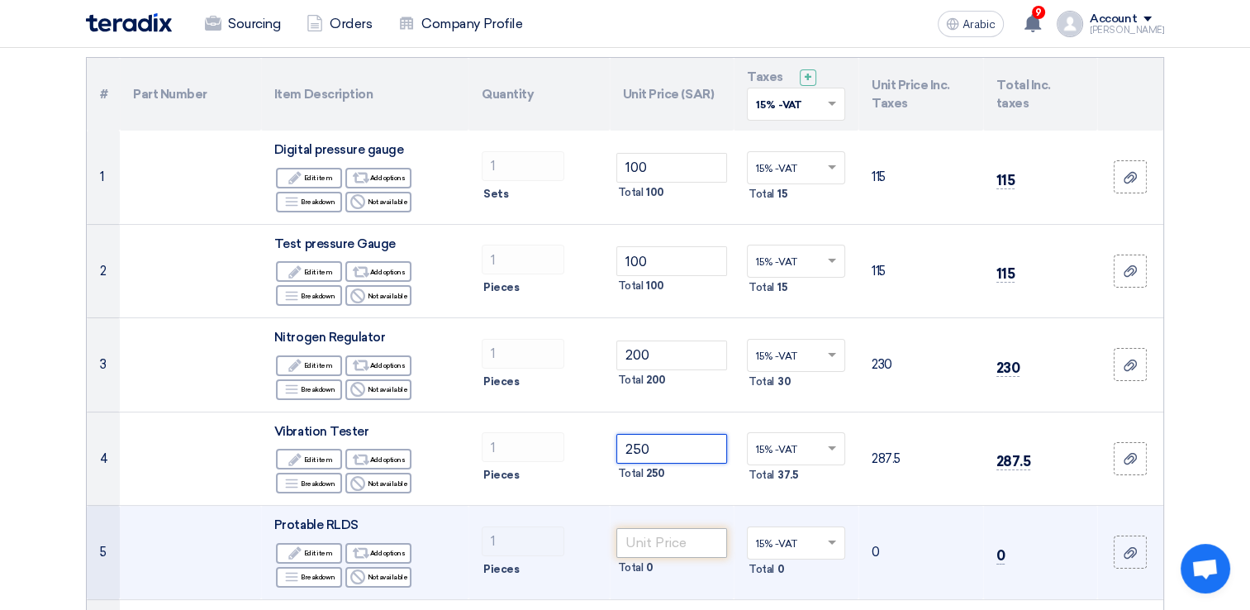
type input "250"
click at [694, 544] on input "number" at bounding box center [673, 543] width 112 height 30
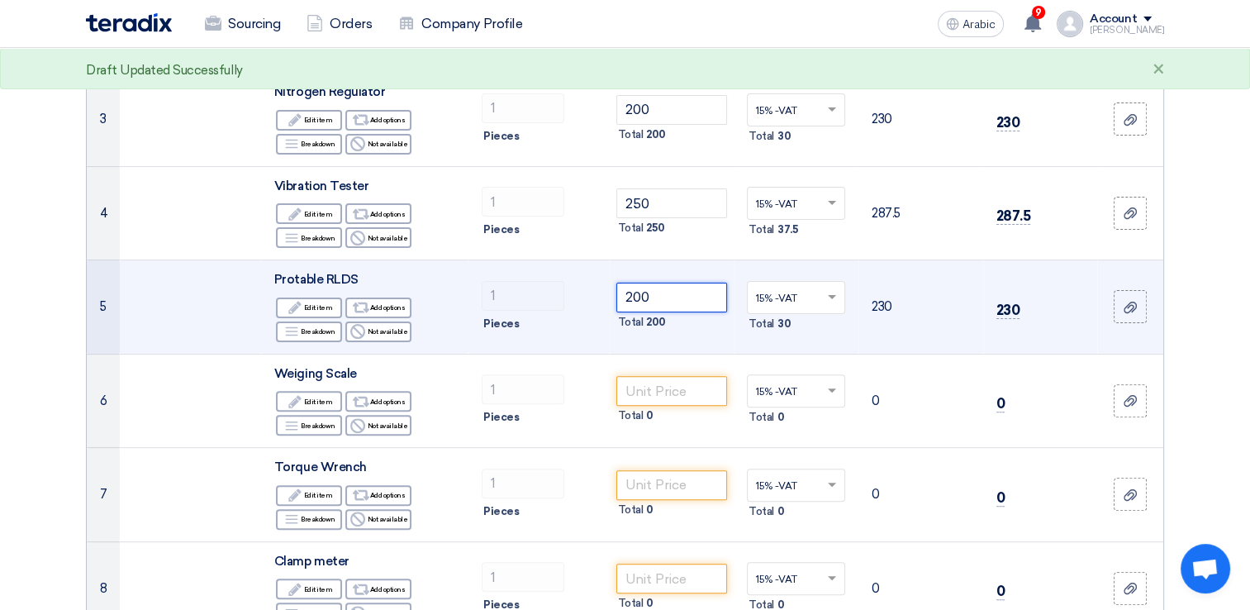
scroll to position [413, 0]
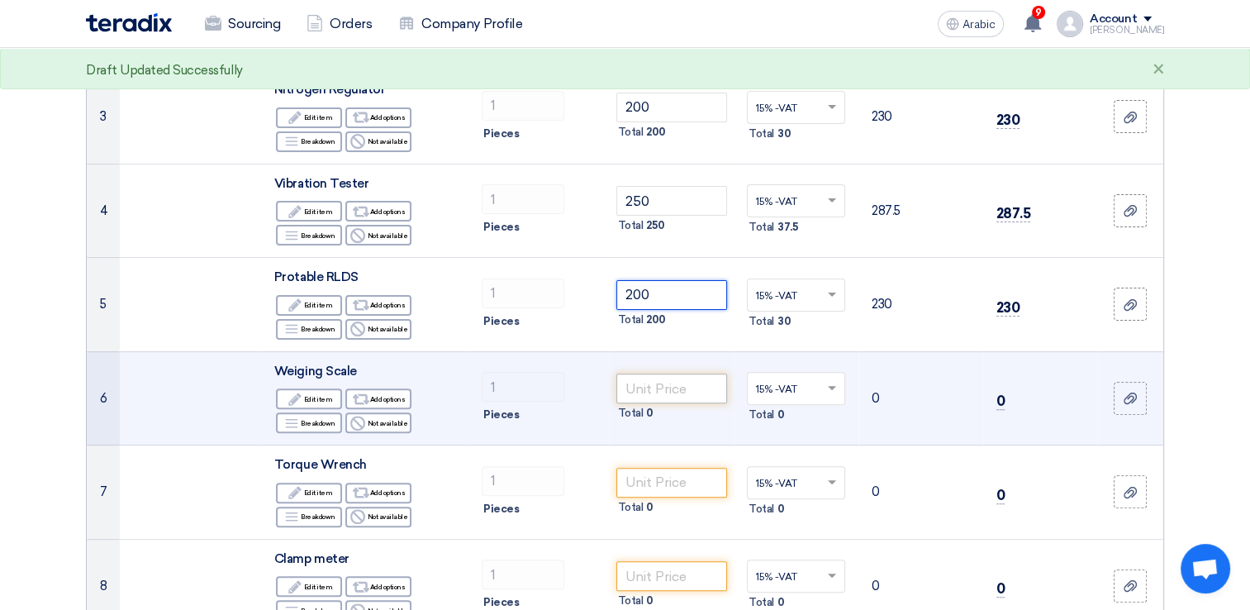
type input "200"
click at [667, 391] on input "number" at bounding box center [673, 389] width 112 height 30
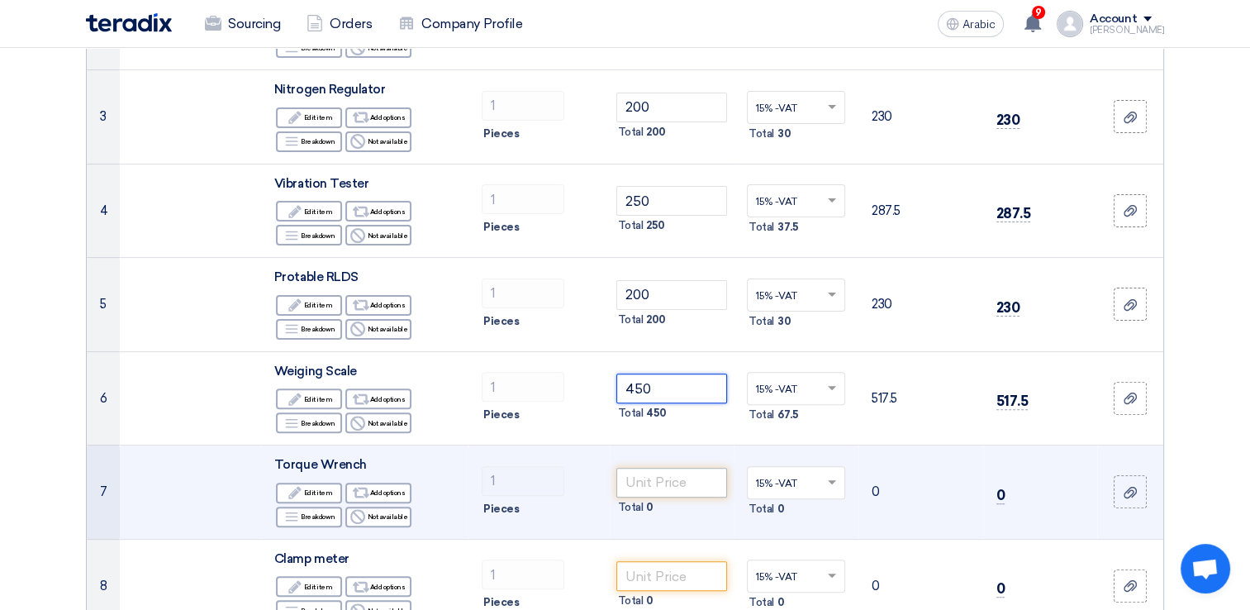
type input "450"
click at [660, 477] on input "number" at bounding box center [673, 483] width 112 height 30
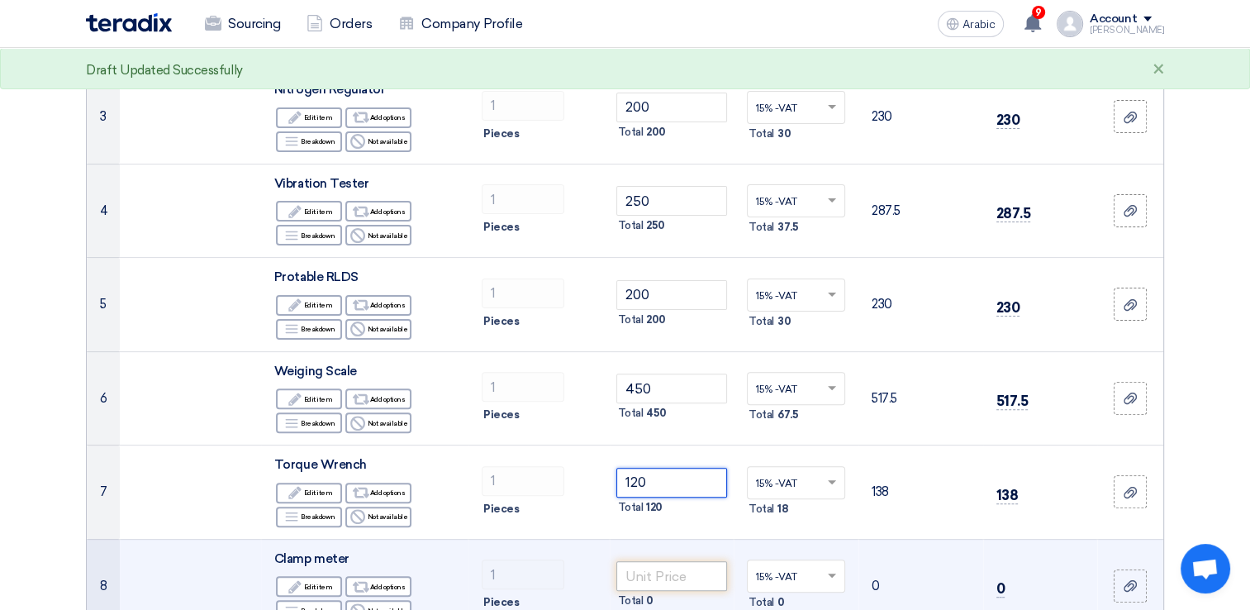
type input "120"
click at [676, 577] on input "number" at bounding box center [673, 576] width 112 height 30
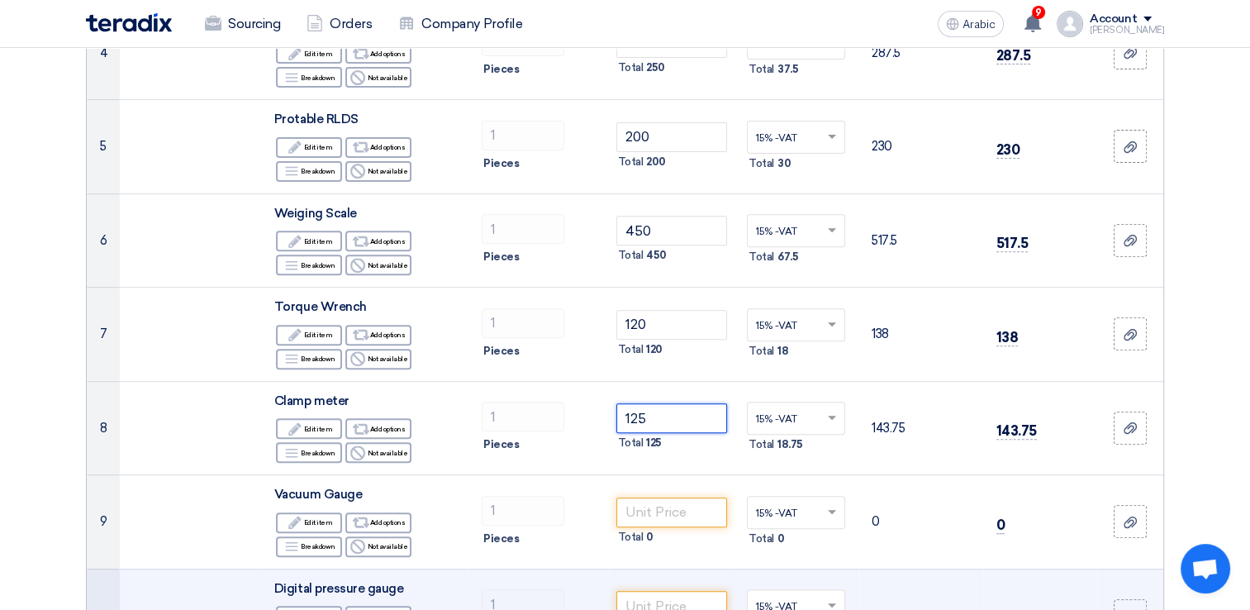
scroll to position [579, 0]
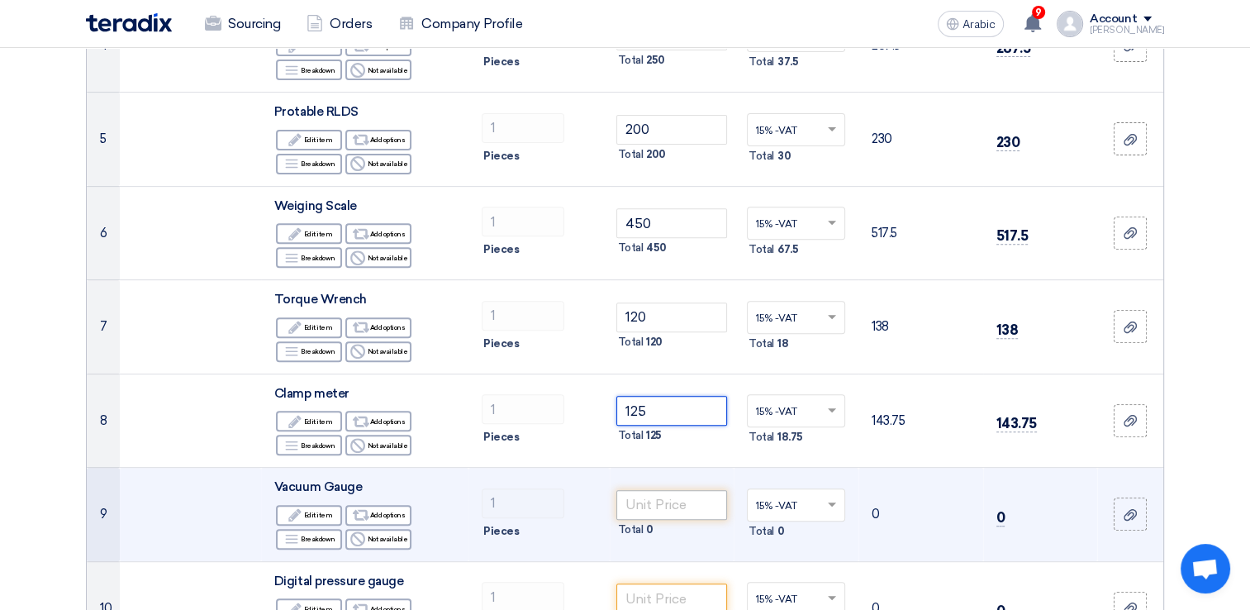
type input "125"
click at [674, 501] on input "number" at bounding box center [673, 505] width 112 height 30
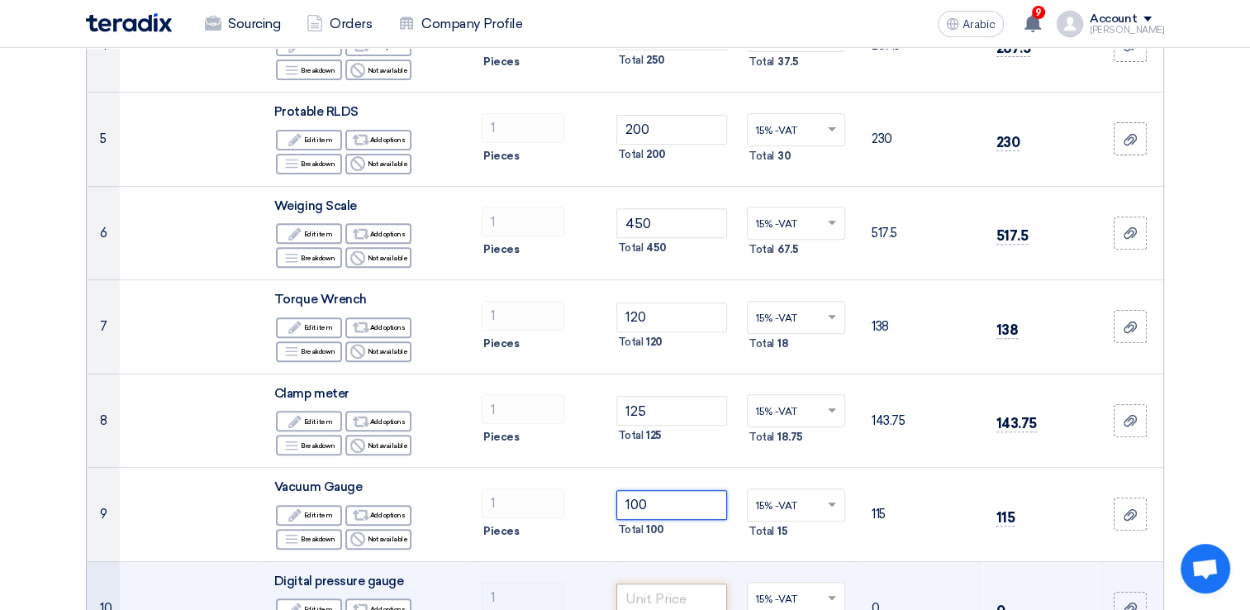
type input "100"
click at [673, 595] on input "number" at bounding box center [673, 599] width 112 height 30
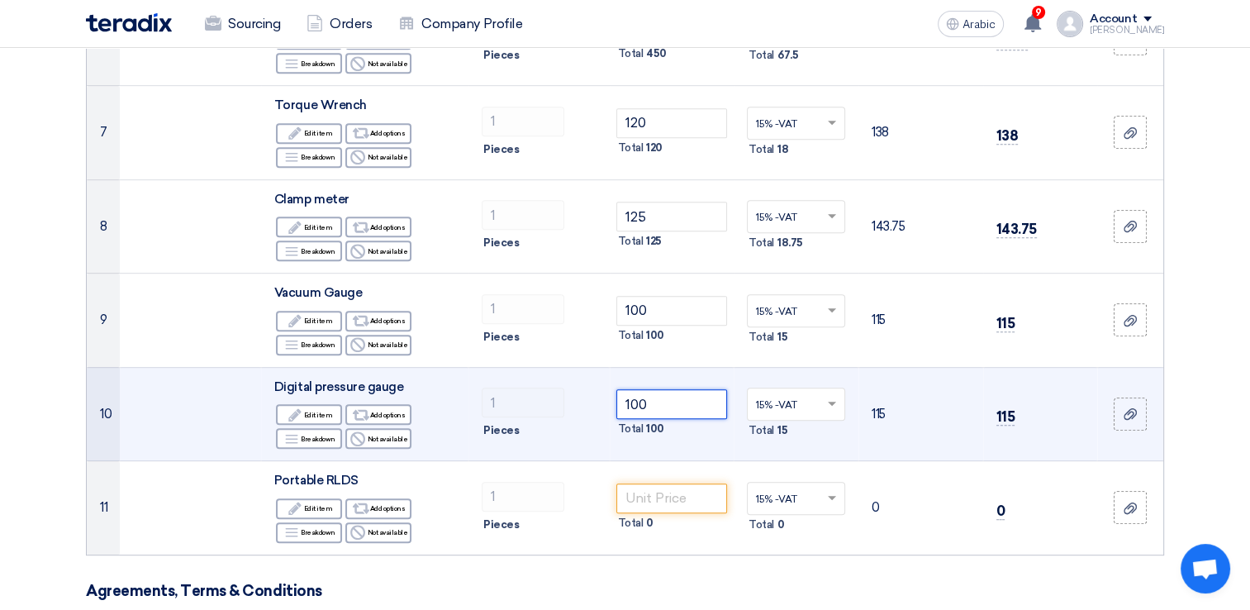
scroll to position [827, 0]
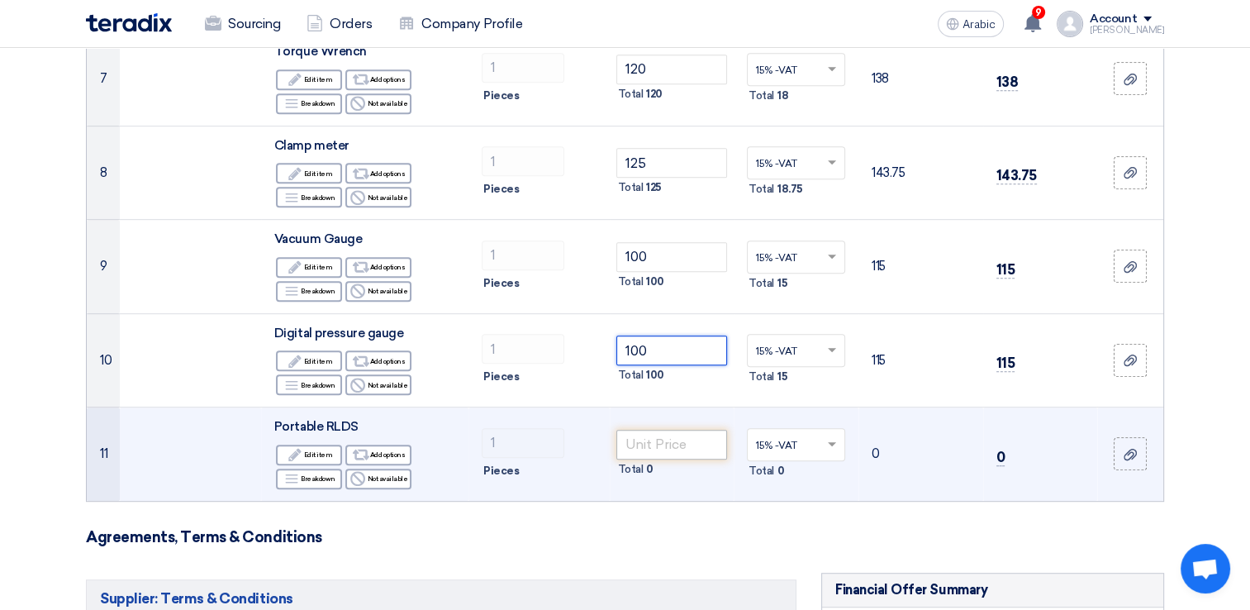
type input "100"
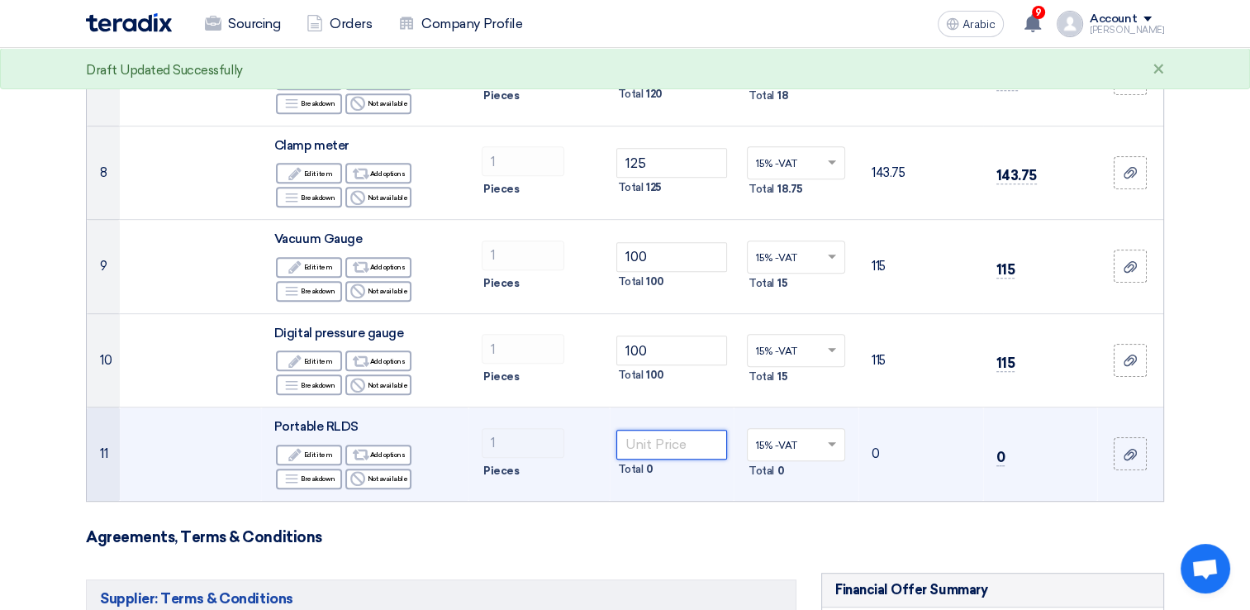
click at [665, 446] on input "number" at bounding box center [673, 445] width 112 height 30
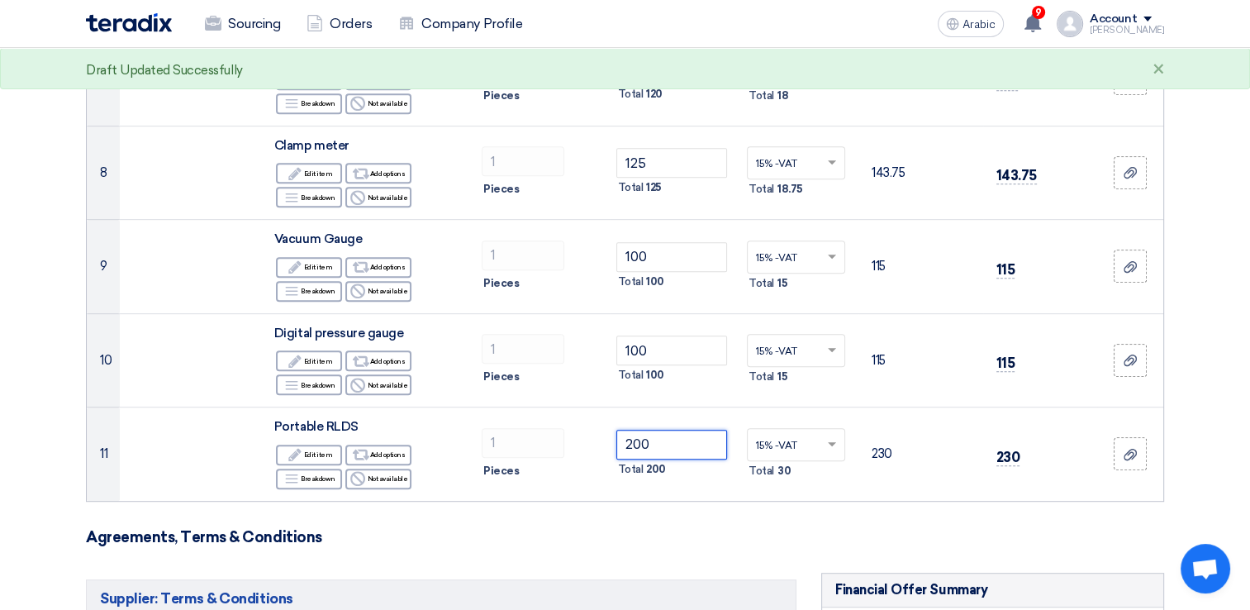
type input "200"
click at [669, 535] on h3 "Agreements, Terms & Conditions" at bounding box center [625, 537] width 1079 height 18
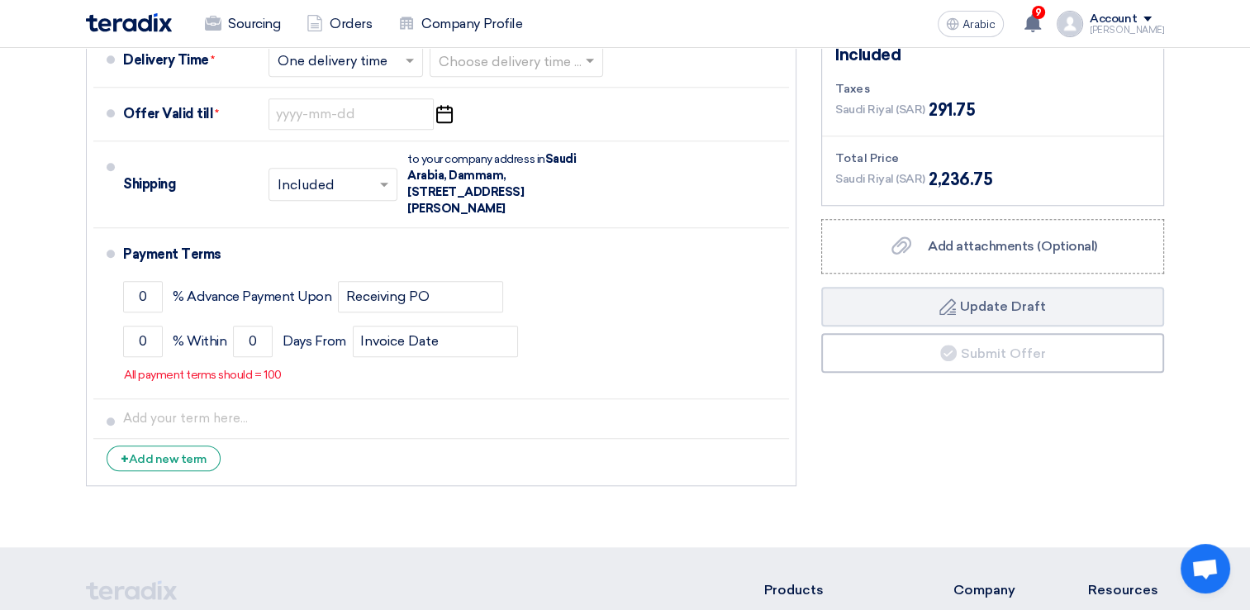
scroll to position [1488, 0]
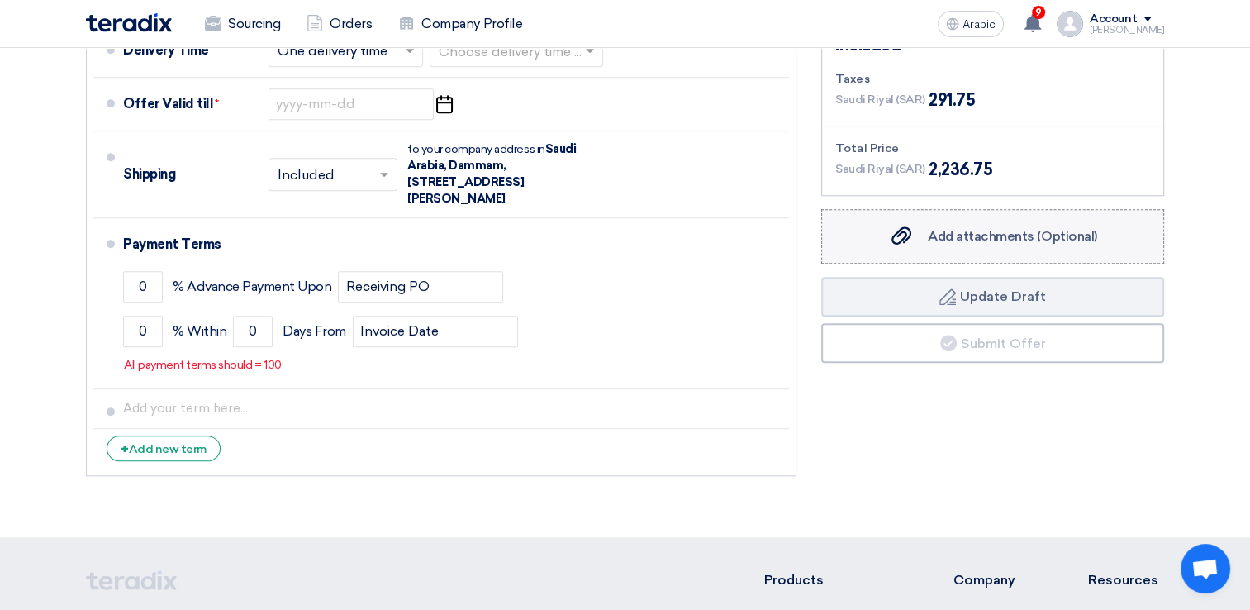
click at [972, 228] on span "Add attachments (Optional)" at bounding box center [1012, 236] width 169 height 16
click at [0, 0] on input "Add attachments (Optional) Add attachments (Optional)" at bounding box center [0, 0] width 0 height 0
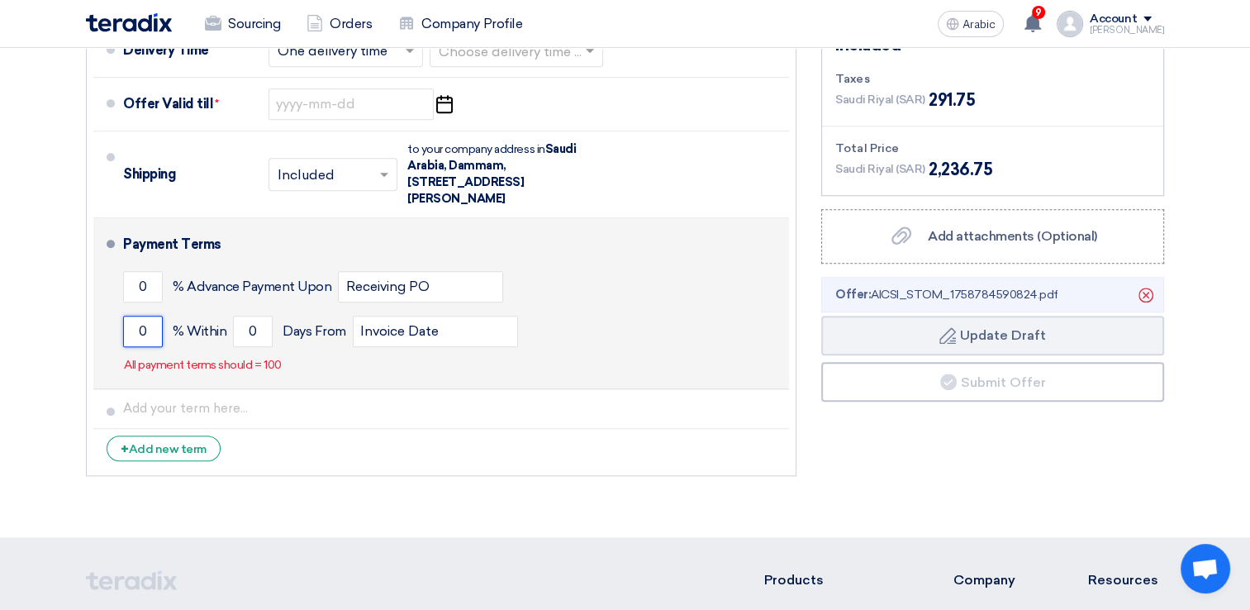
click at [147, 329] on input "0" at bounding box center [143, 331] width 40 height 31
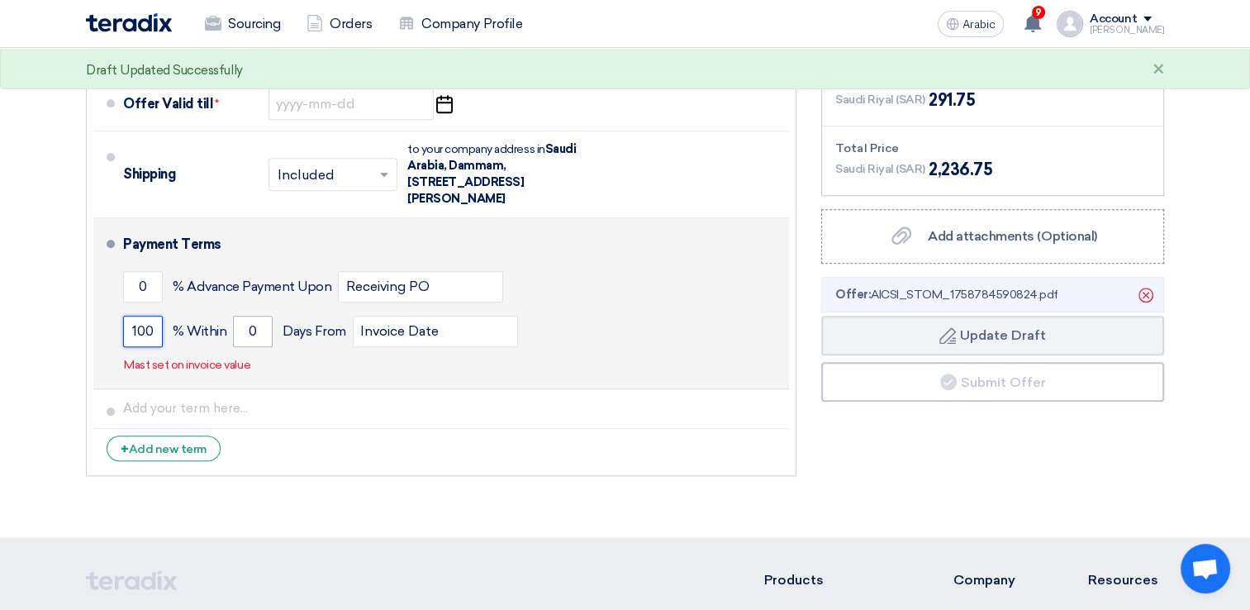
type input "100"
click at [262, 332] on input "0" at bounding box center [253, 331] width 40 height 31
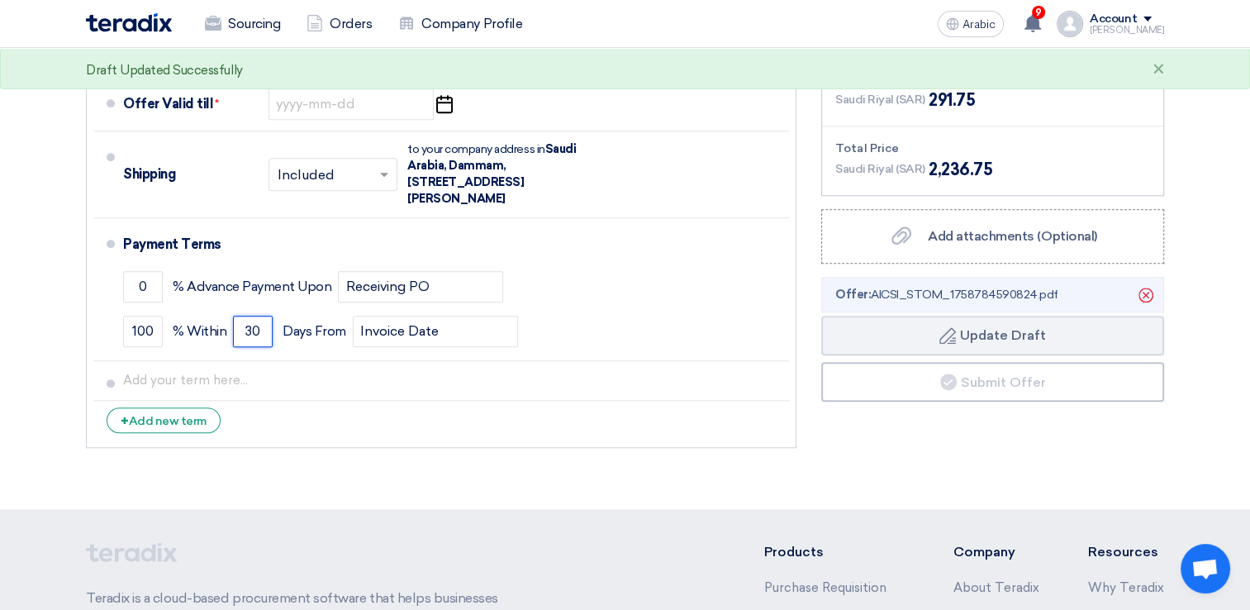
type input "30"
click at [407, 430] on li "+ Add new term" at bounding box center [441, 421] width 696 height 40
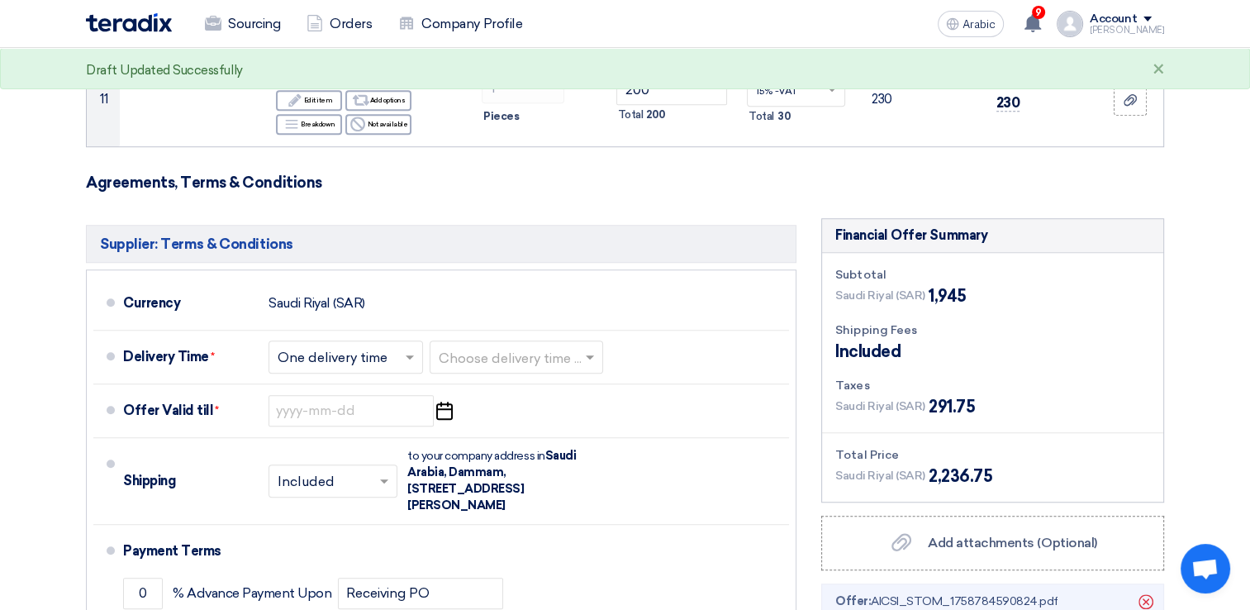
scroll to position [1157, 0]
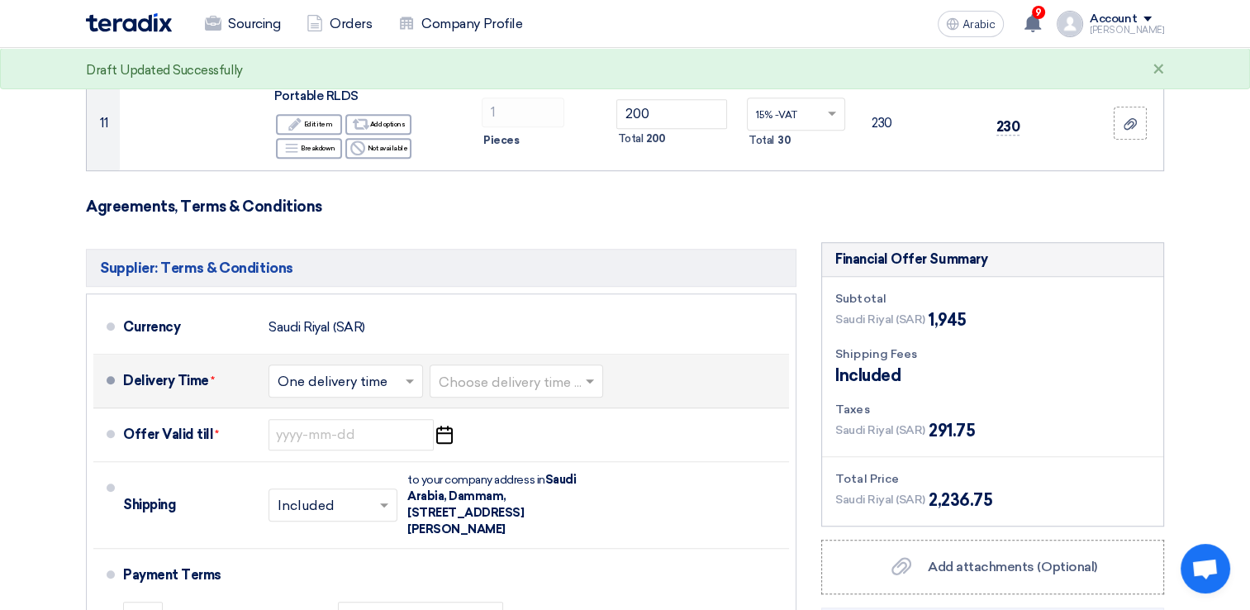
click at [566, 380] on input "text" at bounding box center [517, 382] width 157 height 24
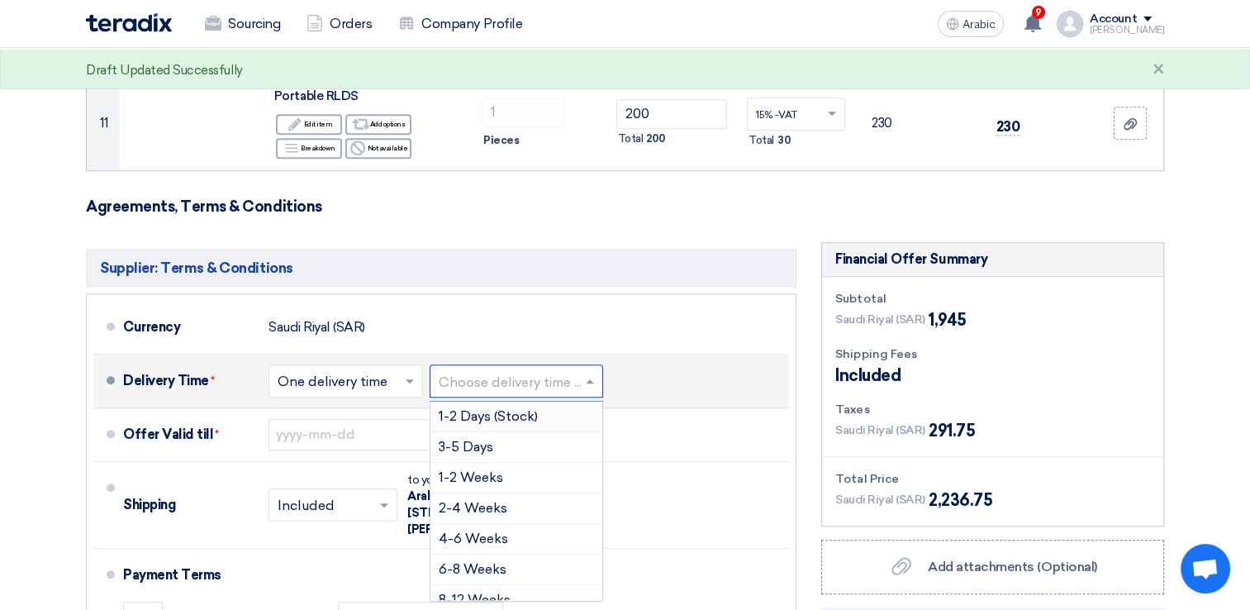
click at [510, 417] on span "1-2 Days (Stock)" at bounding box center [488, 416] width 99 height 16
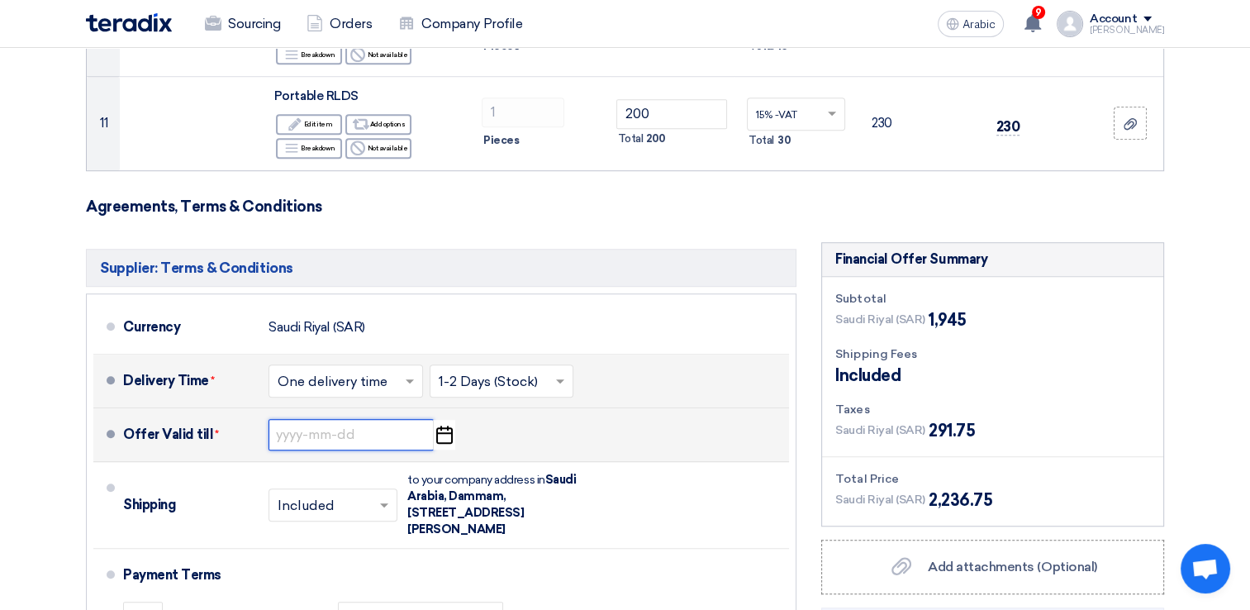
click at [350, 434] on input at bounding box center [351, 434] width 165 height 31
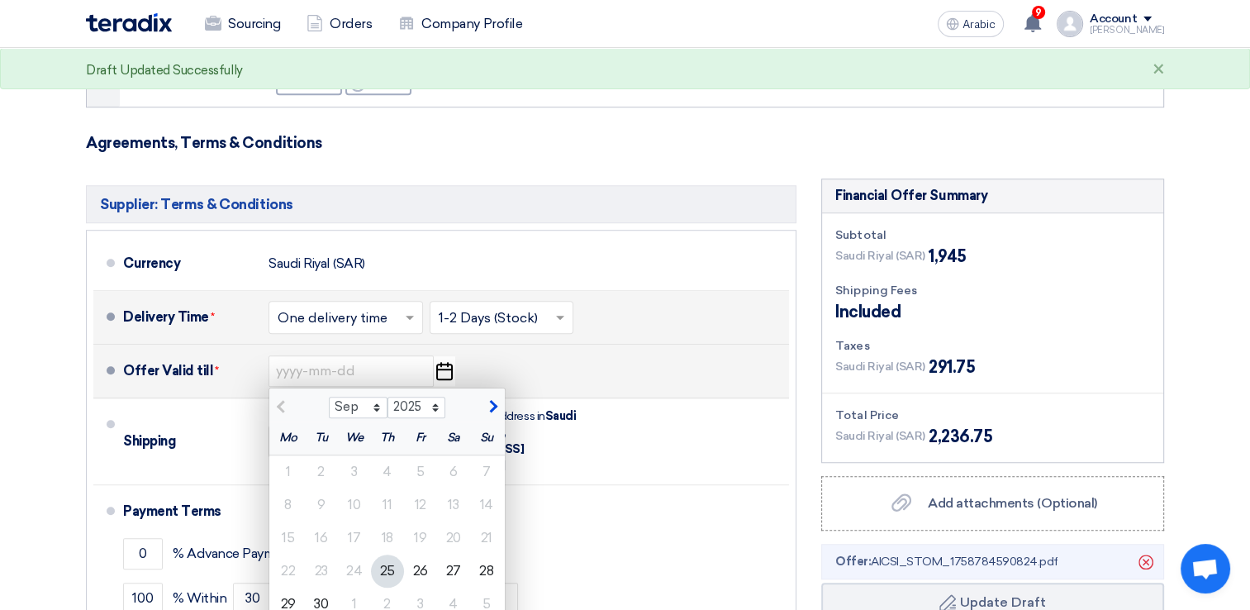
scroll to position [1240, 0]
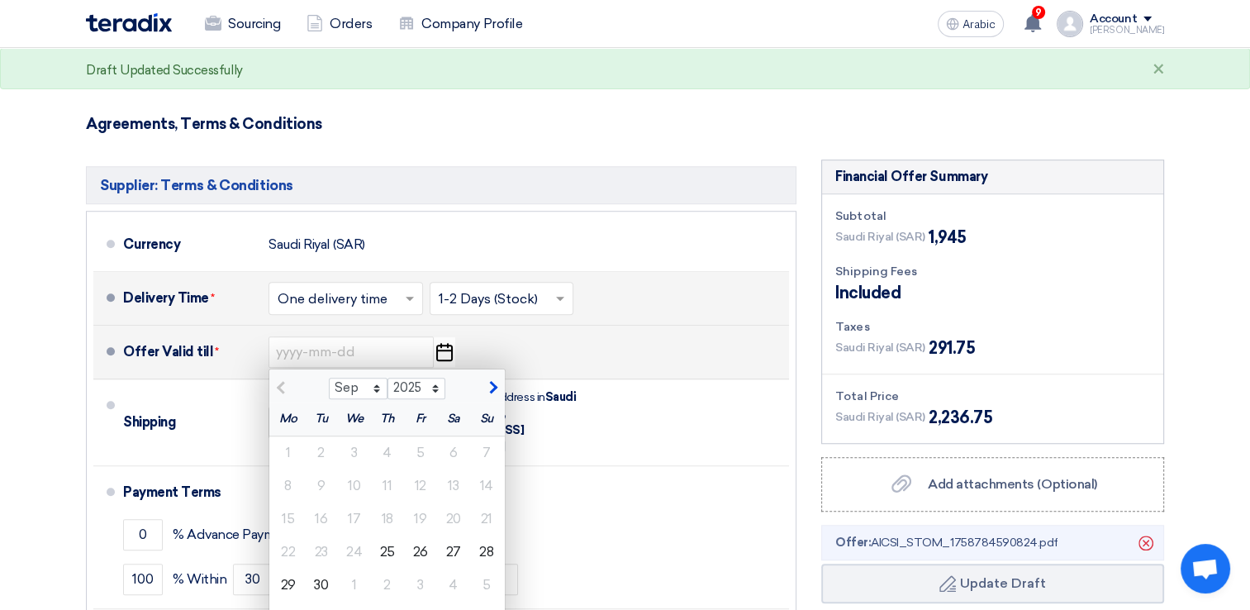
click at [493, 391] on span "button" at bounding box center [491, 387] width 9 height 15
select select "10"
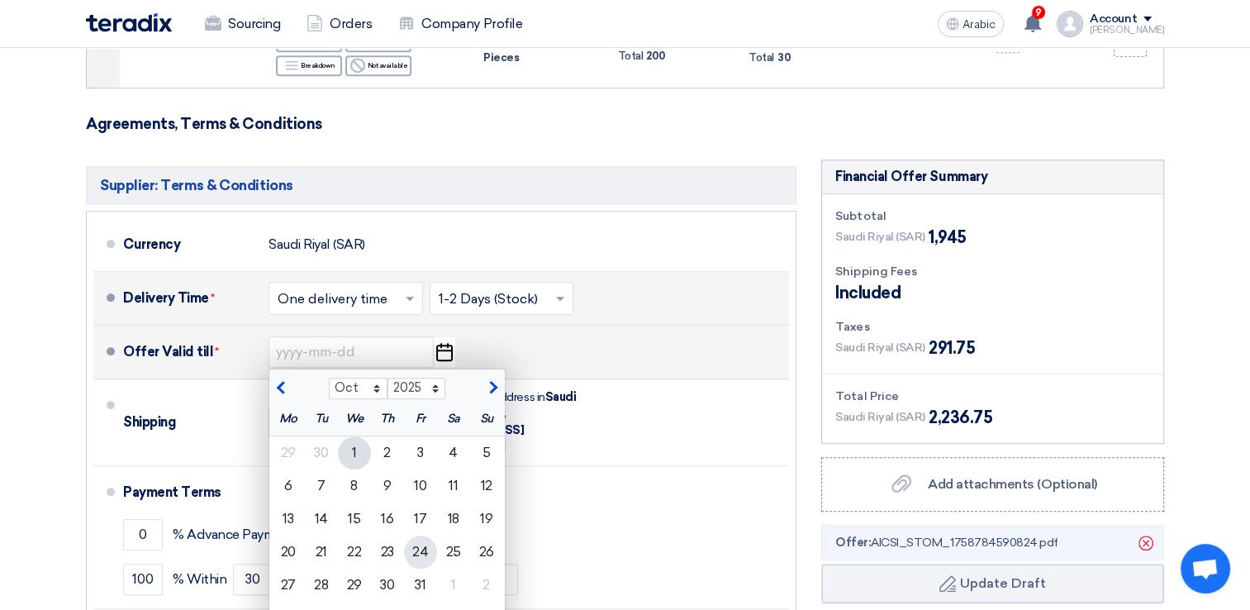
click at [412, 550] on div "24" at bounding box center [420, 552] width 33 height 33
type input "[DATE]"
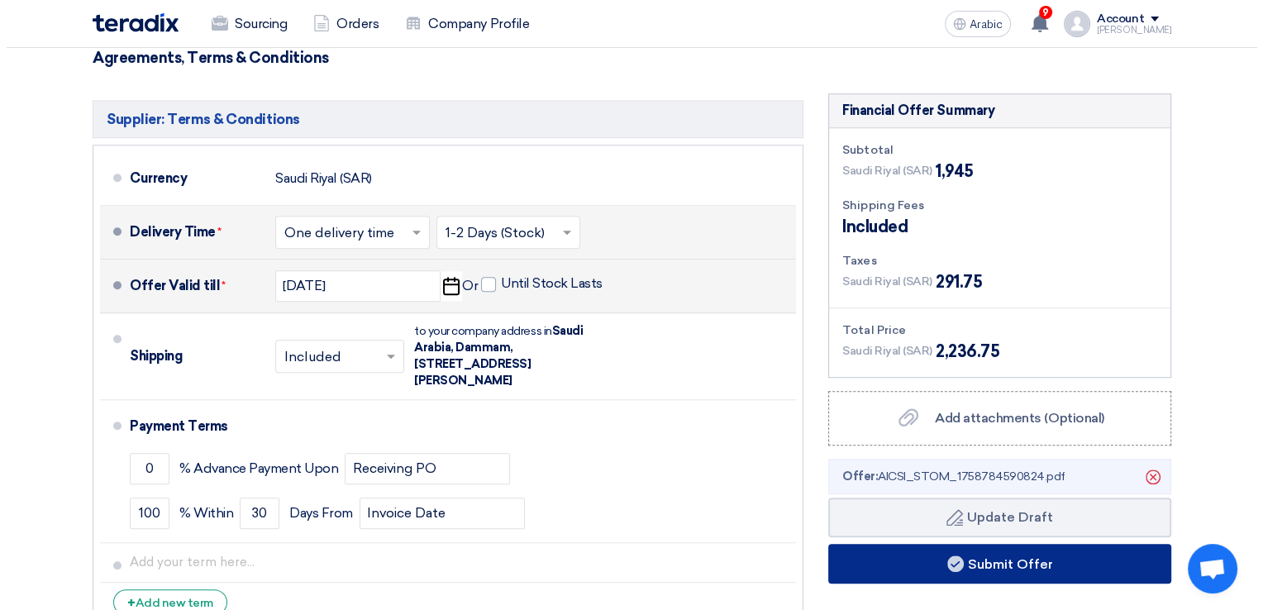
scroll to position [1322, 0]
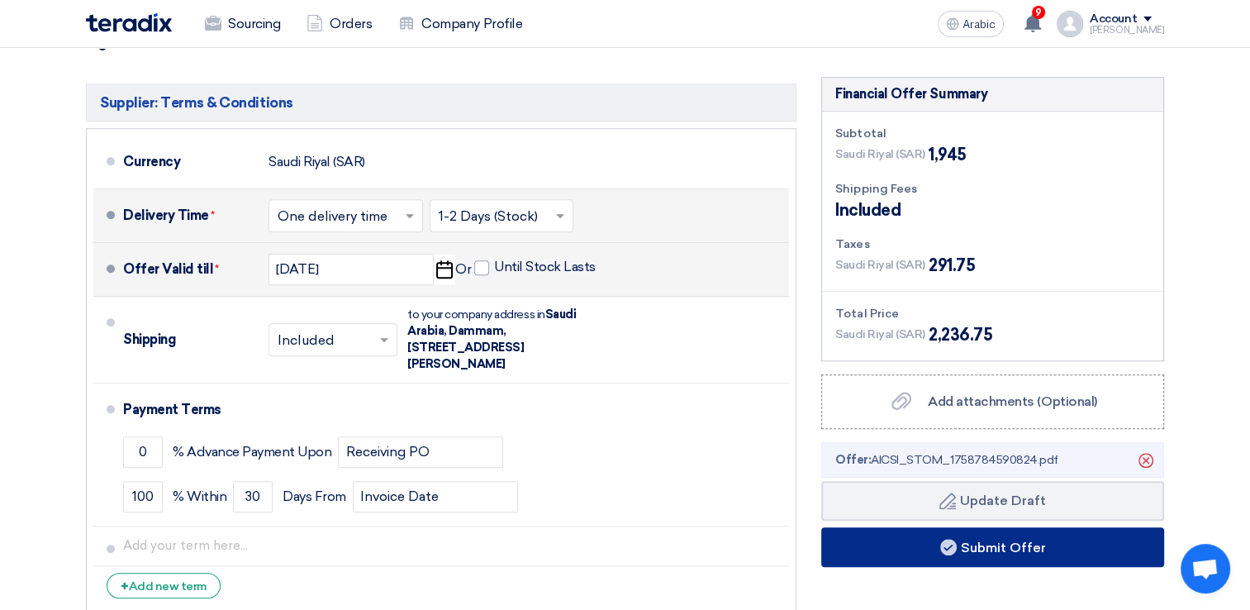
click at [992, 545] on font "Submit Offer" at bounding box center [1003, 547] width 85 height 16
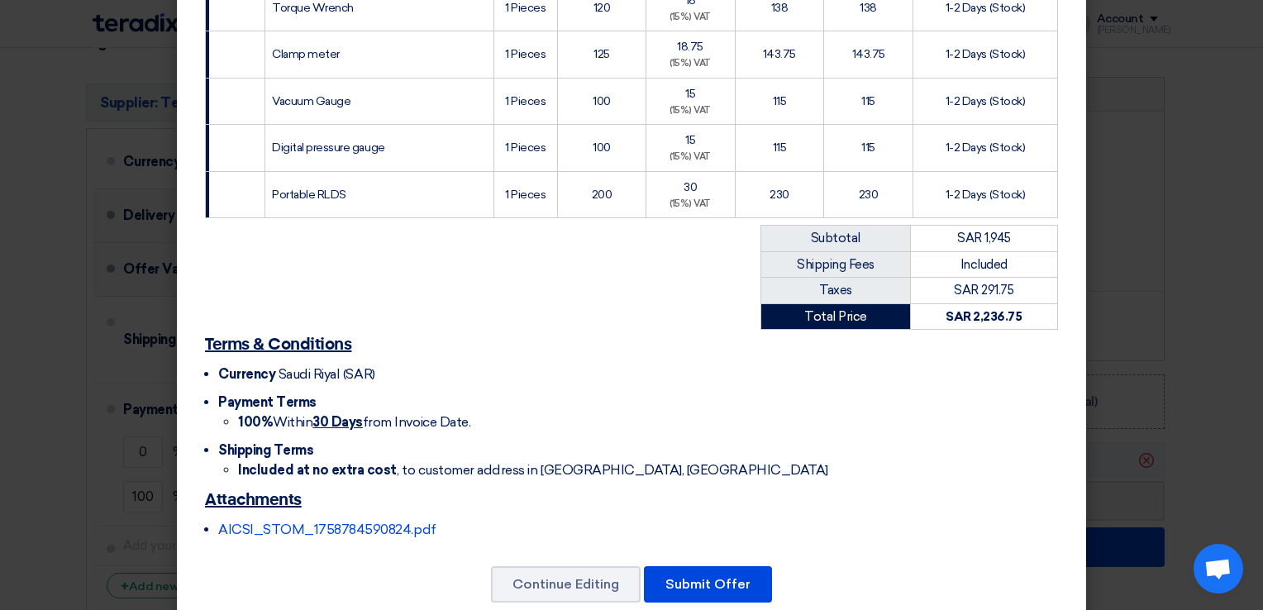
scroll to position [653, 0]
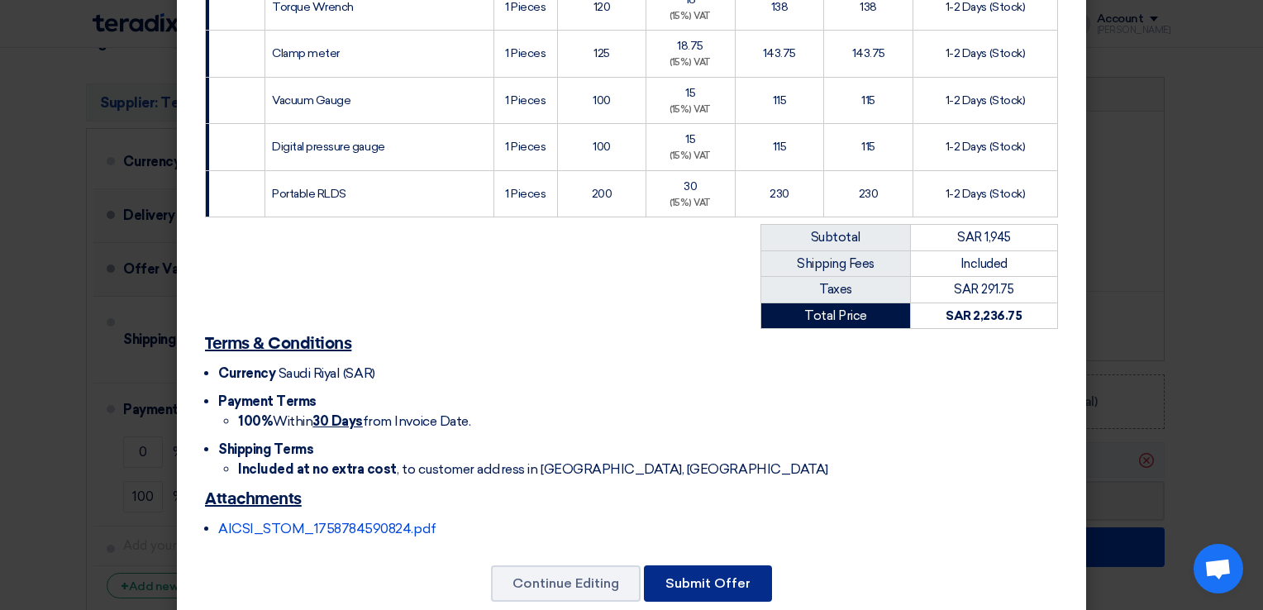
click at [715, 565] on button "Submit Offer" at bounding box center [708, 583] width 128 height 36
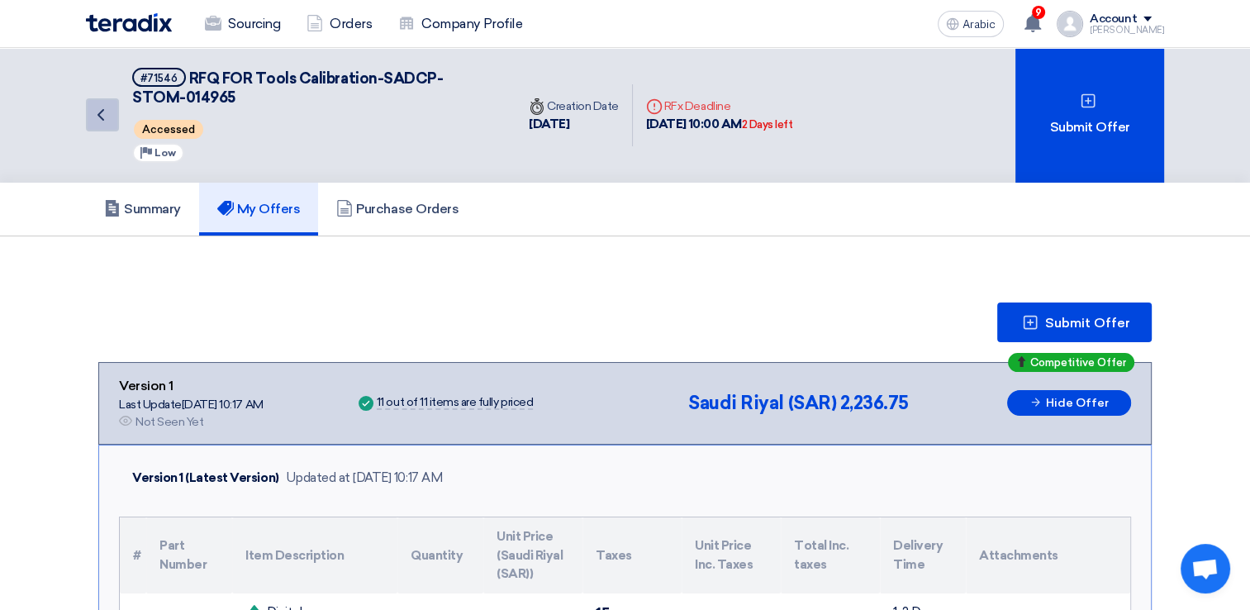
click at [106, 121] on icon "Back" at bounding box center [101, 115] width 20 height 20
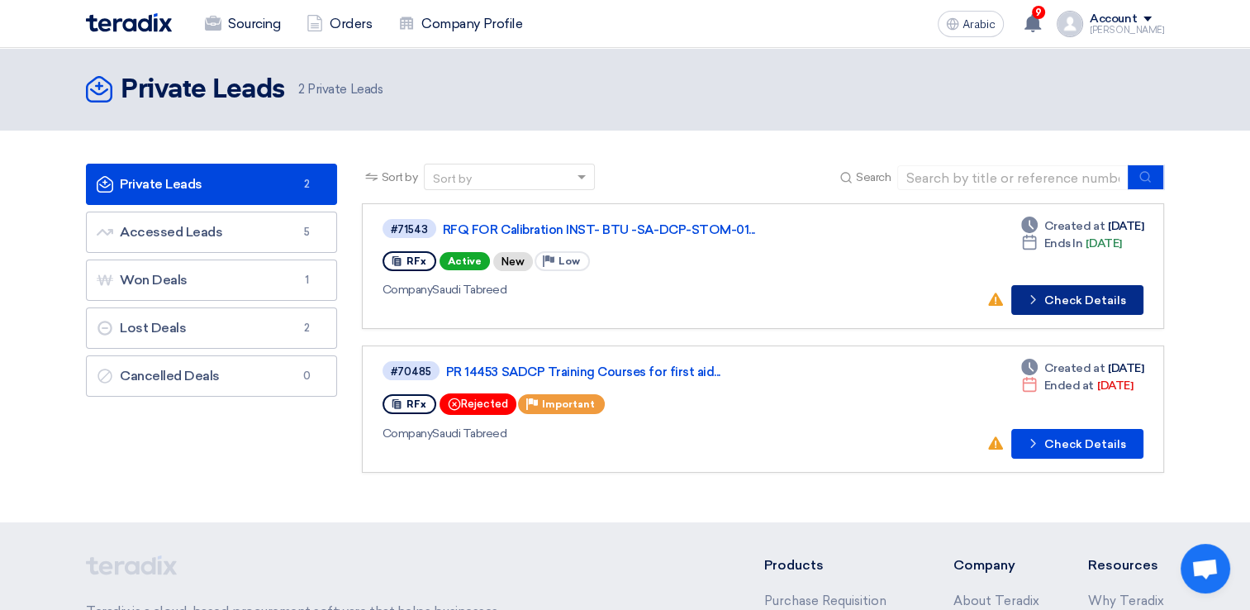
click at [1051, 295] on font "Check Details" at bounding box center [1086, 301] width 82 height 12
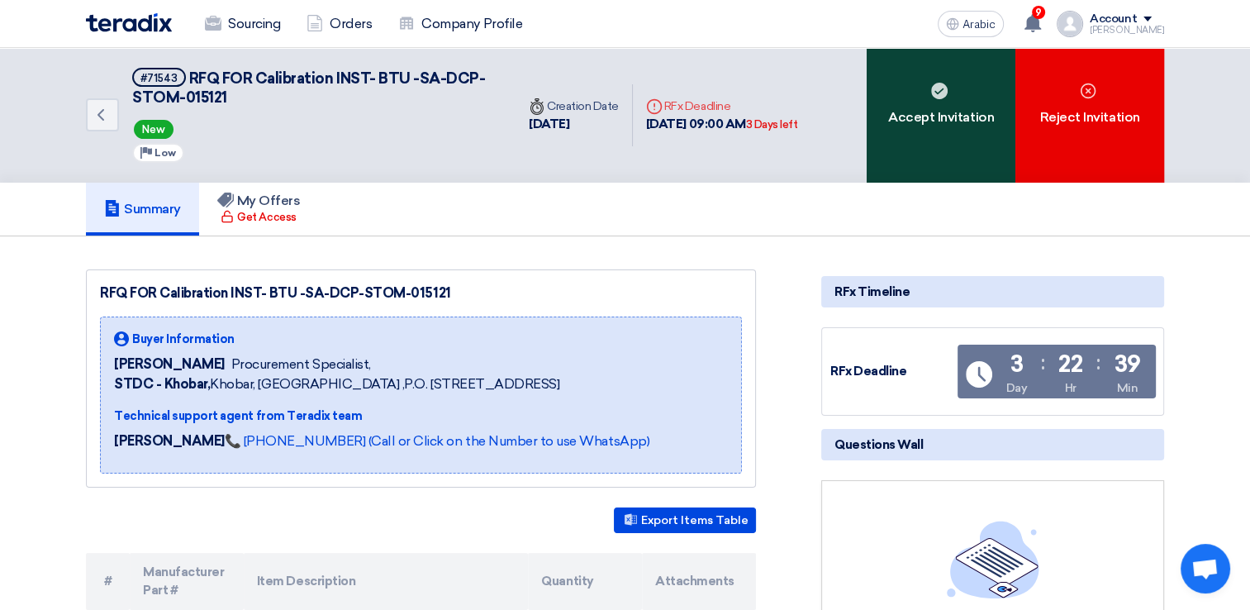
click at [900, 144] on div "Accept Invitation" at bounding box center [941, 115] width 149 height 135
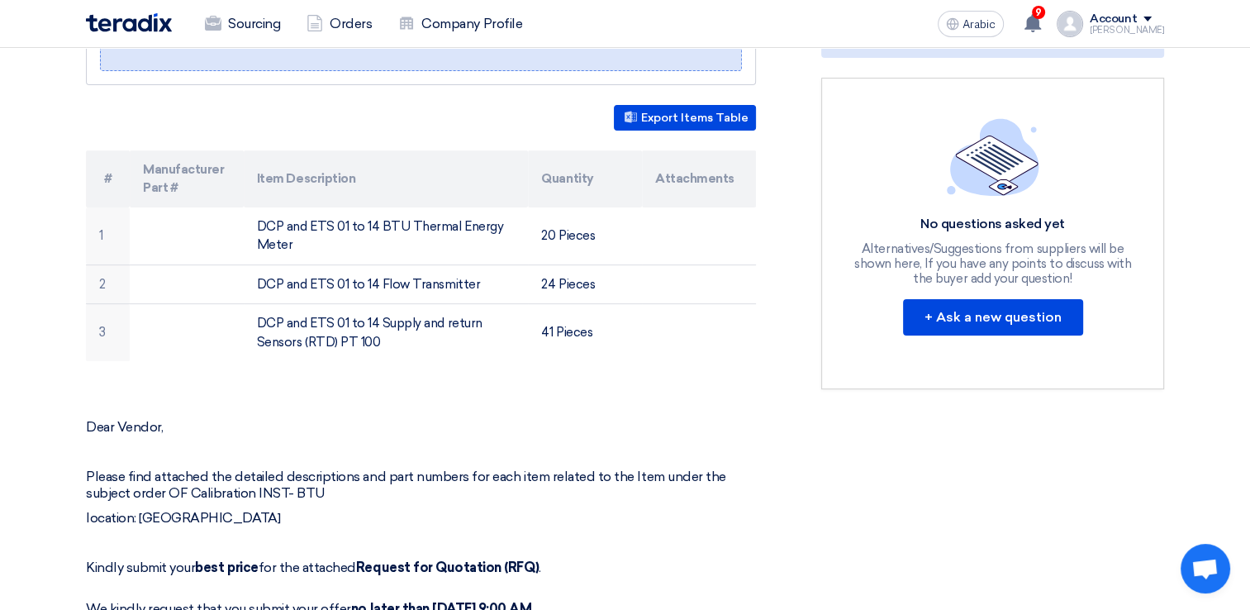
scroll to position [413, 0]
